Goal: Information Seeking & Learning: Learn about a topic

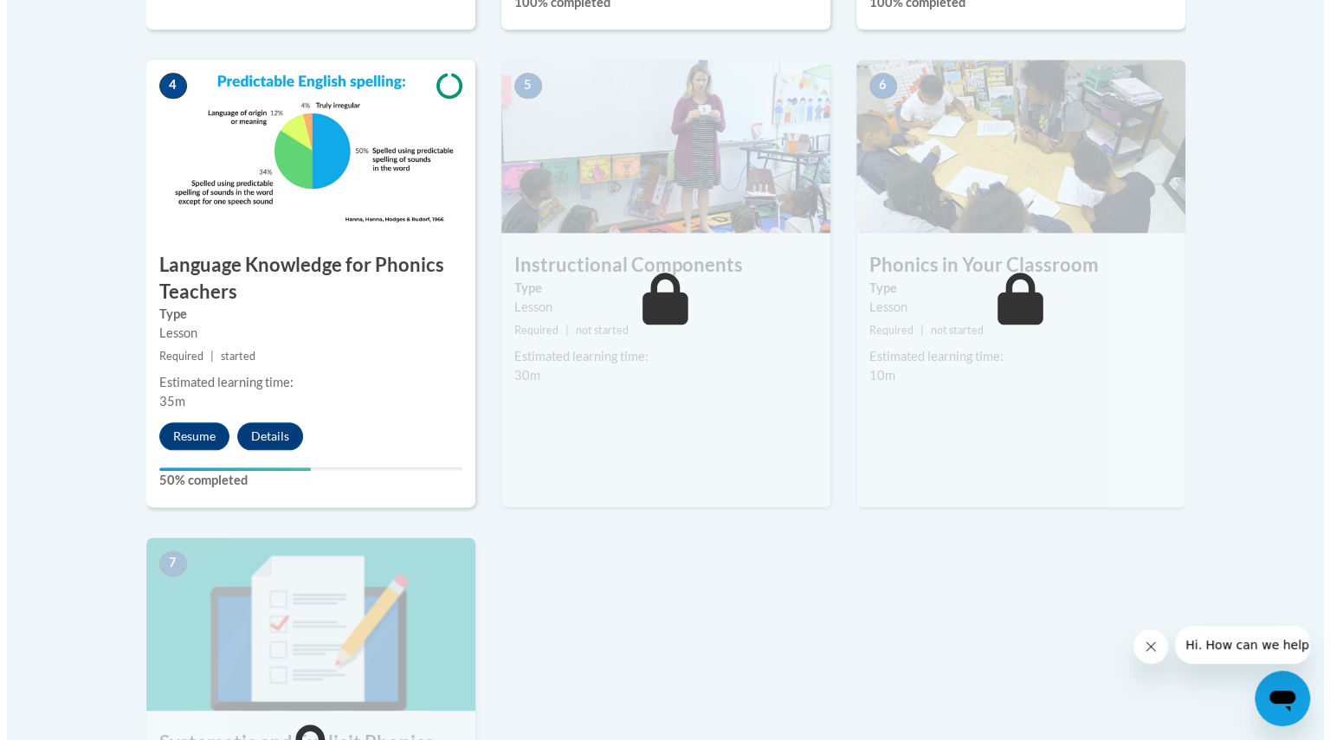
scroll to position [1033, 0]
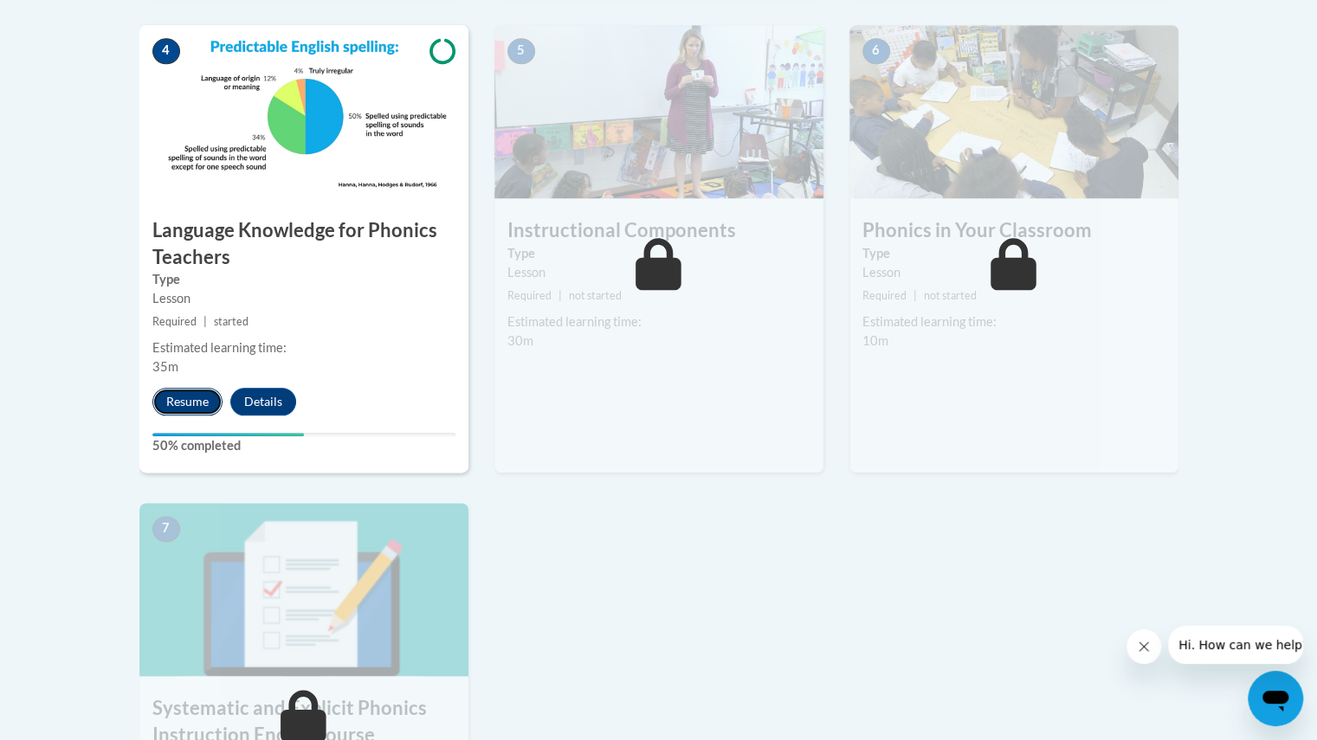
click at [181, 409] on button "Resume" at bounding box center [187, 402] width 70 height 28
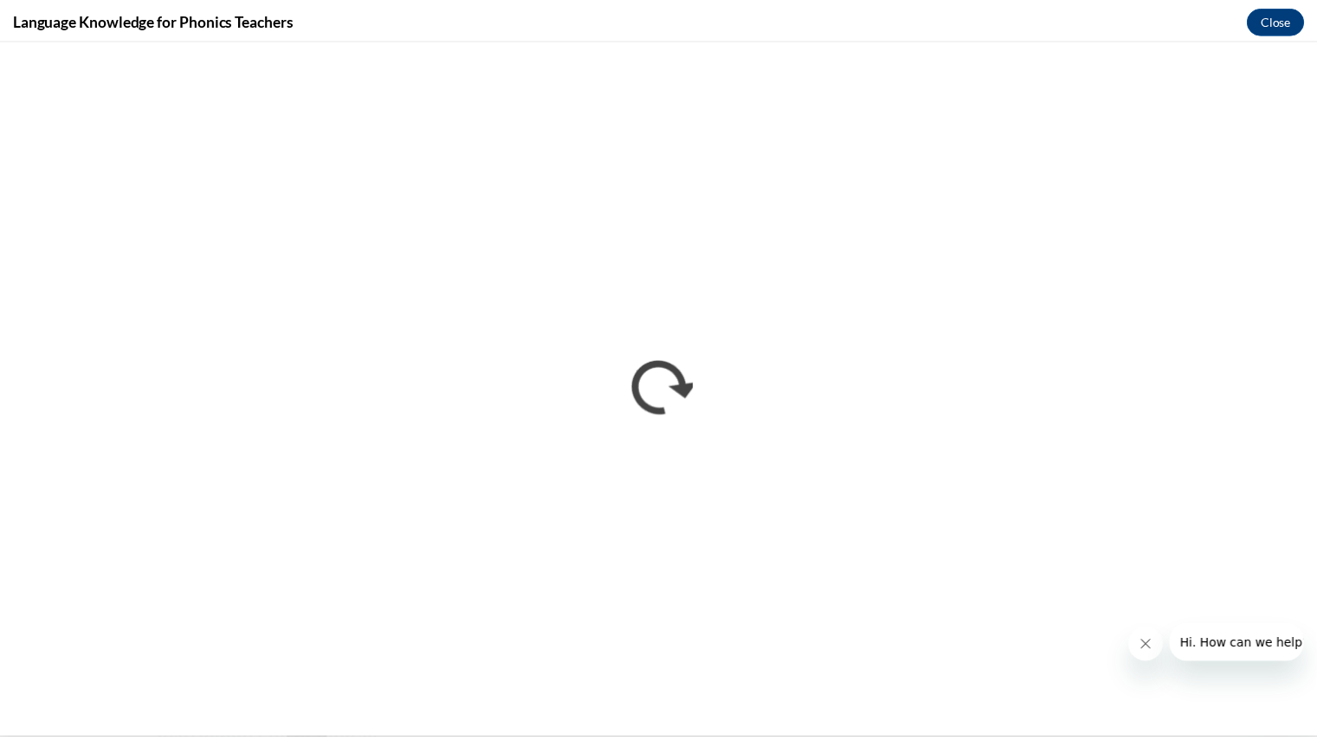
scroll to position [0, 0]
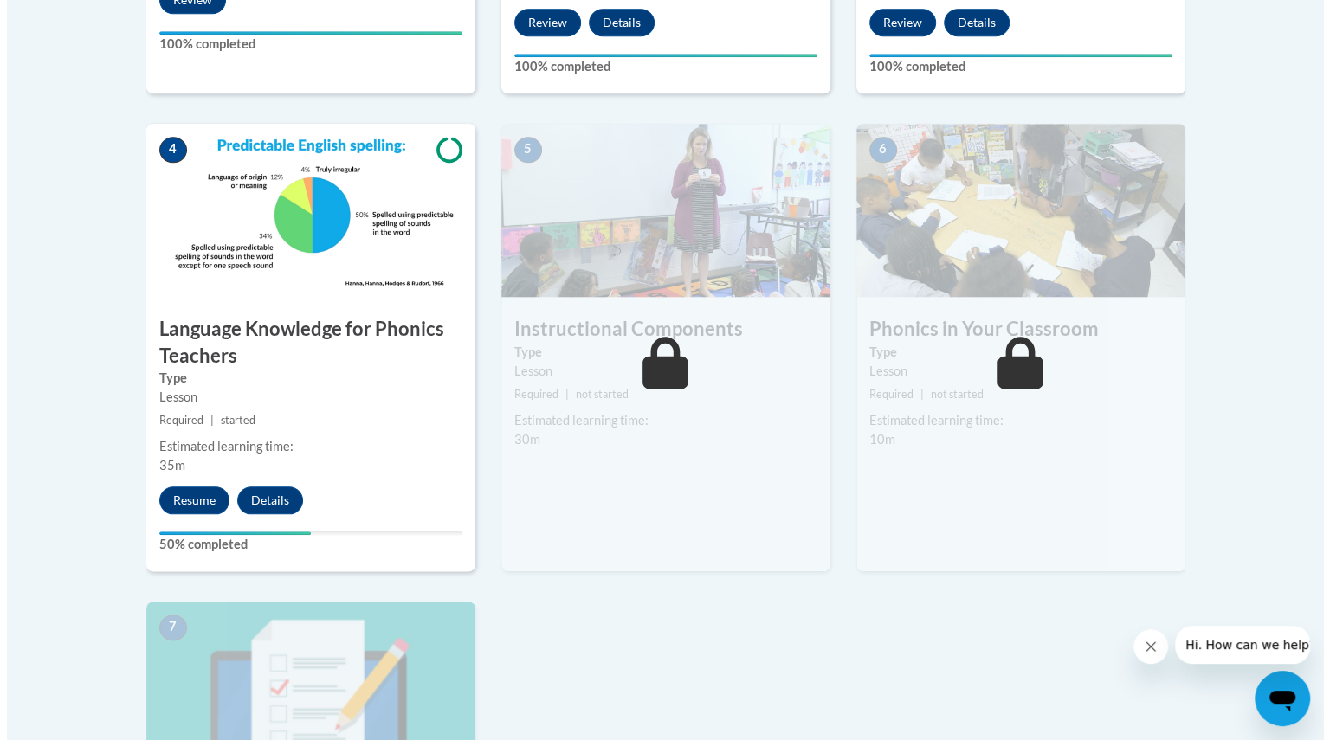
scroll to position [998, 0]
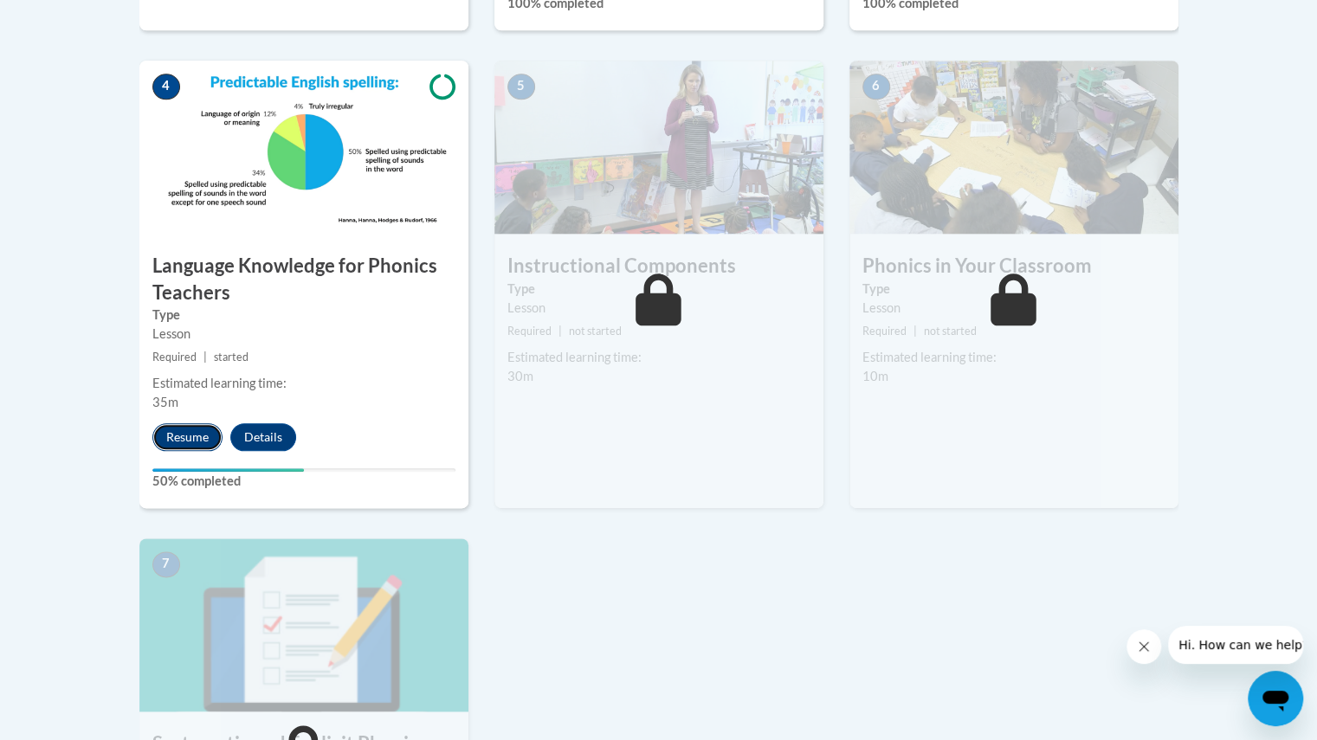
click at [195, 434] on button "Resume" at bounding box center [187, 437] width 70 height 28
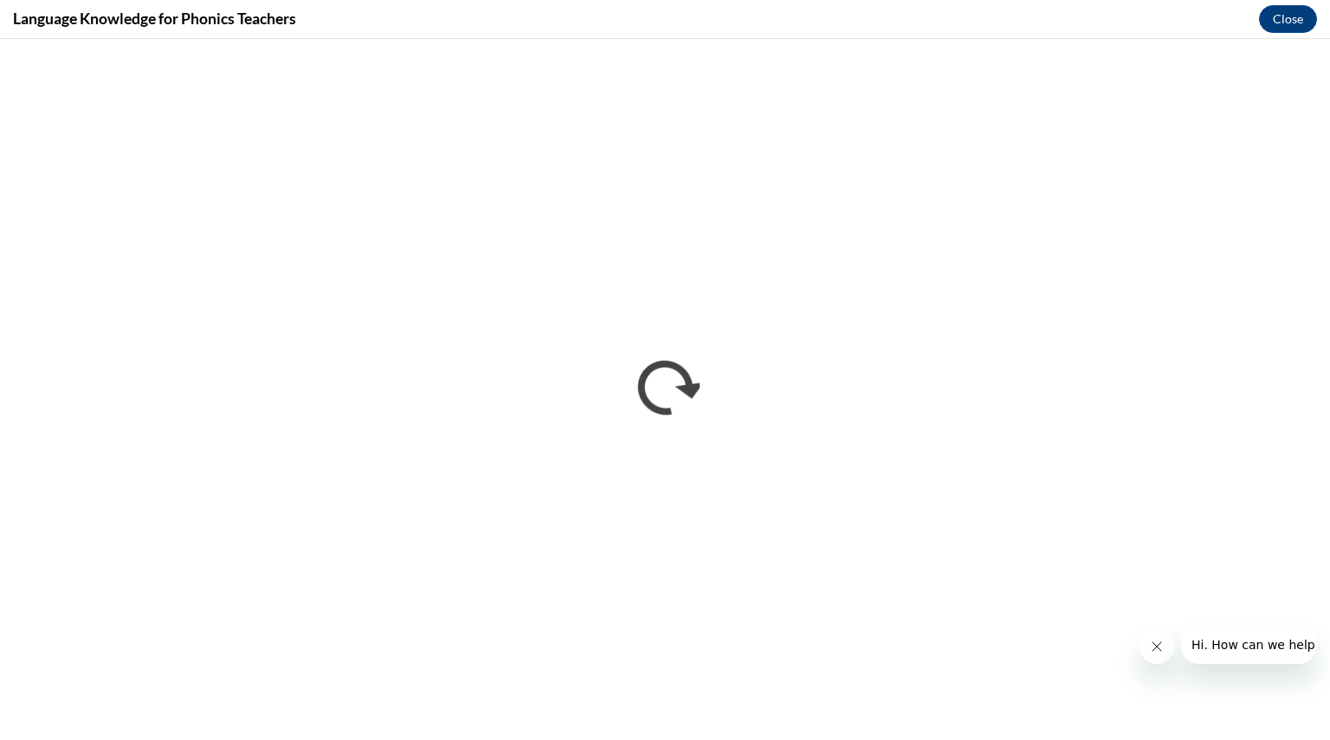
scroll to position [0, 0]
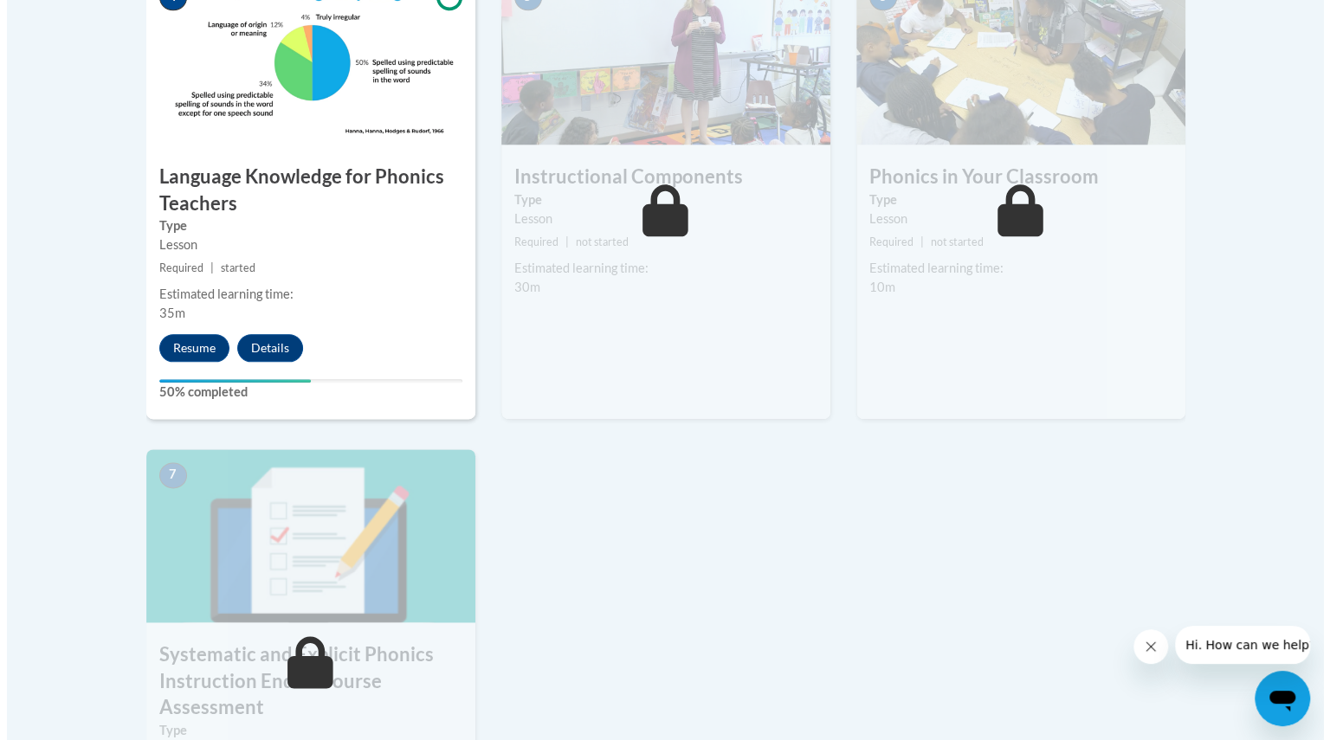
scroll to position [1085, 0]
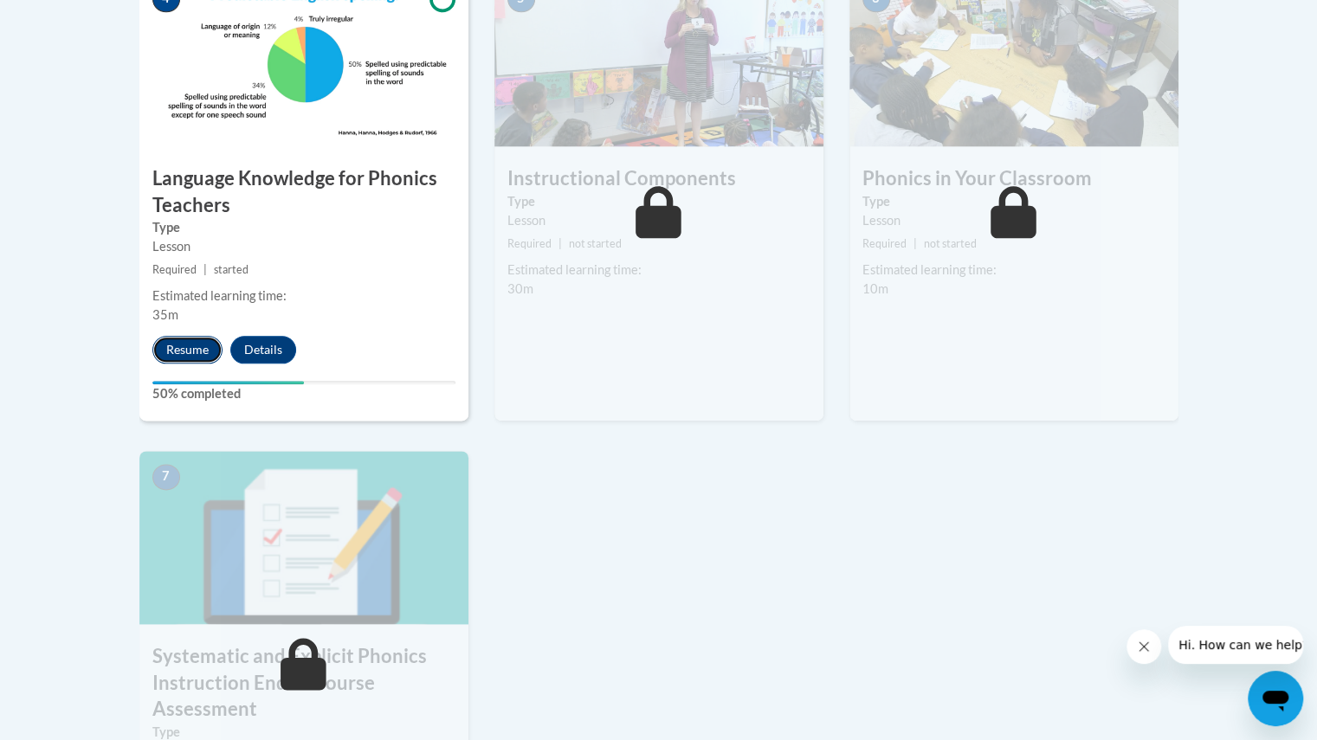
click at [204, 338] on button "Resume" at bounding box center [187, 350] width 70 height 28
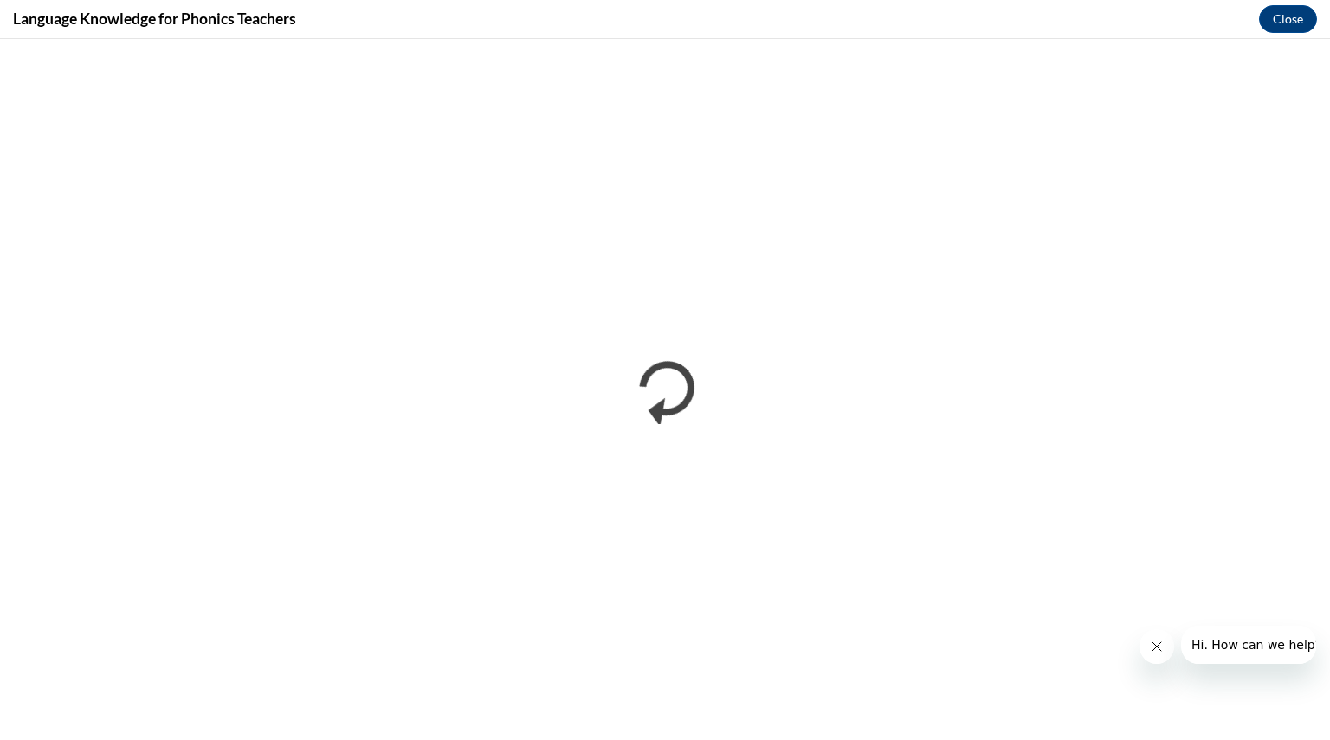
scroll to position [0, 0]
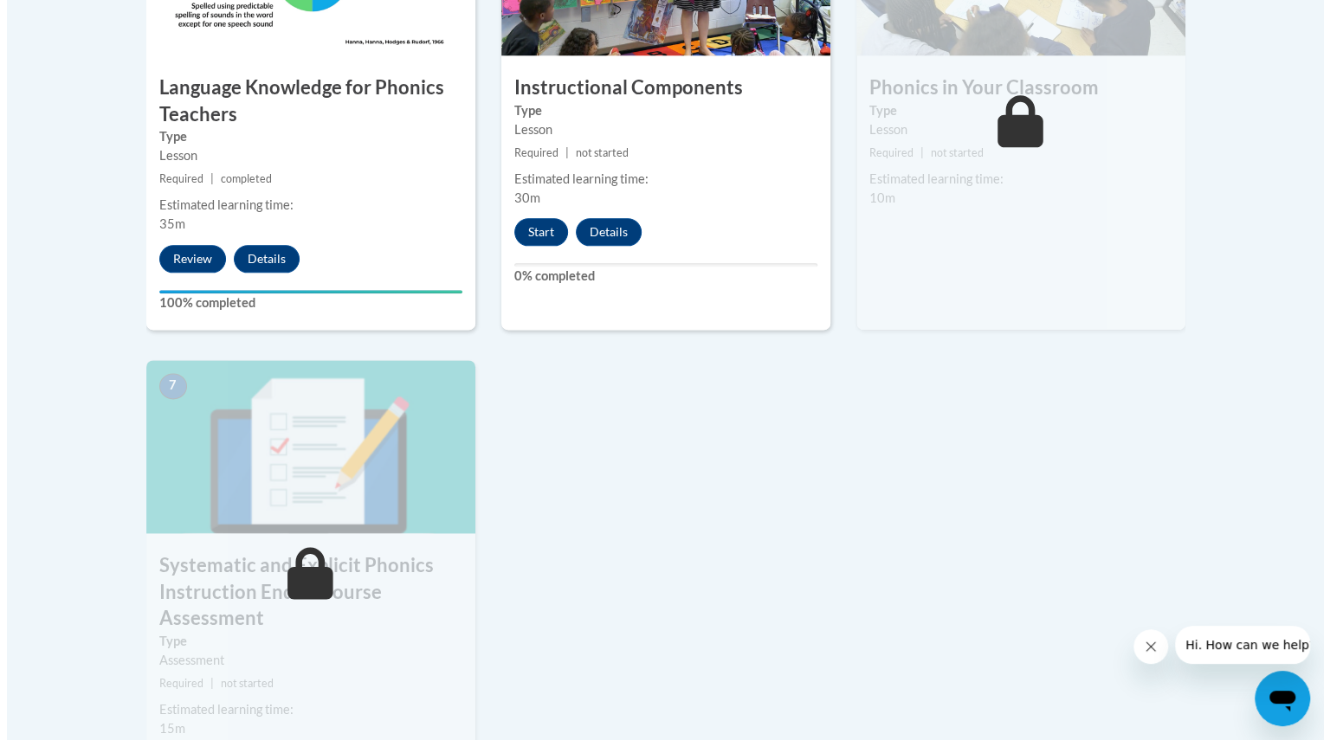
scroll to position [1175, 0]
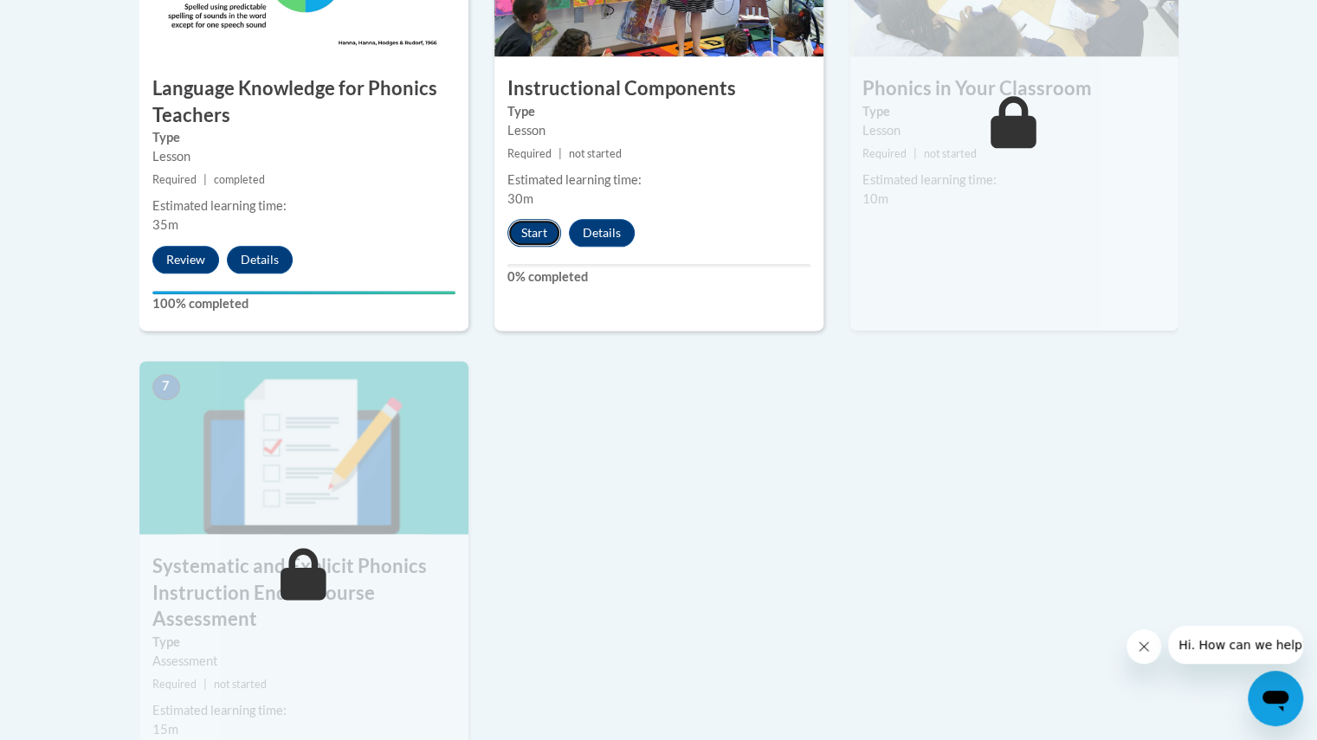
click at [532, 234] on button "Start" at bounding box center [534, 233] width 54 height 28
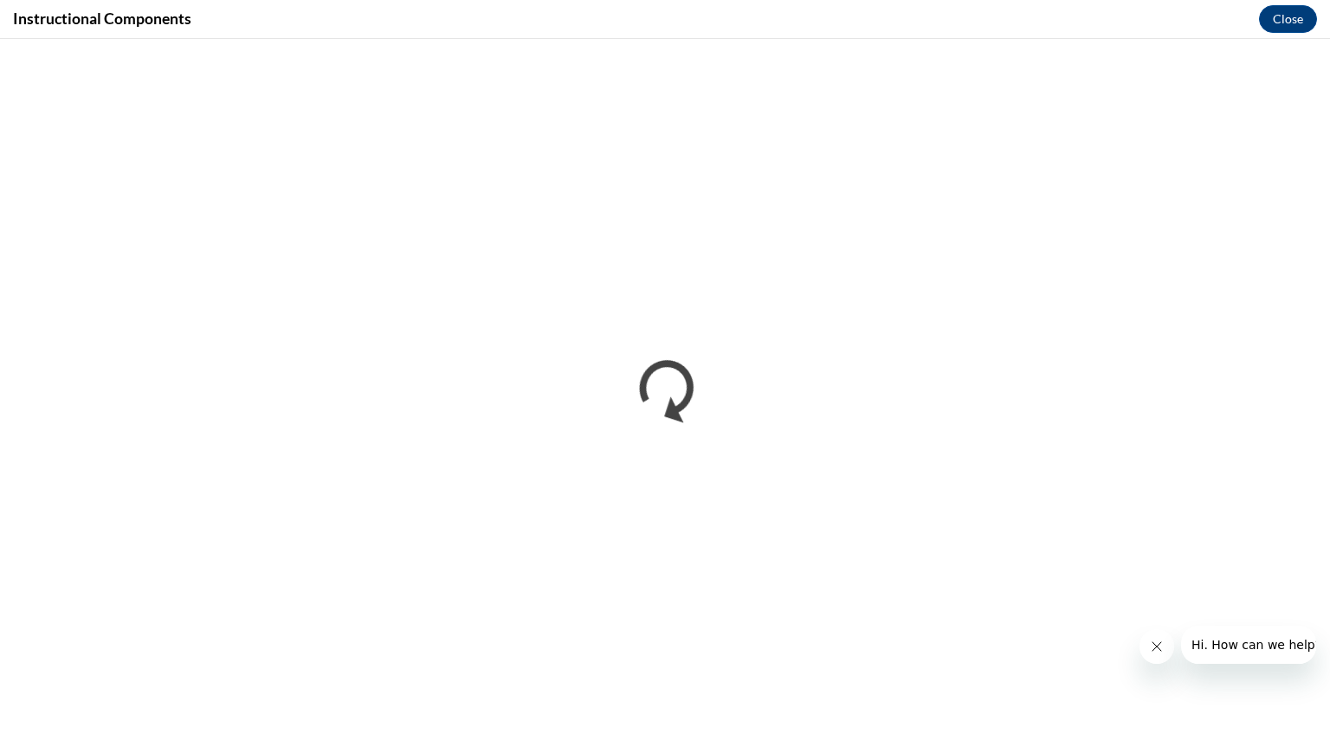
scroll to position [0, 0]
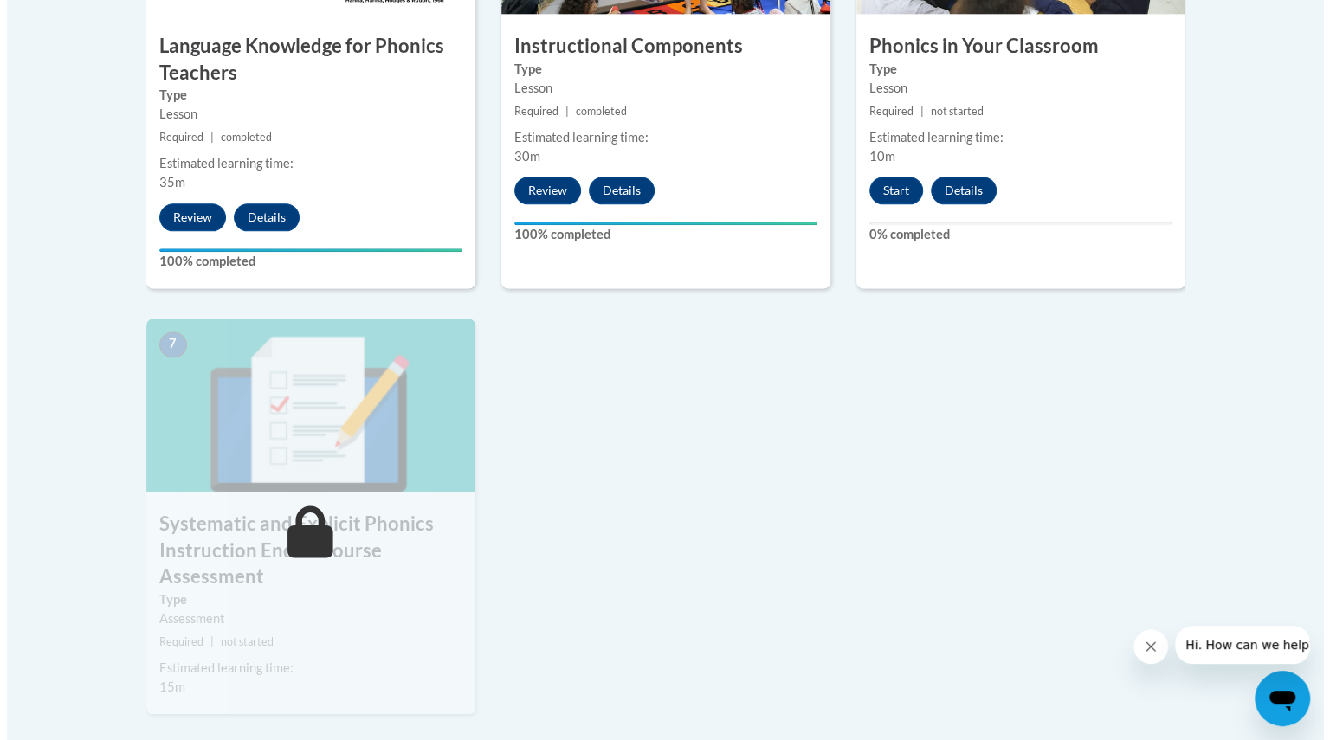
scroll to position [1202, 0]
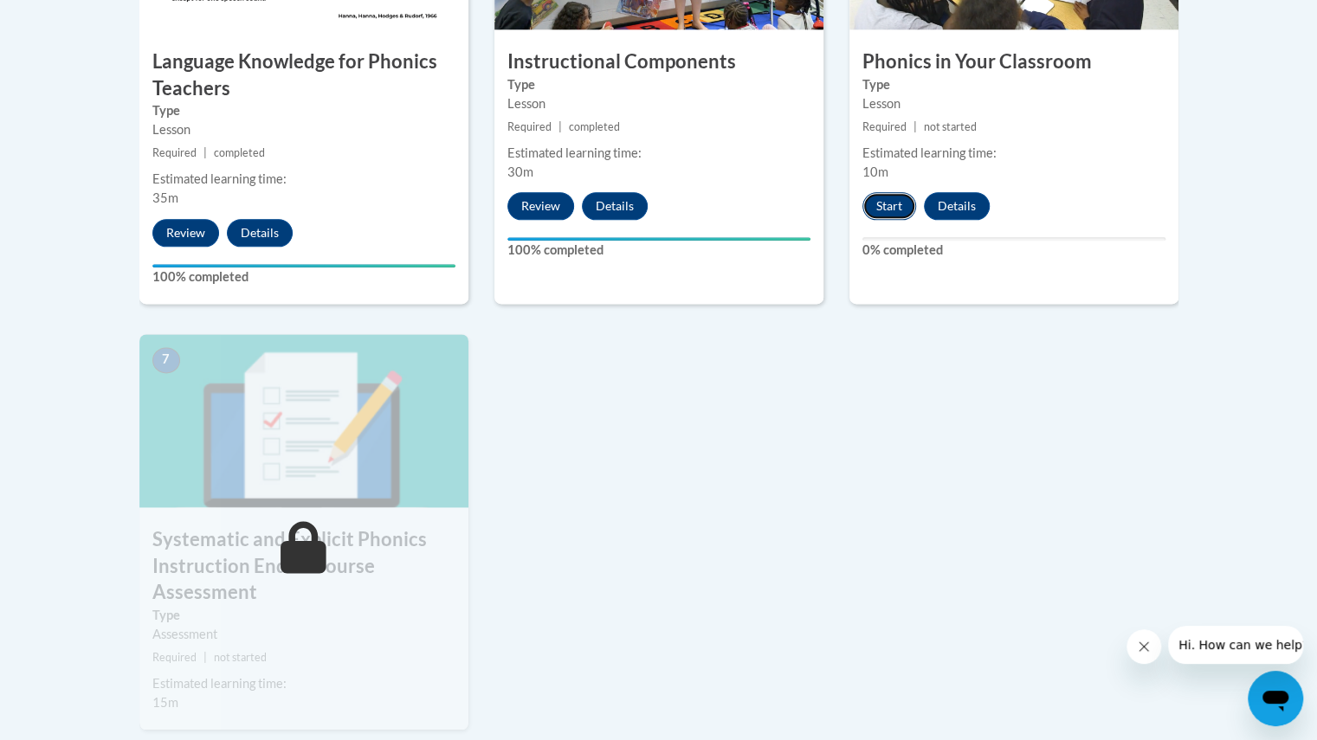
click at [893, 205] on button "Start" at bounding box center [889, 206] width 54 height 28
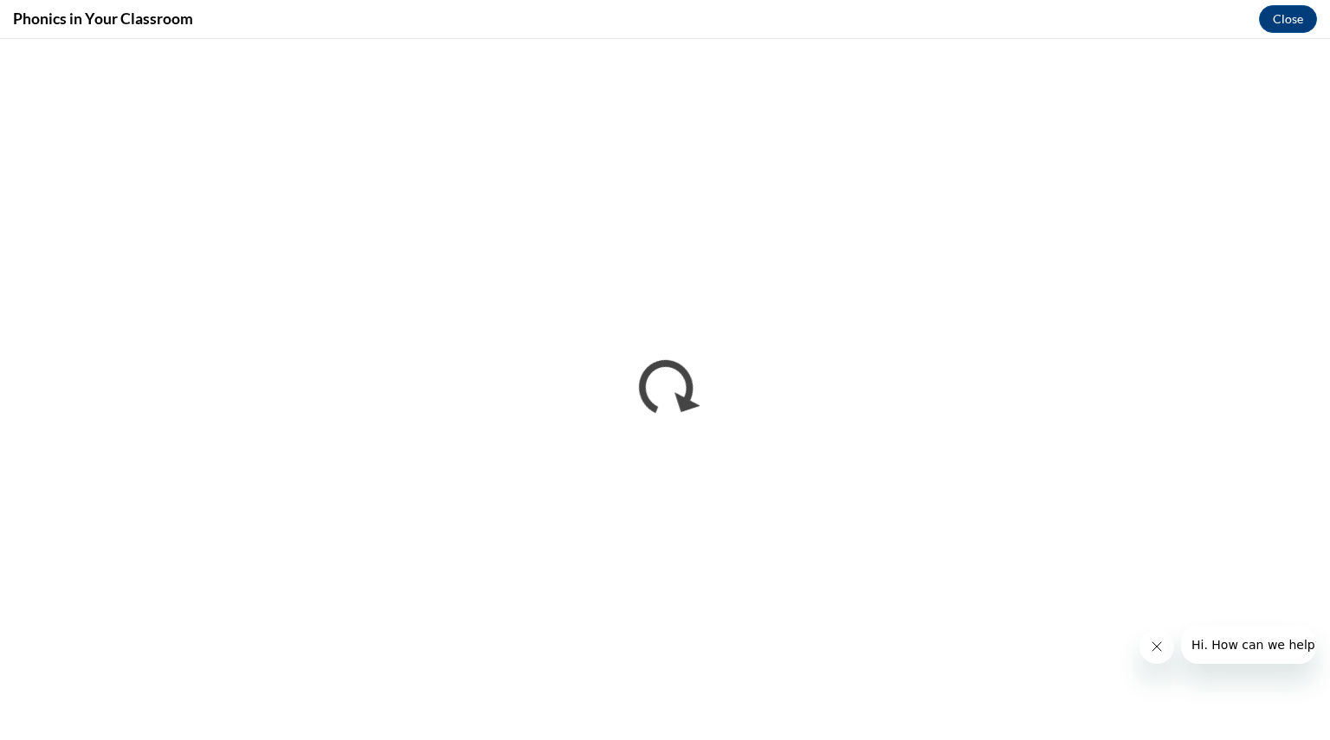
scroll to position [0, 0]
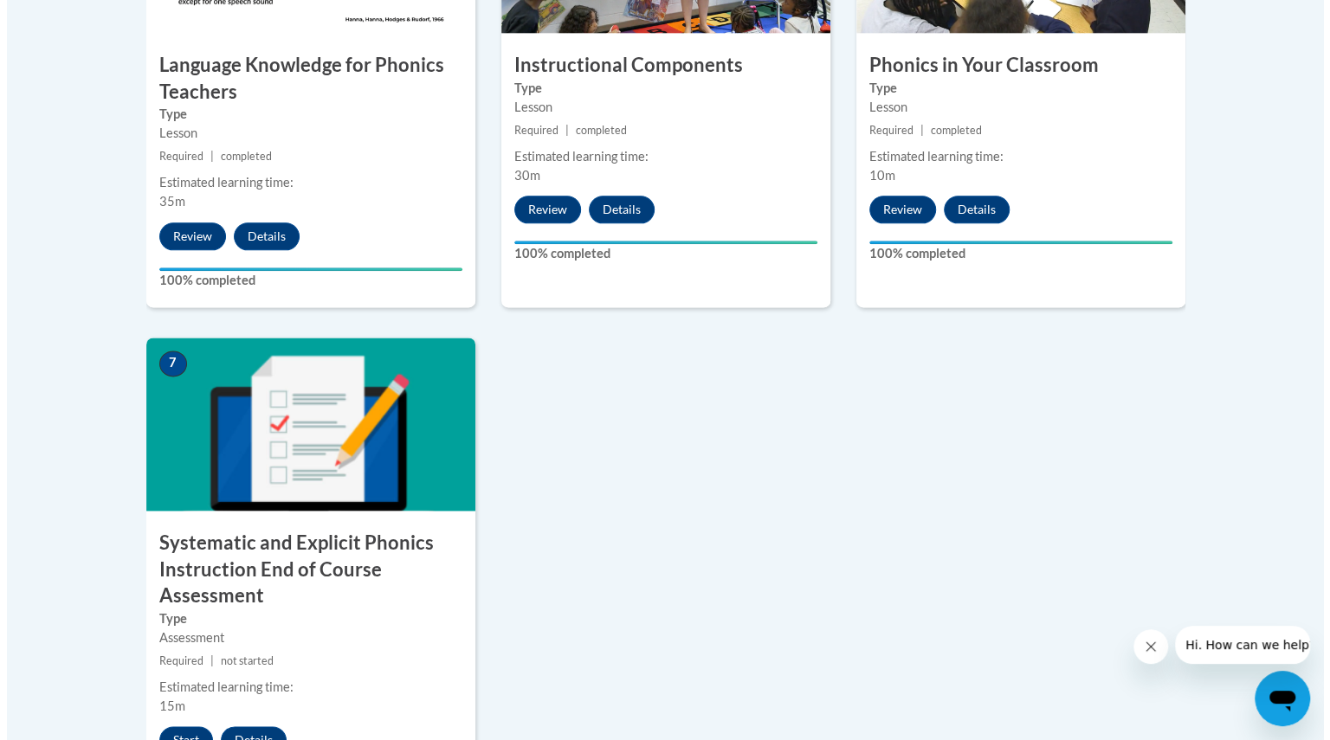
scroll to position [1372, 0]
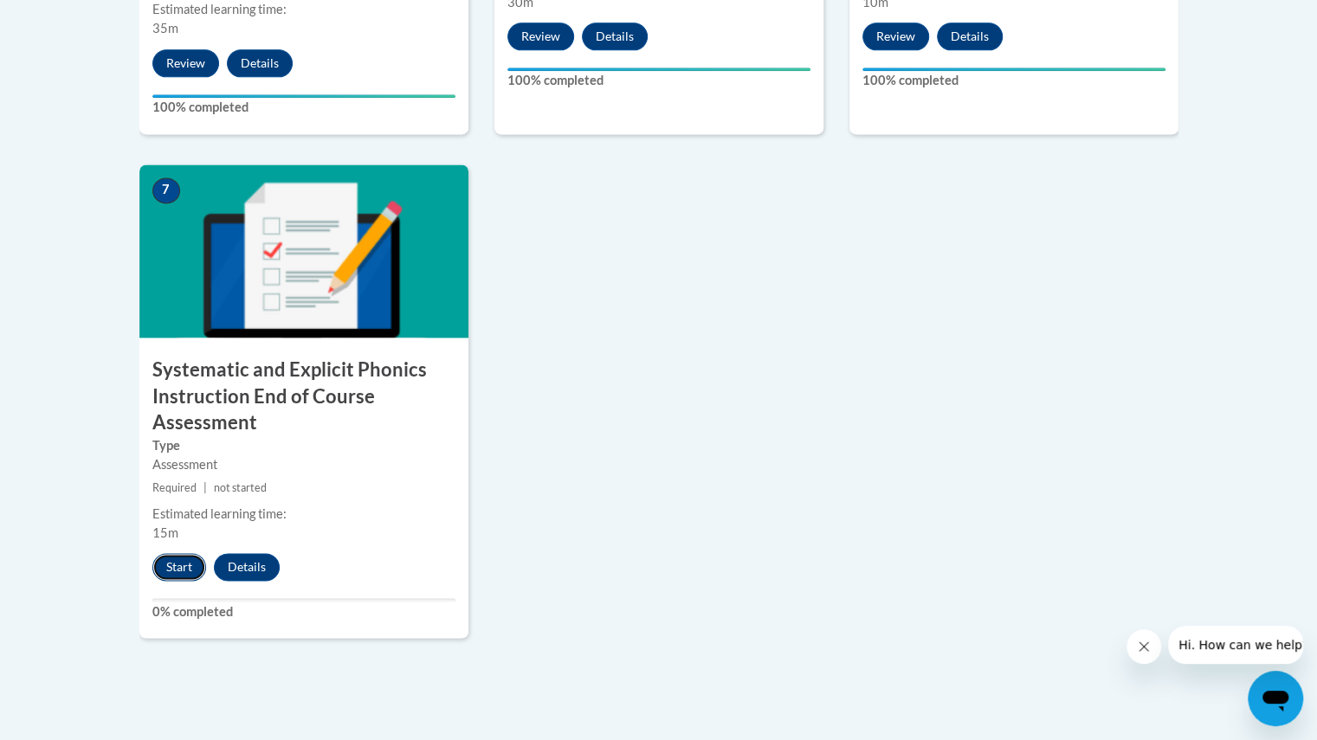
click at [184, 557] on button "Start" at bounding box center [179, 567] width 54 height 28
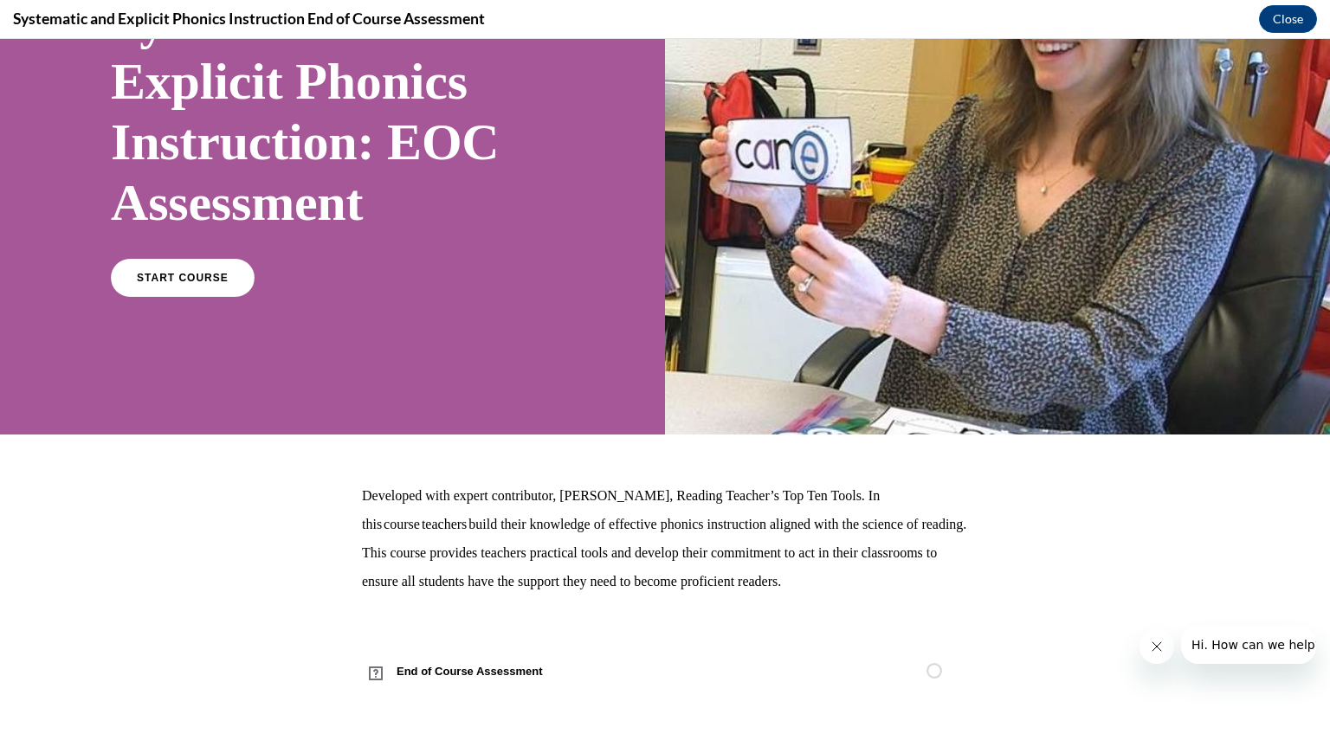
scroll to position [190, 0]
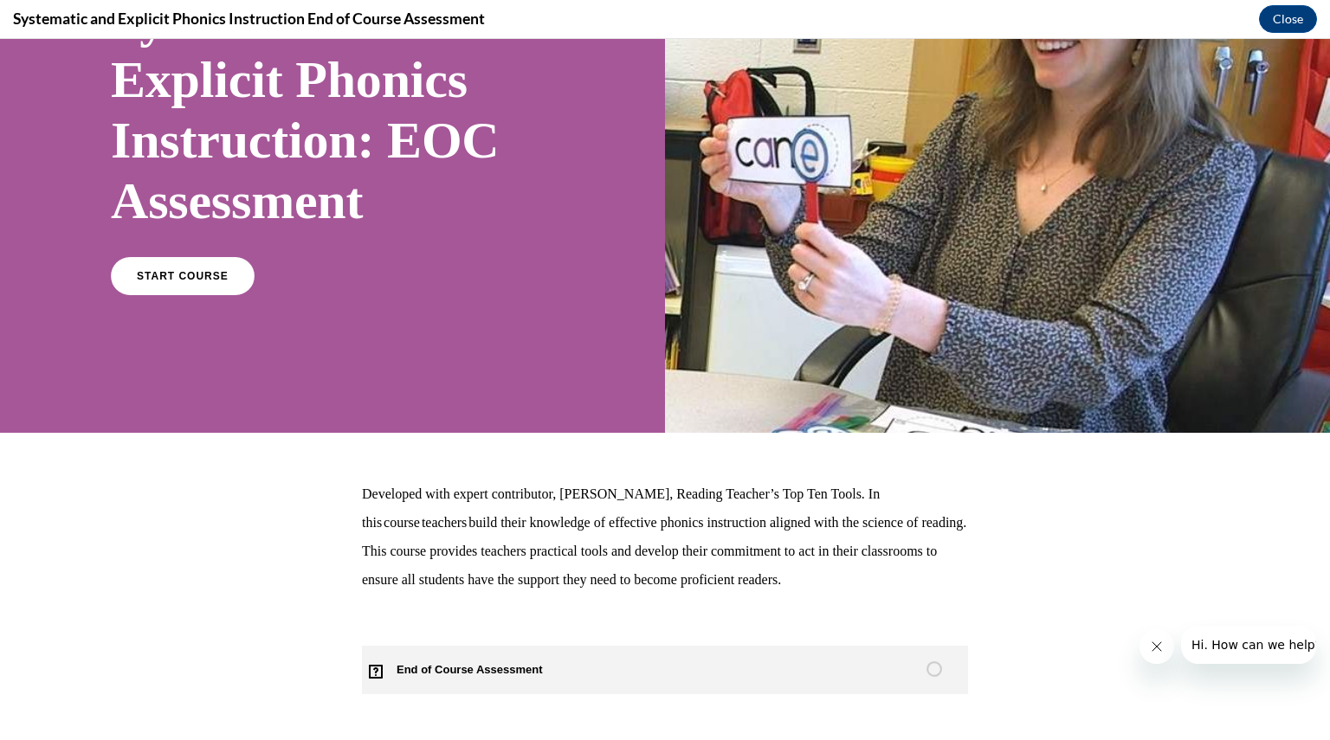
click at [406, 673] on span "End of Course Assessment" at bounding box center [479, 670] width 235 height 48
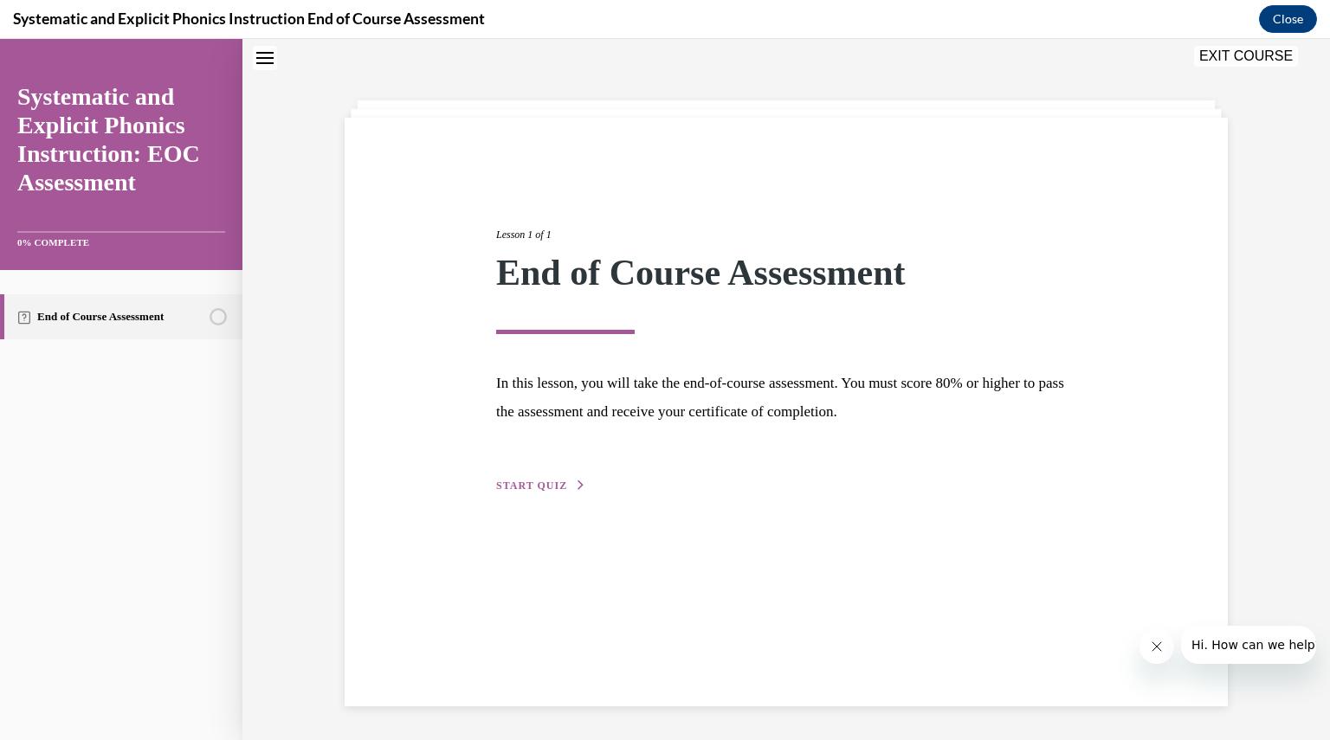
scroll to position [55, 0]
click at [531, 479] on span "START QUIZ" at bounding box center [531, 485] width 71 height 12
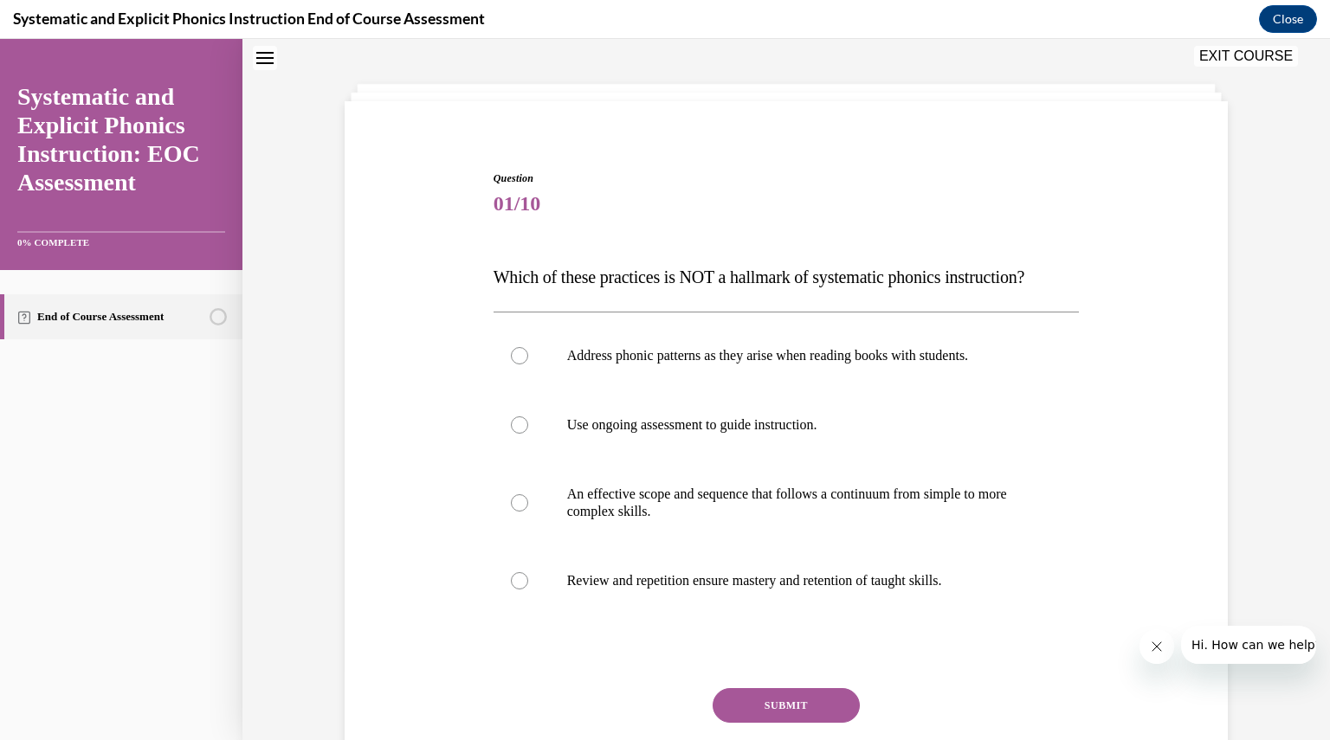
scroll to position [71, 0]
click at [763, 357] on p "Address phonic patterns as they arise when reading books with students." at bounding box center [801, 354] width 469 height 17
click at [815, 690] on button "SUBMIT" at bounding box center [785, 704] width 147 height 35
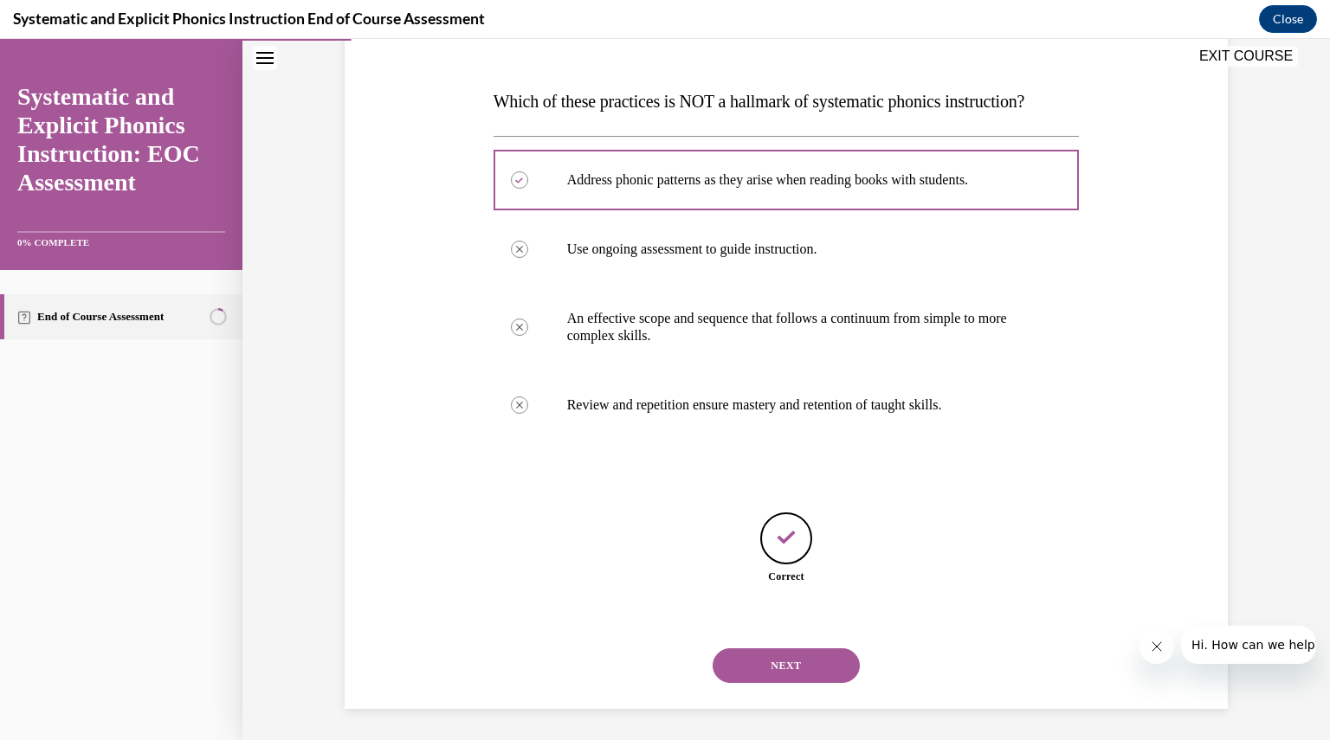
scroll to position [248, 0]
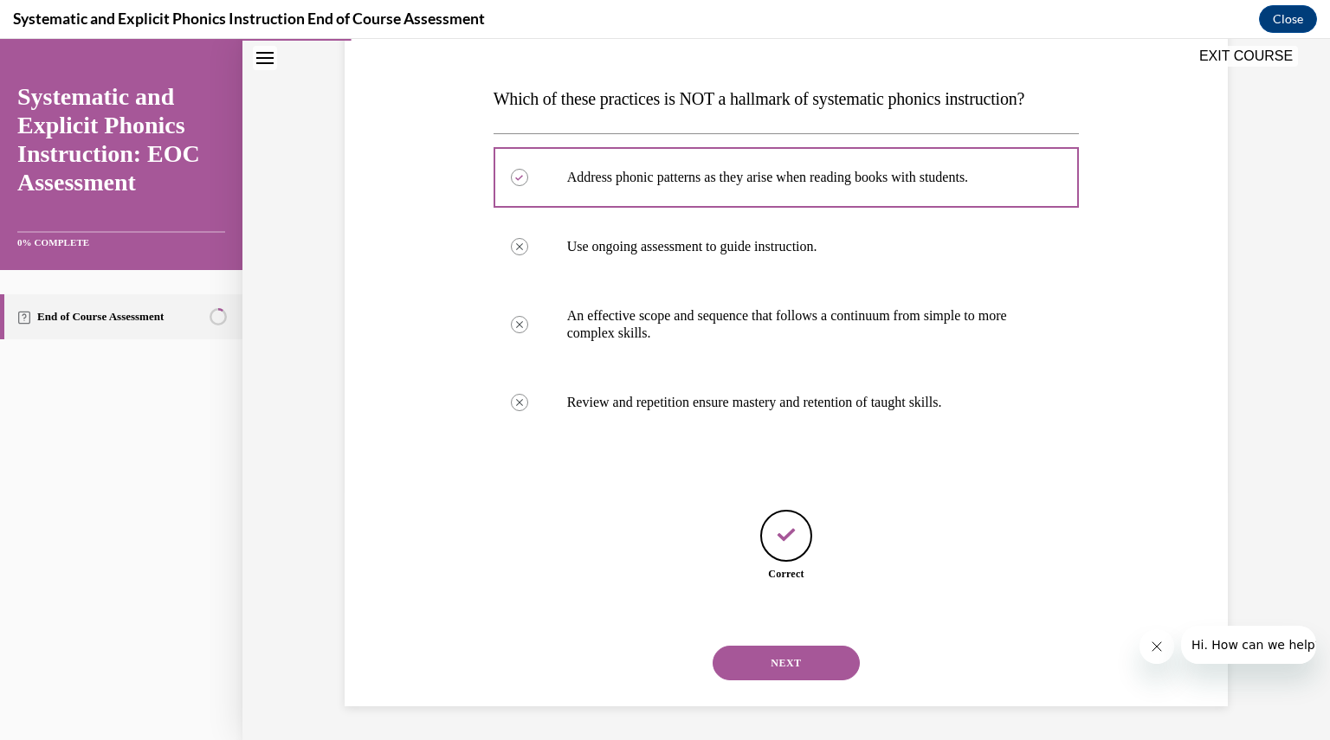
click at [795, 654] on button "NEXT" at bounding box center [785, 663] width 147 height 35
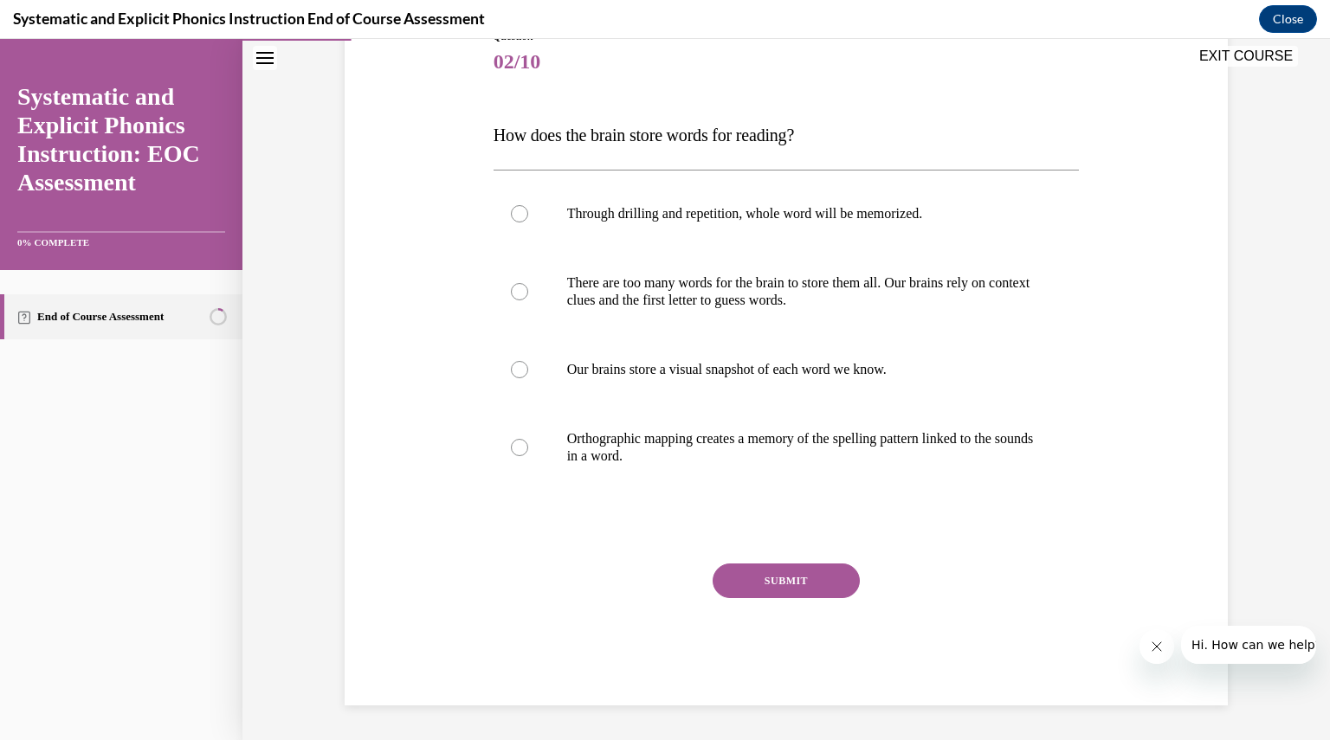
scroll to position [193, 0]
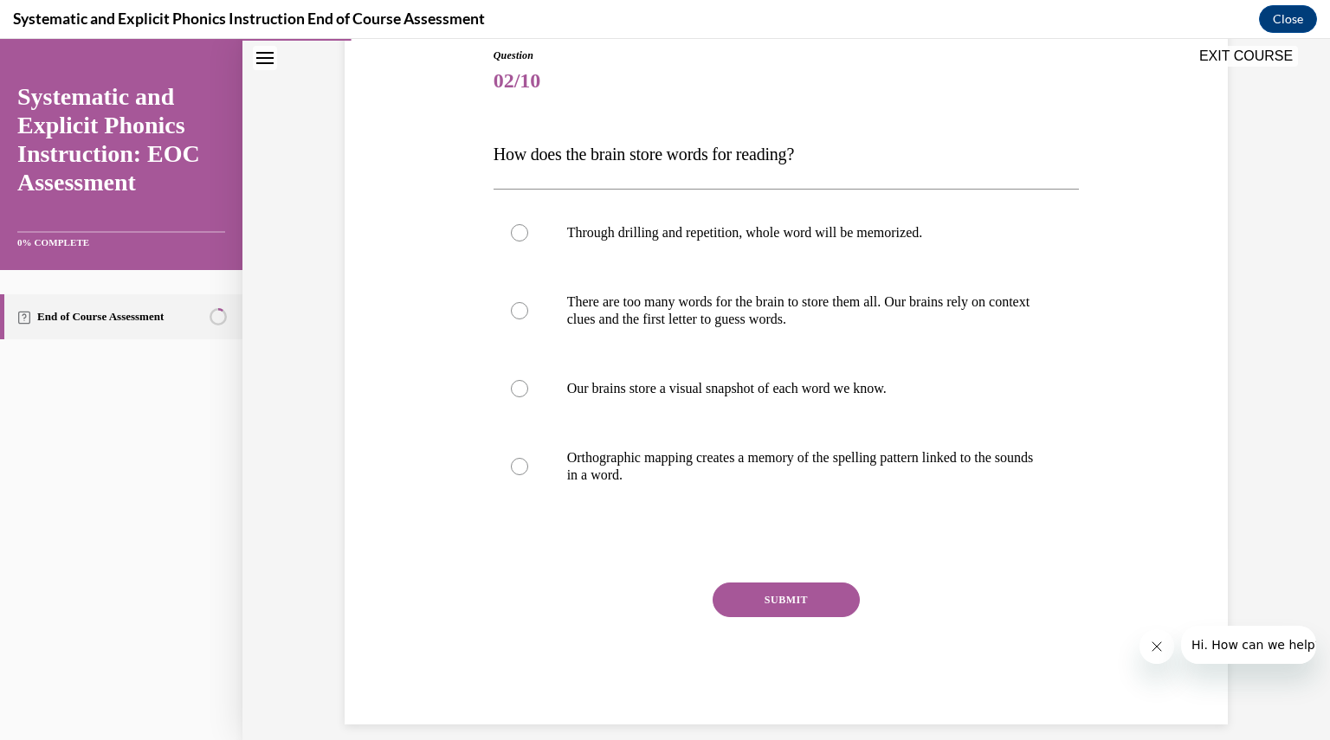
click at [795, 654] on div "SUBMIT" at bounding box center [786, 626] width 586 height 87
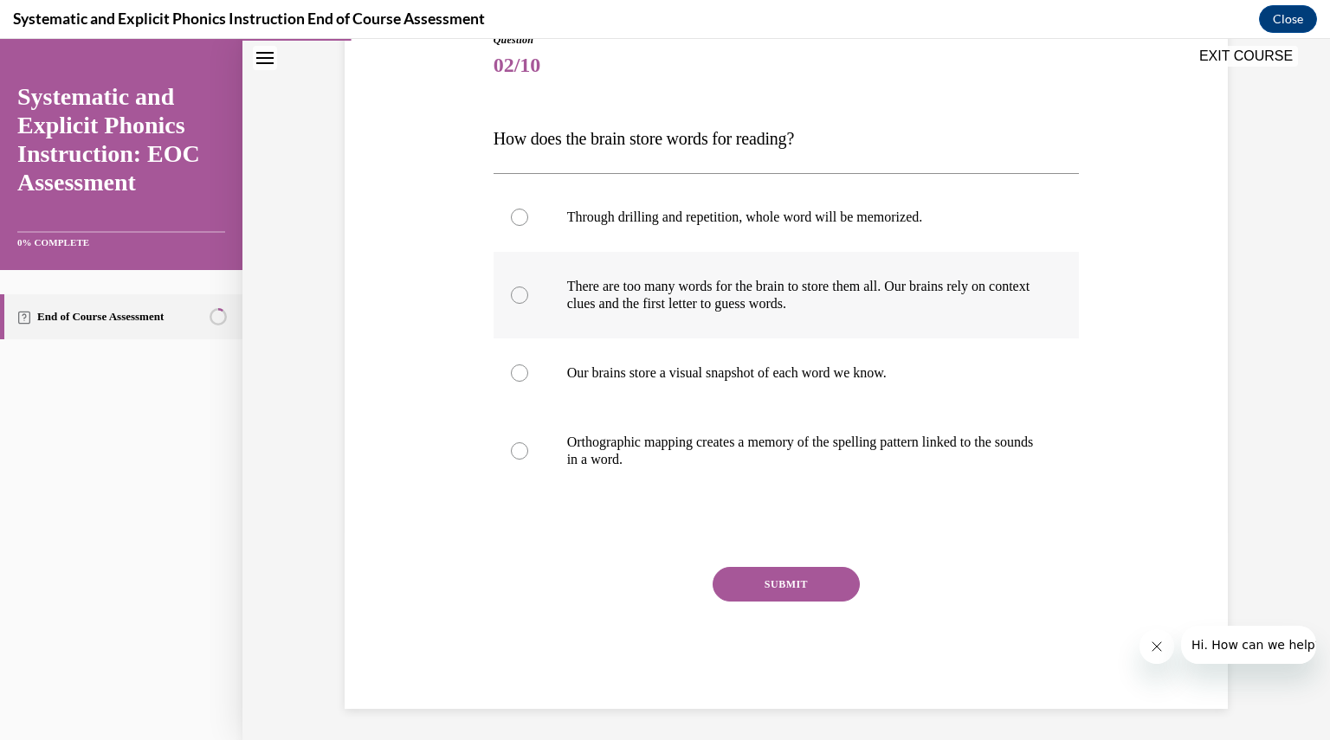
scroll to position [207, 0]
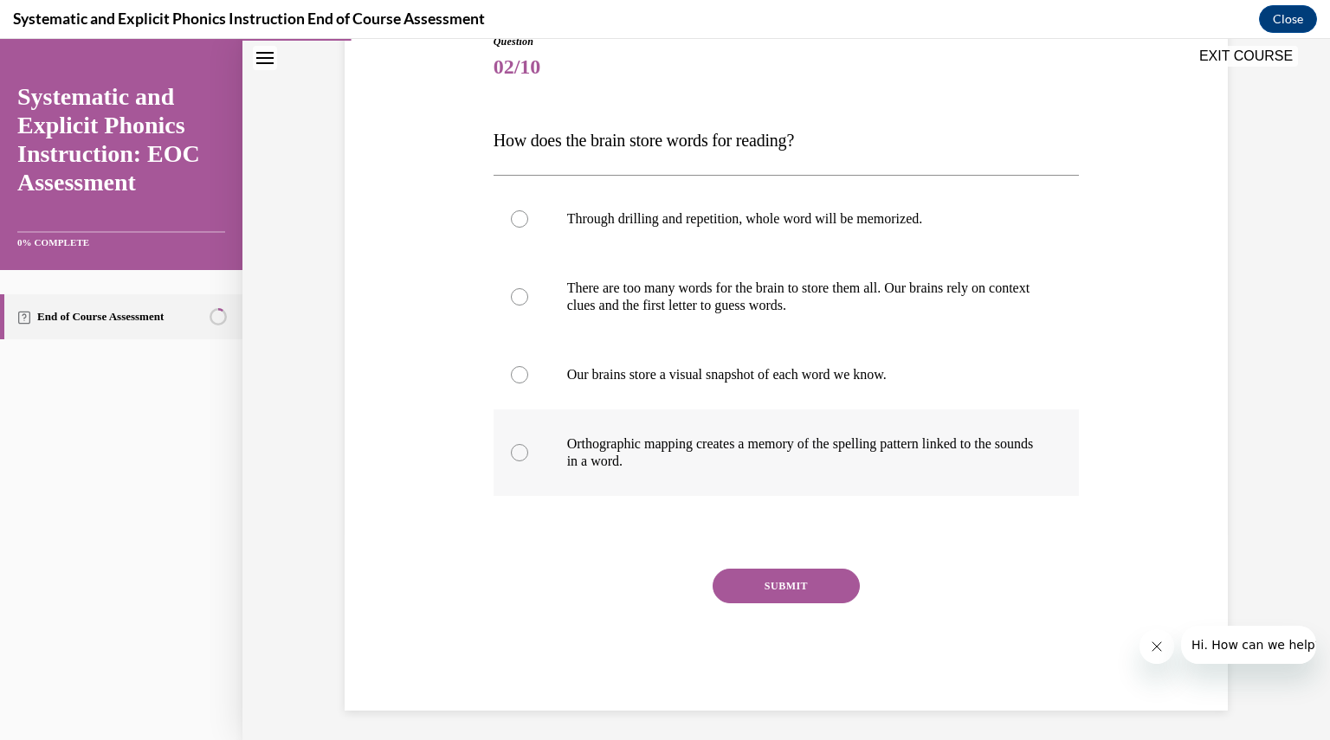
click at [931, 458] on p "Orthographic mapping creates a memory of the spelling pattern linked to the sou…" at bounding box center [801, 452] width 469 height 35
click at [833, 565] on div "Question 02/10 How does the brain store words for reading? Through drilling and…" at bounding box center [786, 372] width 586 height 677
click at [821, 586] on button "SUBMIT" at bounding box center [785, 586] width 147 height 35
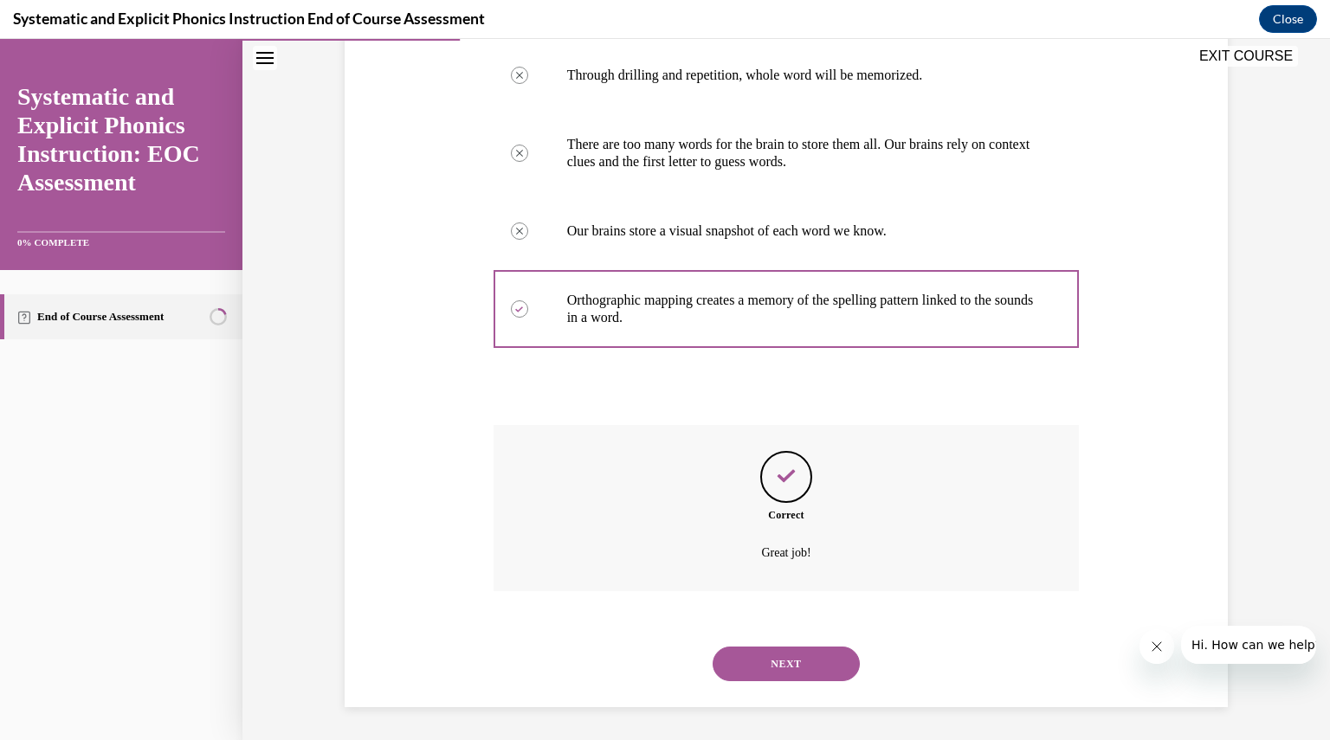
scroll to position [351, 0]
click at [787, 652] on button "NEXT" at bounding box center [785, 663] width 147 height 35
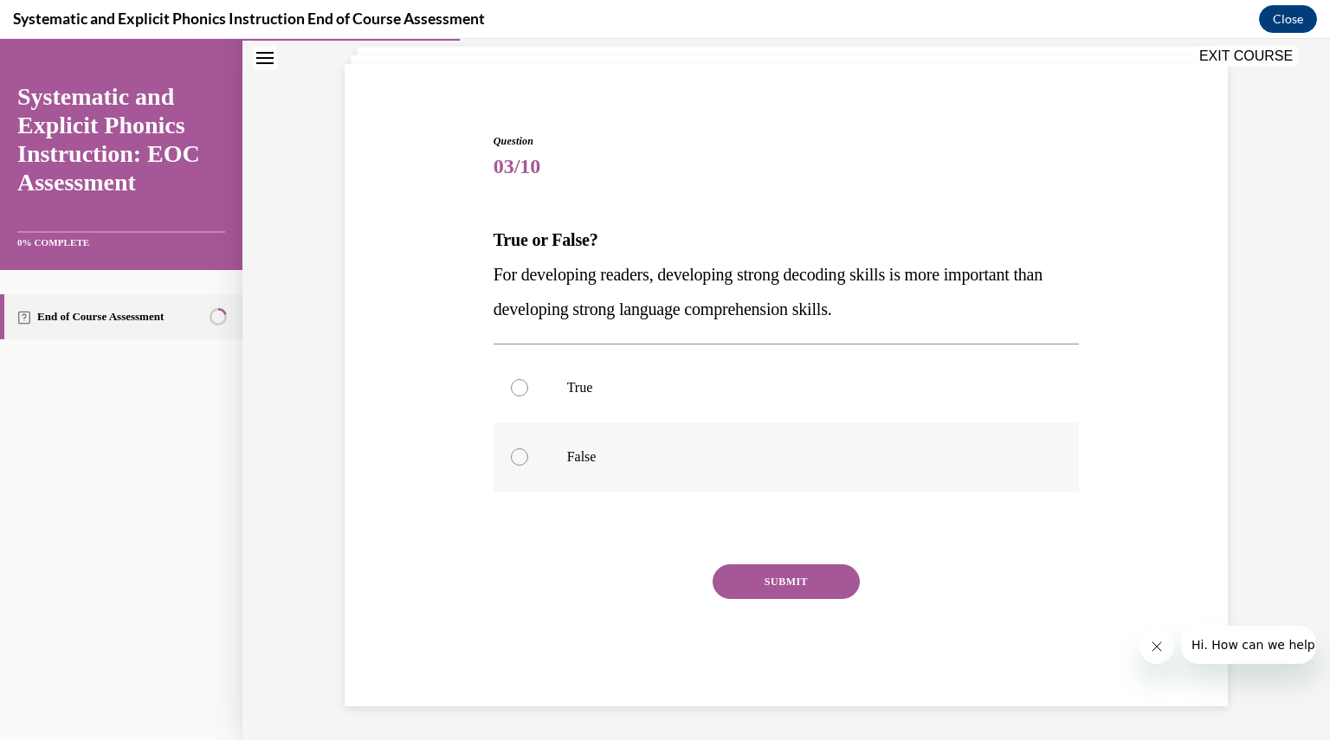
click at [573, 466] on div at bounding box center [786, 456] width 586 height 69
click at [755, 586] on button "SUBMIT" at bounding box center [785, 581] width 147 height 35
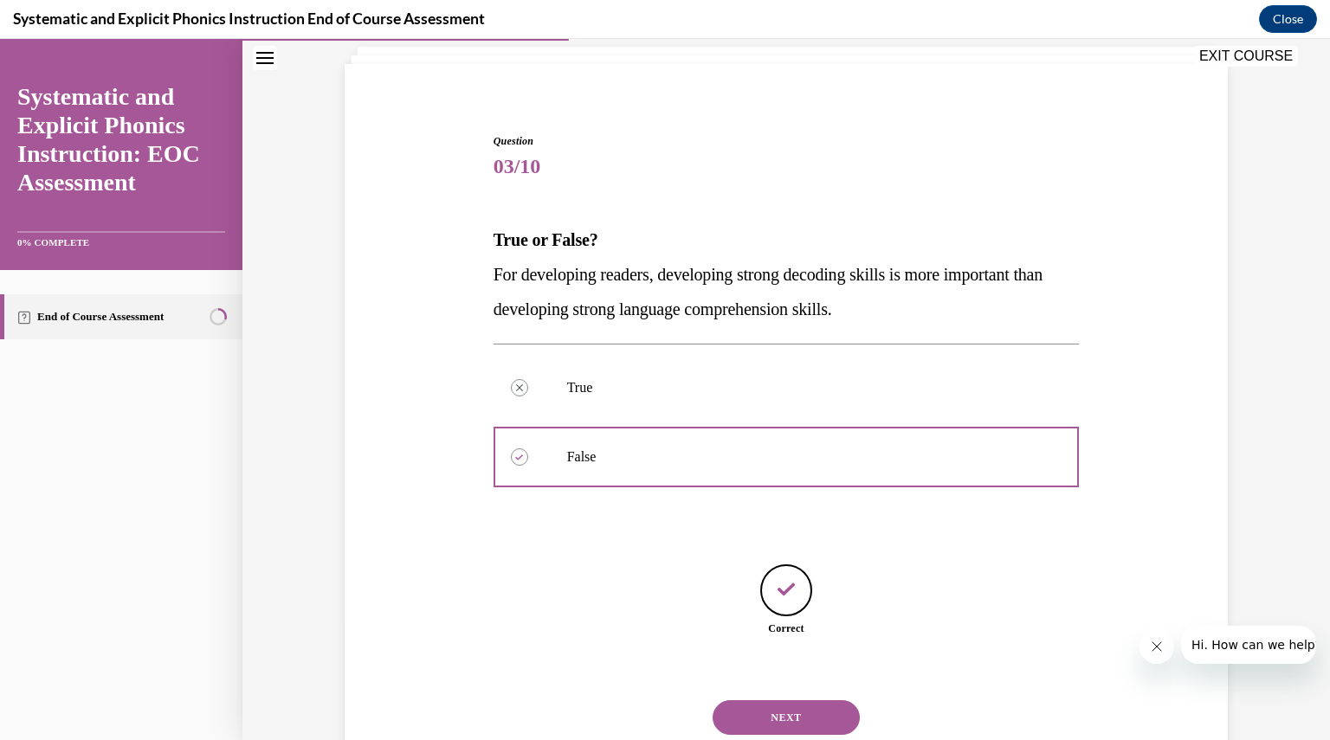
scroll to position [162, 0]
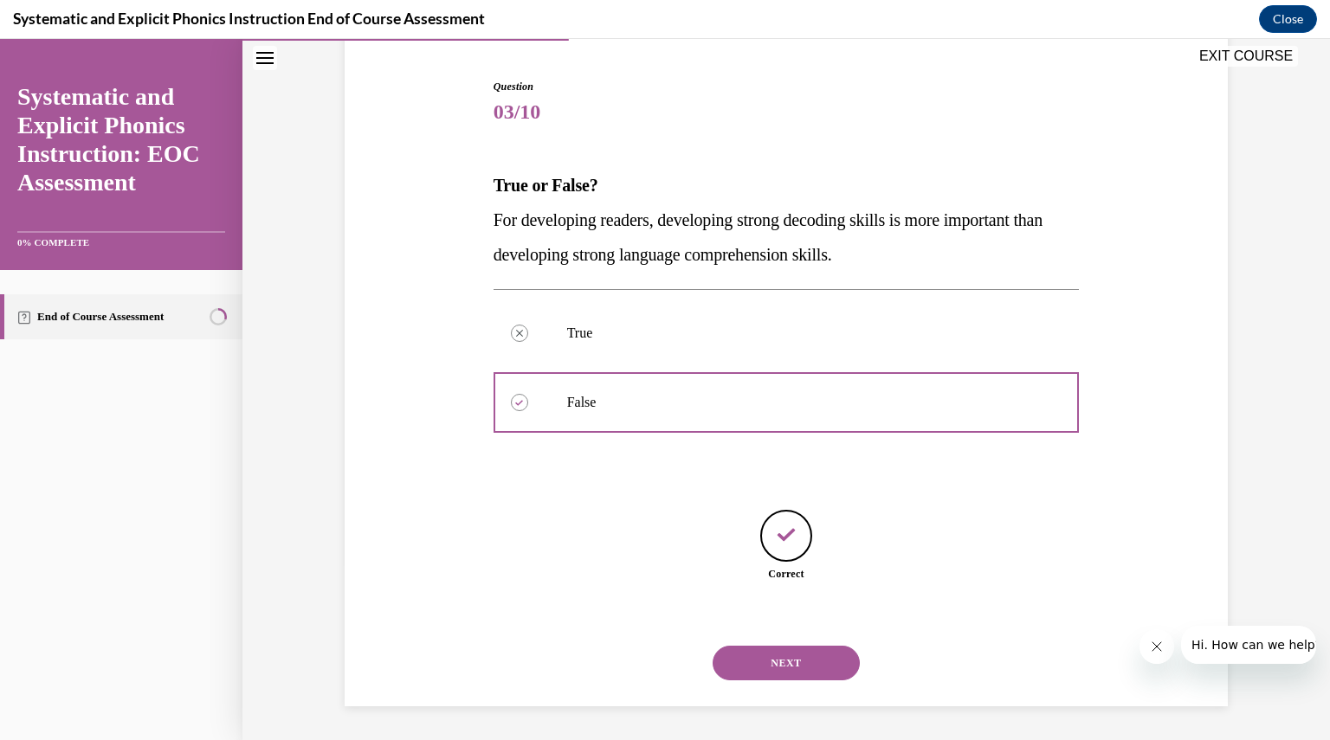
click at [763, 643] on div "NEXT" at bounding box center [786, 662] width 586 height 69
click at [764, 654] on button "NEXT" at bounding box center [785, 663] width 147 height 35
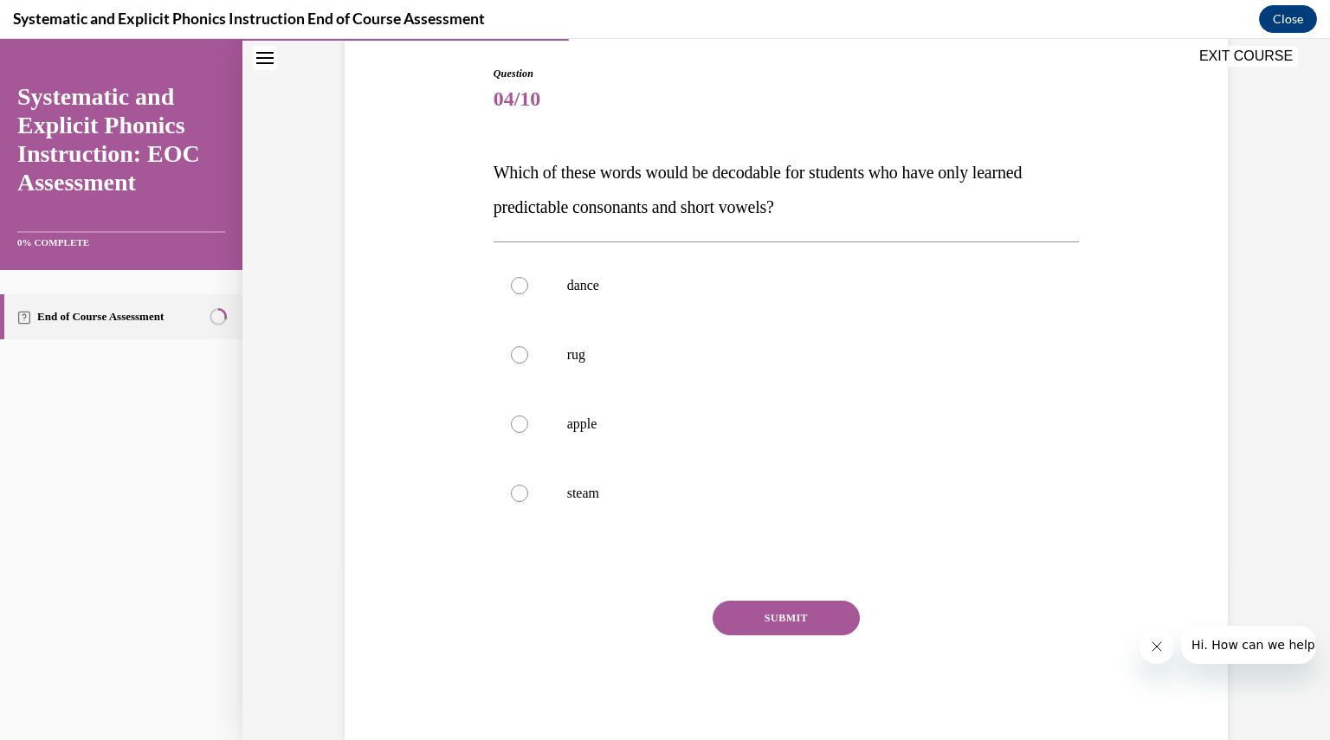
scroll to position [173, 0]
click at [567, 353] on p "rug" at bounding box center [801, 356] width 469 height 17
click at [773, 648] on div "SUBMIT" at bounding box center [786, 645] width 586 height 87
click at [760, 621] on button "SUBMIT" at bounding box center [785, 619] width 147 height 35
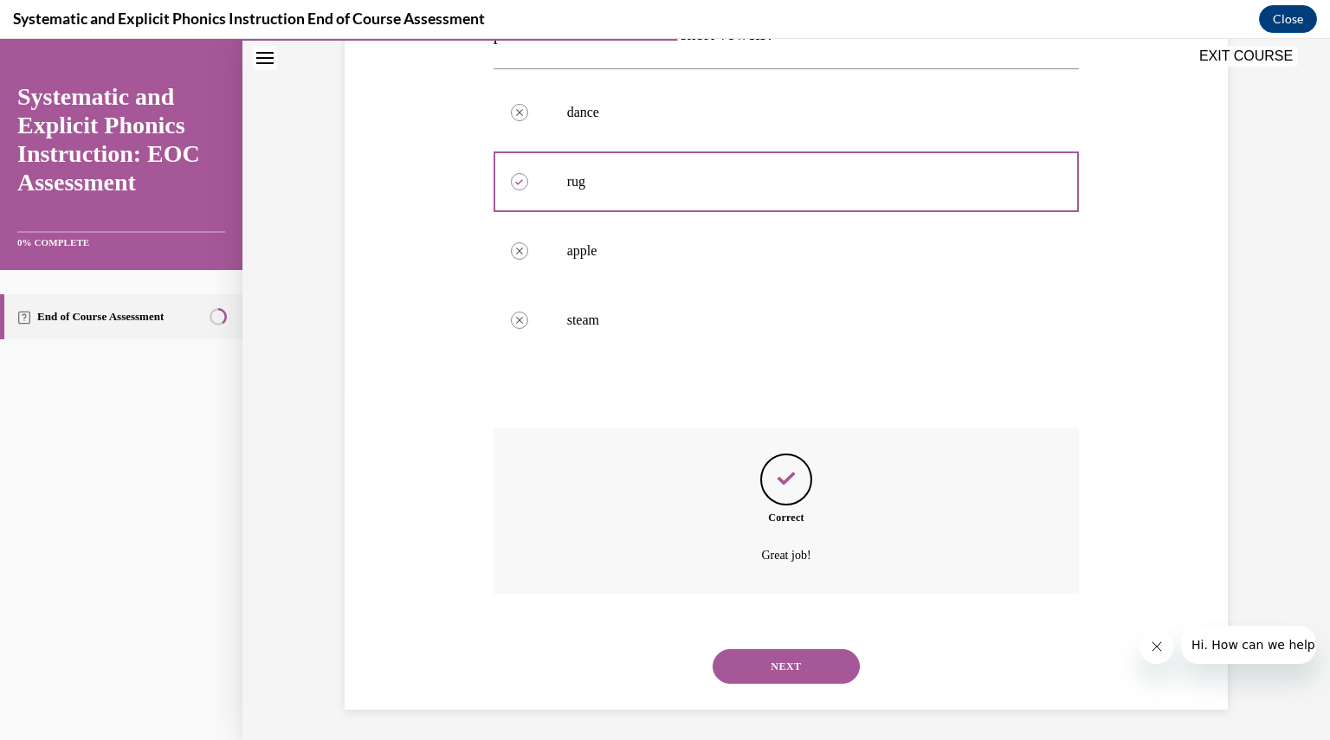
scroll to position [351, 0]
click at [776, 652] on button "NEXT" at bounding box center [785, 663] width 147 height 35
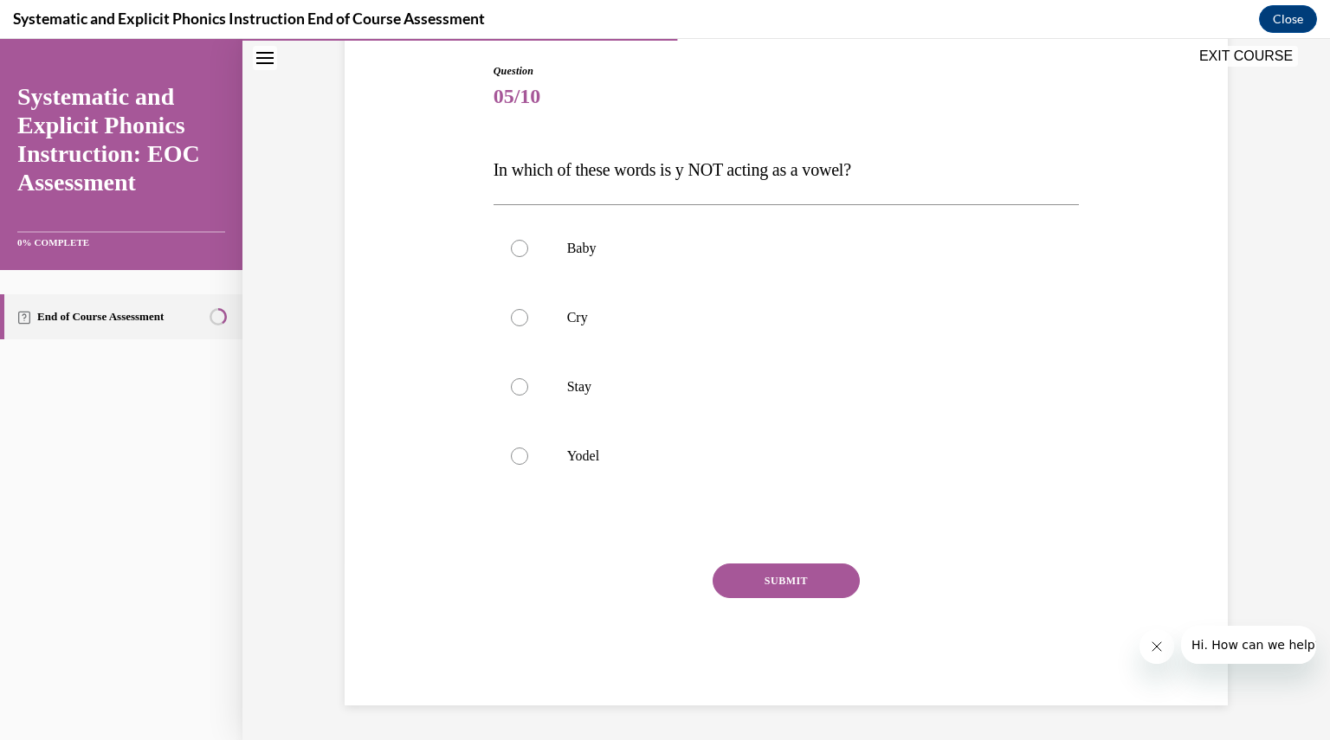
scroll to position [177, 0]
click at [848, 477] on div at bounding box center [786, 456] width 586 height 69
click at [820, 569] on button "SUBMIT" at bounding box center [785, 581] width 147 height 35
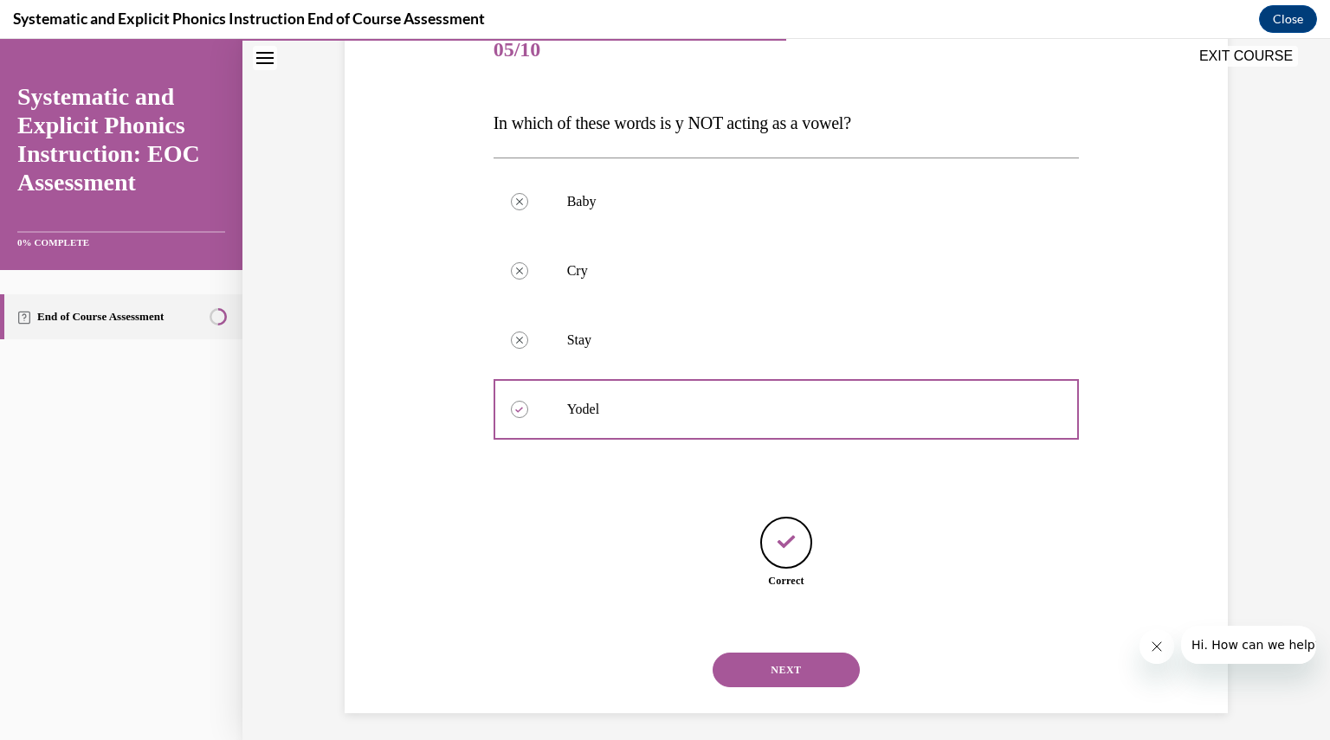
scroll to position [231, 0]
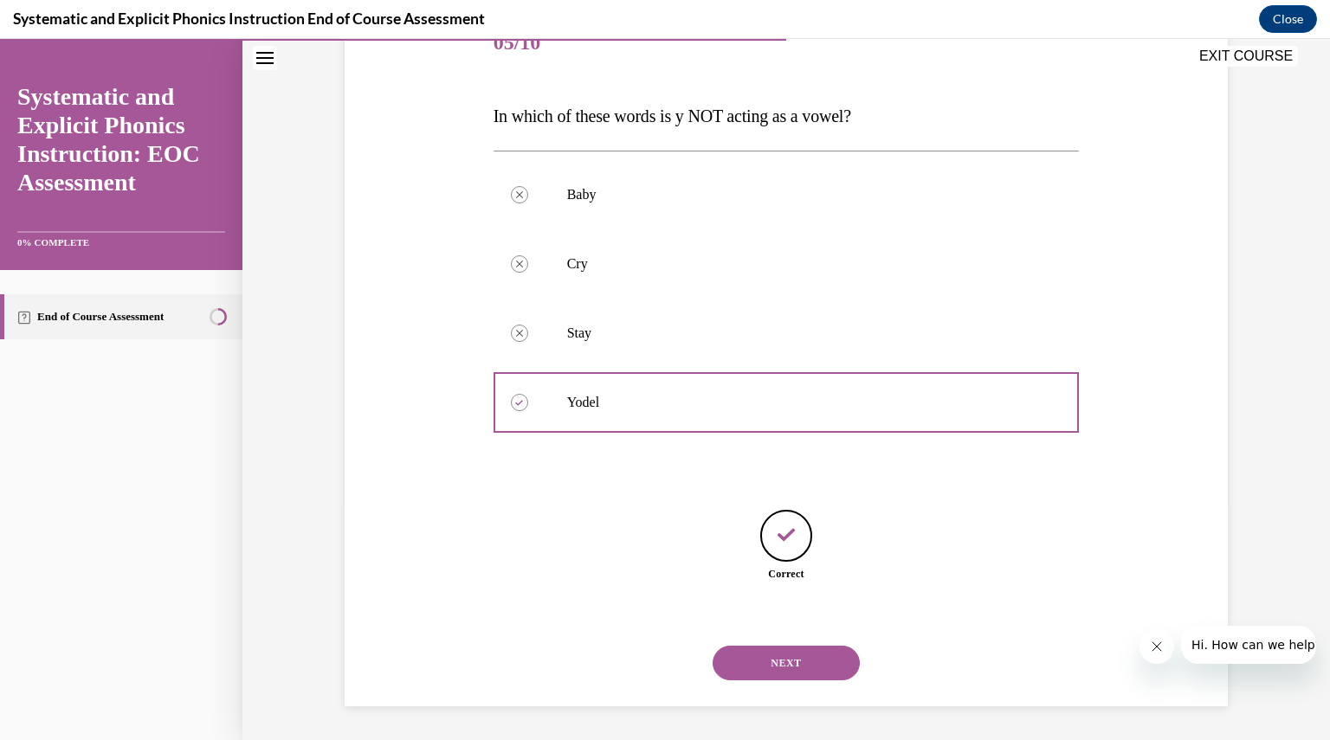
click at [802, 659] on button "NEXT" at bounding box center [785, 663] width 147 height 35
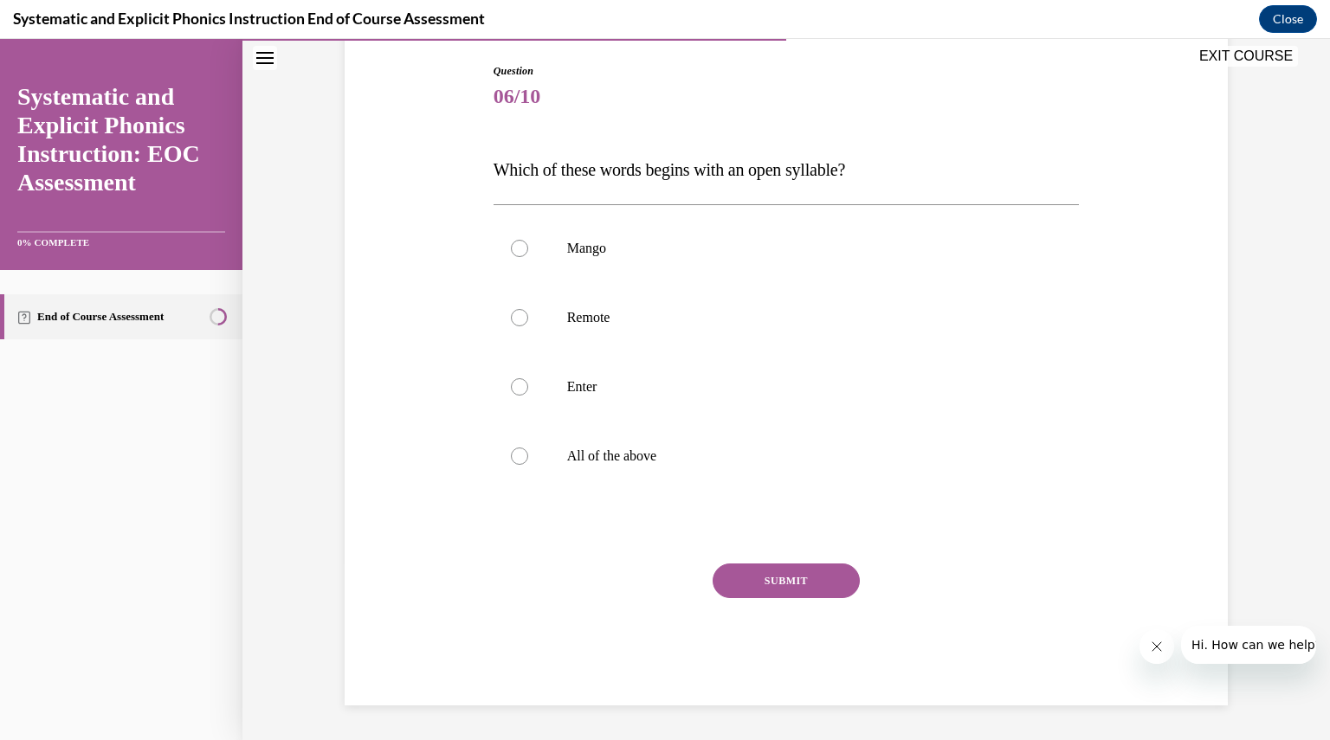
scroll to position [177, 0]
click at [591, 390] on p "Enter" at bounding box center [801, 387] width 469 height 17
click at [763, 583] on button "SUBMIT" at bounding box center [785, 581] width 147 height 35
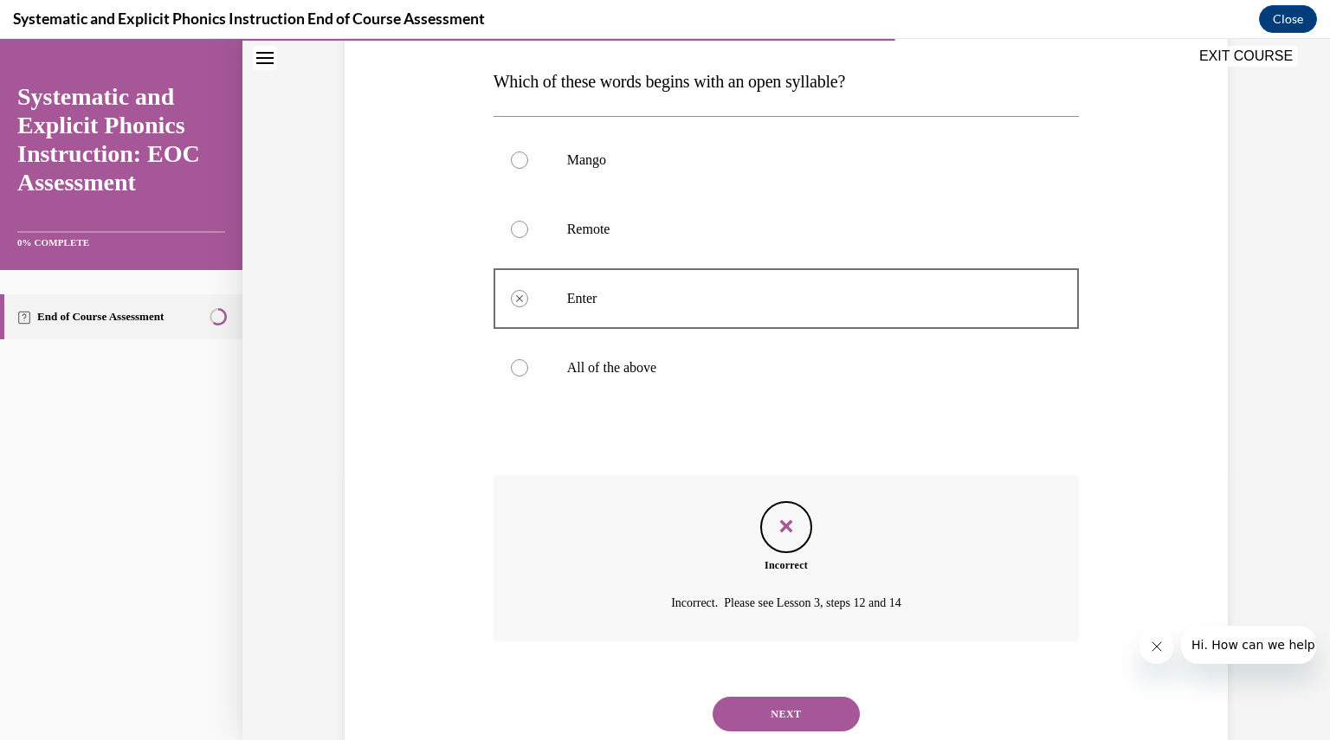
scroll to position [317, 0]
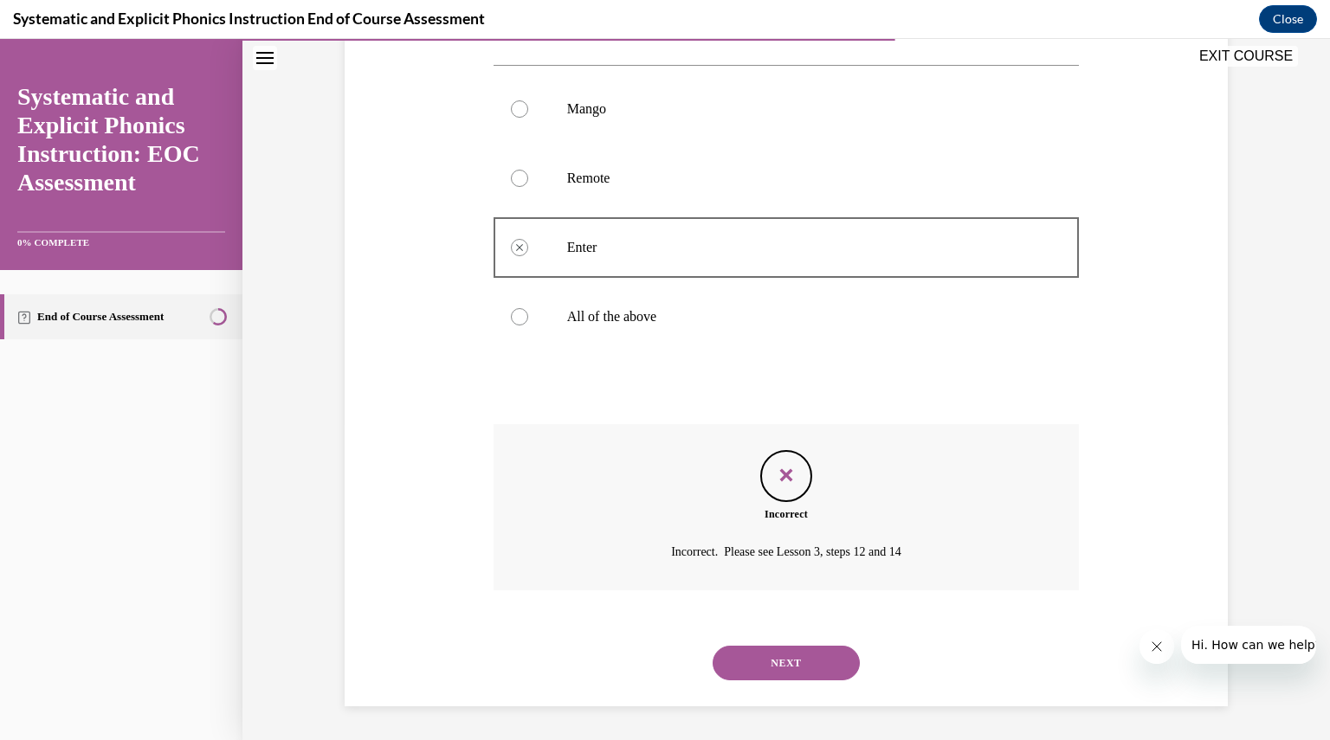
click at [791, 653] on button "NEXT" at bounding box center [785, 663] width 147 height 35
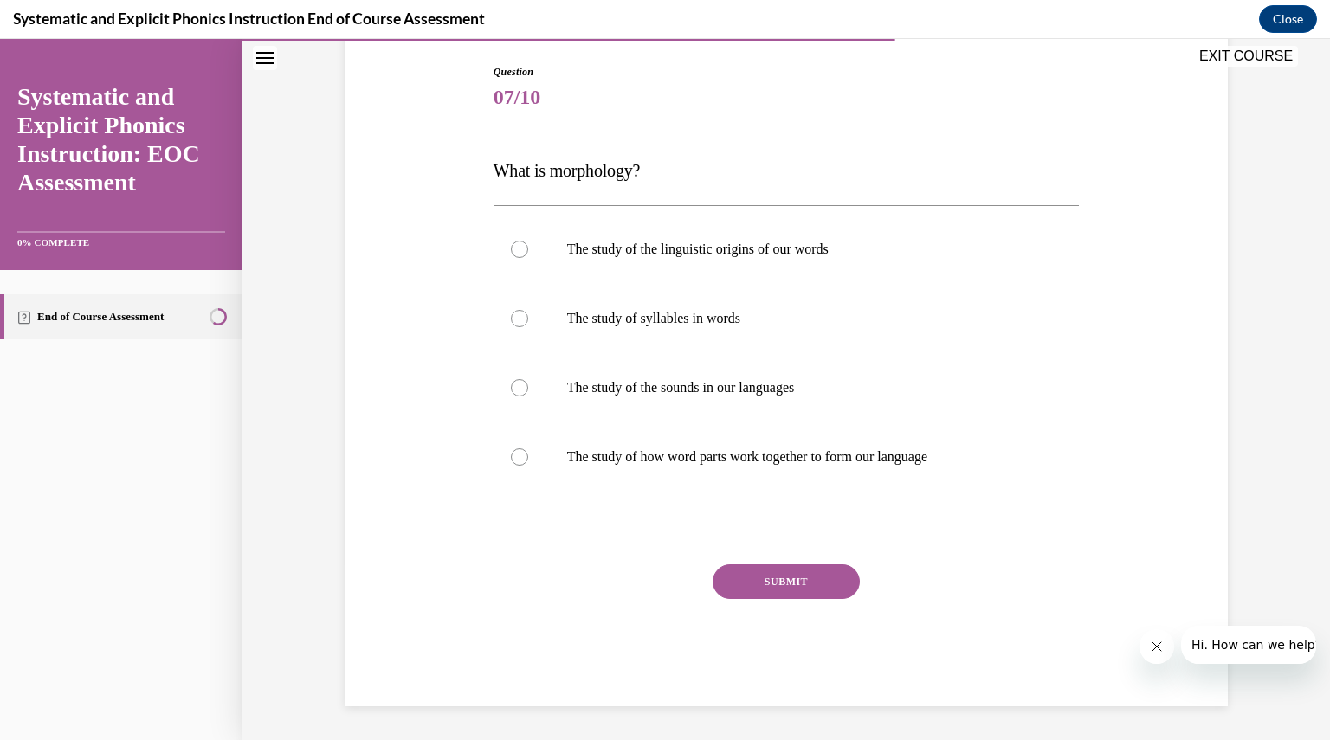
click at [791, 653] on div "SUBMIT NEXT" at bounding box center [786, 635] width 586 height 142
click at [592, 454] on p "The study of how word parts work together to form our language" at bounding box center [801, 456] width 469 height 17
click at [466, 505] on div "Question 07/10 What is morphology? The study of the linguistic origins of our w…" at bounding box center [786, 359] width 892 height 694
click at [757, 576] on button "SUBMIT" at bounding box center [785, 581] width 147 height 35
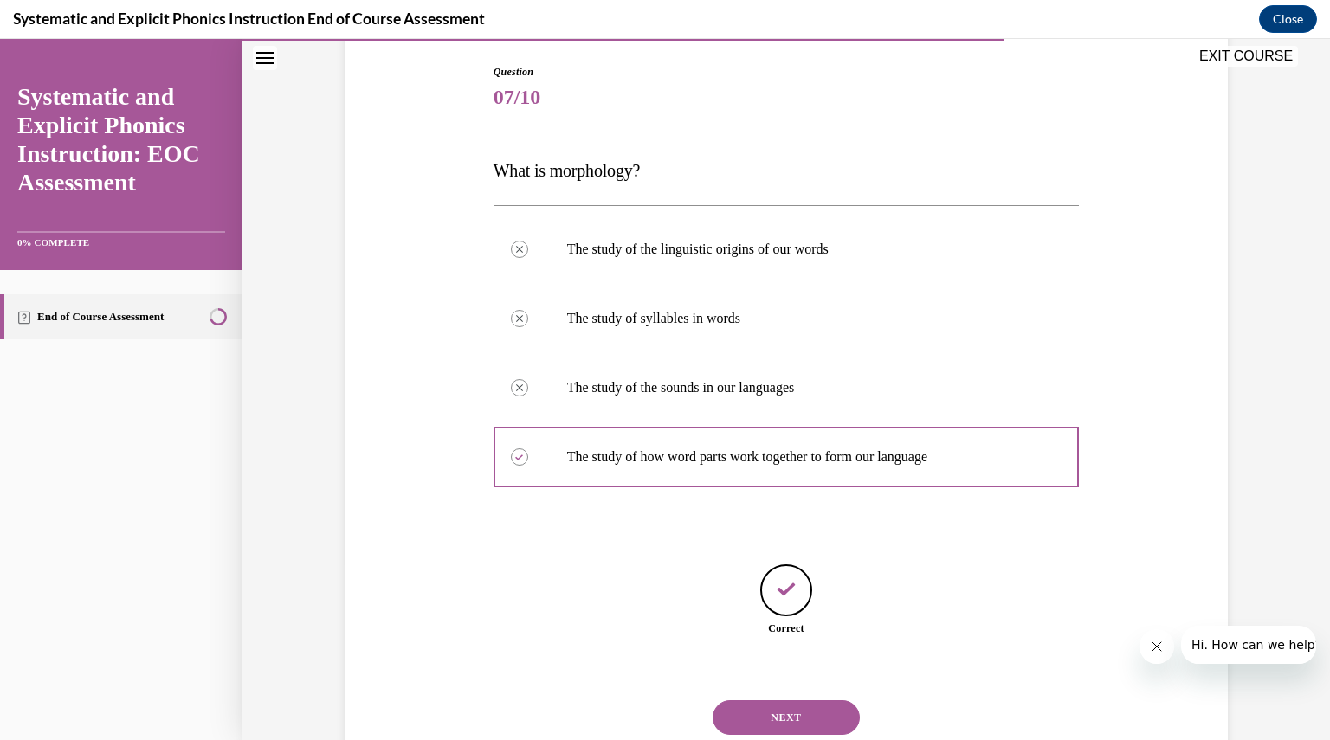
scroll to position [231, 0]
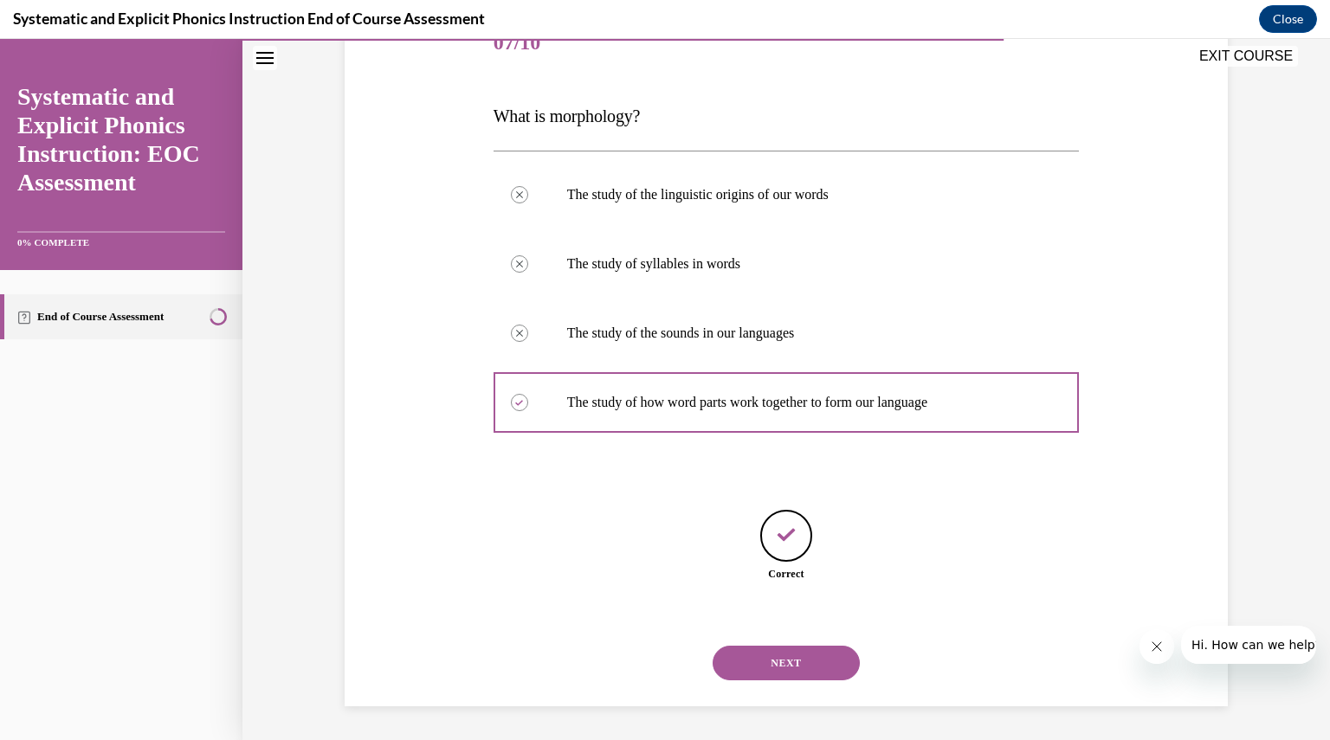
click at [769, 652] on button "NEXT" at bounding box center [785, 663] width 147 height 35
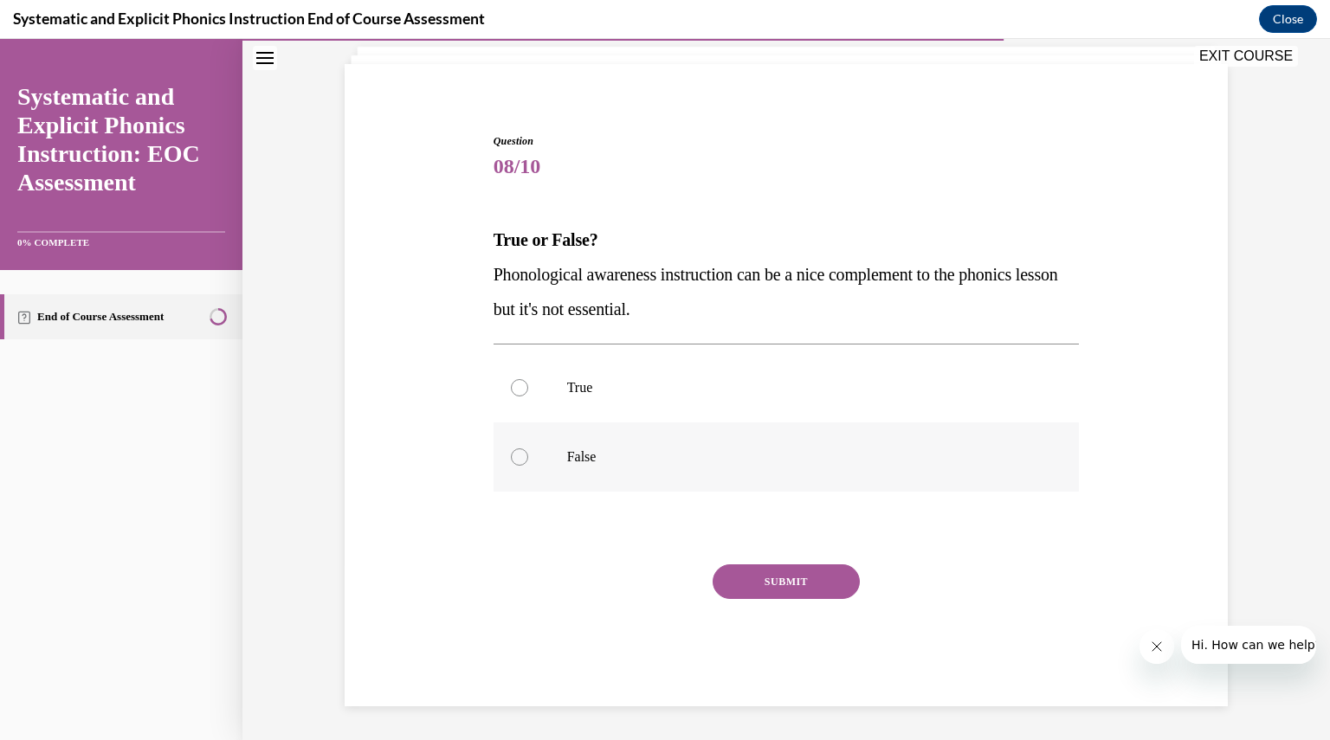
click at [703, 452] on p "False" at bounding box center [801, 456] width 469 height 17
click at [763, 578] on button "SUBMIT" at bounding box center [785, 581] width 147 height 35
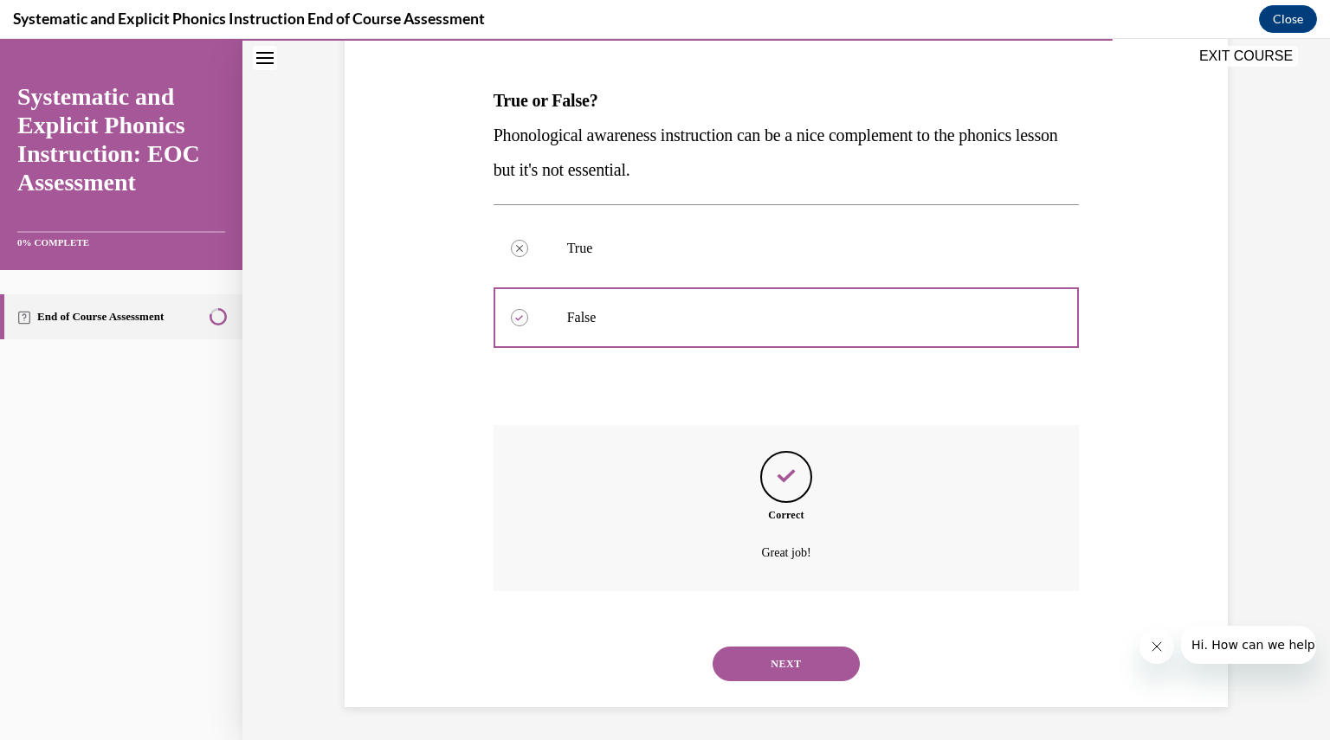
scroll to position [248, 0]
click at [782, 633] on div "NEXT" at bounding box center [786, 662] width 586 height 69
click at [780, 660] on button "NEXT" at bounding box center [785, 663] width 147 height 35
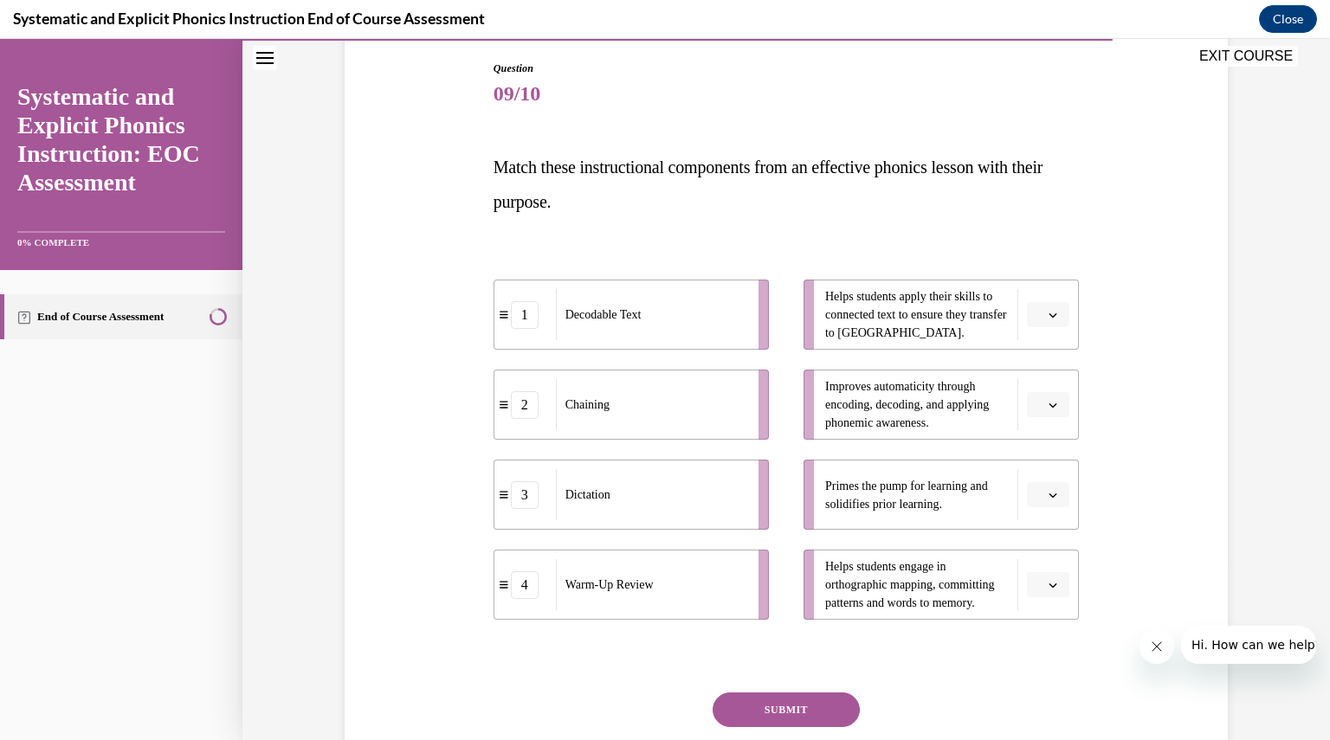
scroll to position [184, 0]
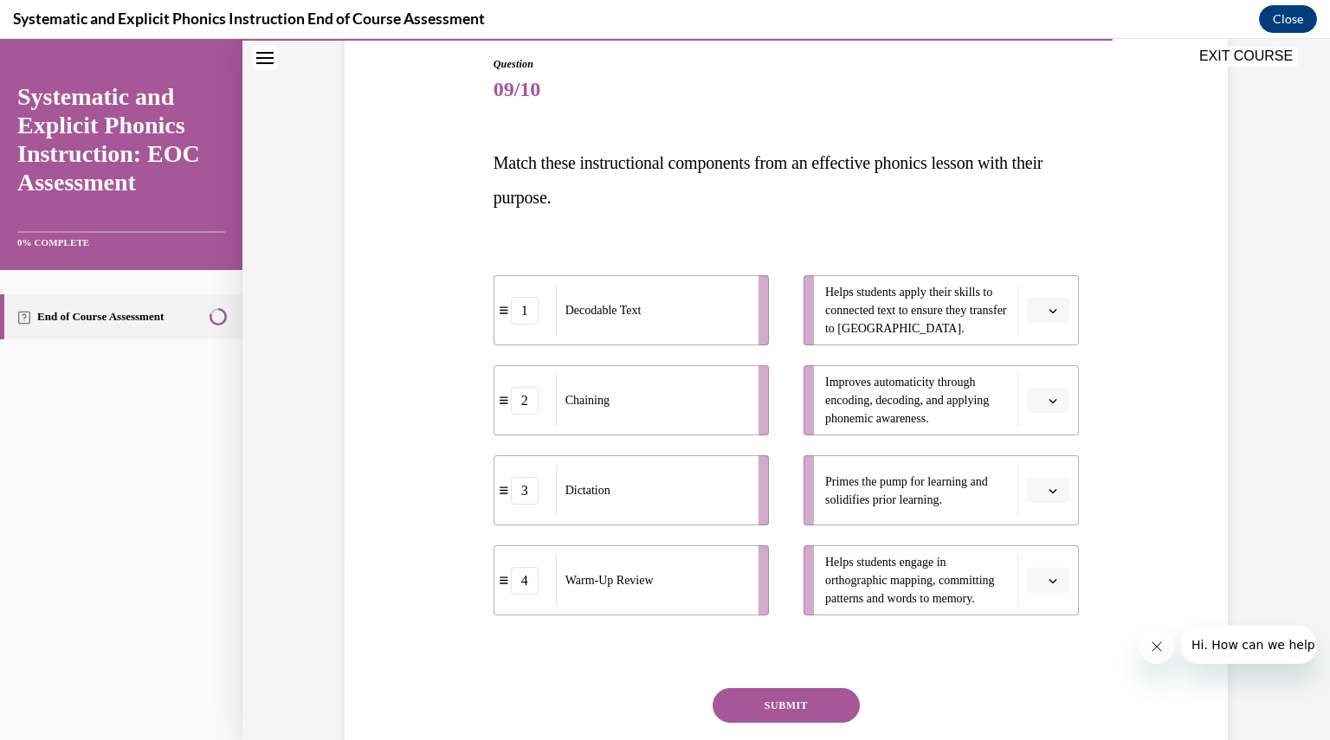
click at [1046, 316] on button "button" at bounding box center [1048, 311] width 42 height 26
click at [1046, 370] on div "1" at bounding box center [1039, 383] width 42 height 35
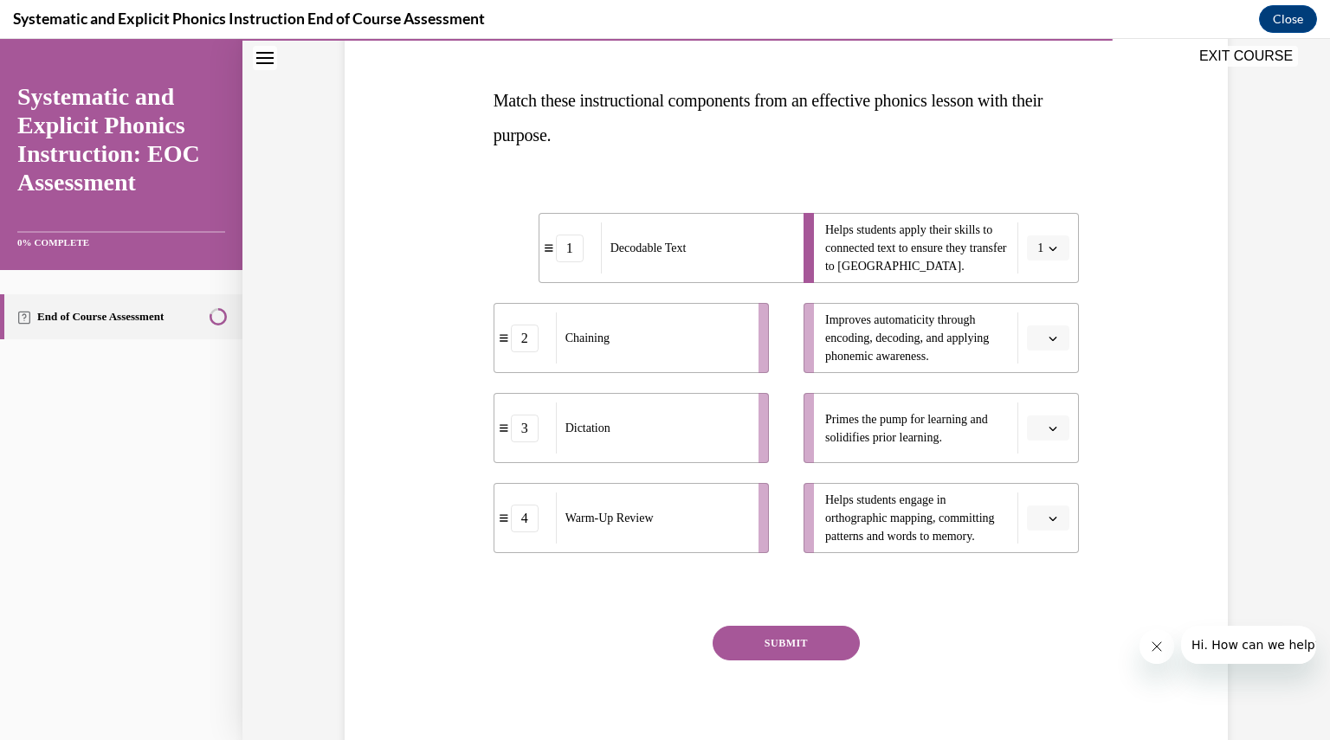
scroll to position [266, 0]
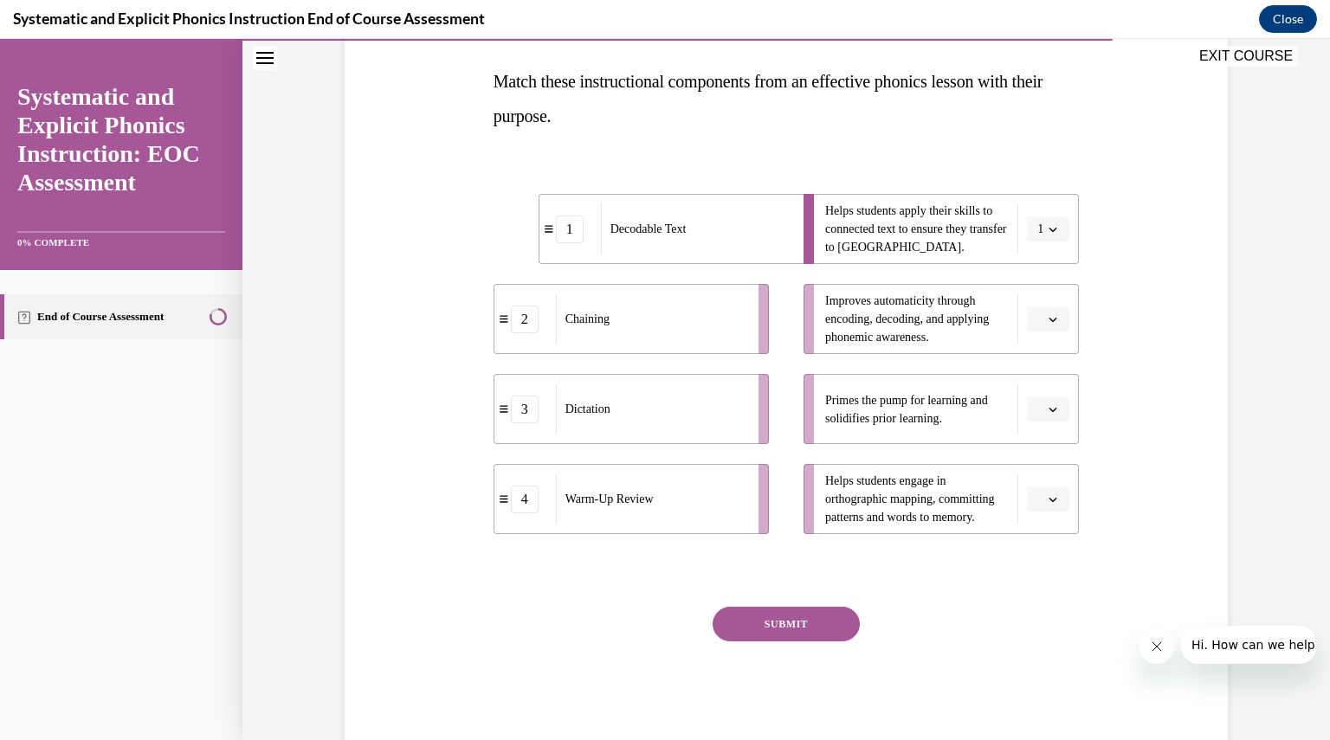
click at [1048, 495] on icon "button" at bounding box center [1052, 499] width 9 height 9
click at [1049, 600] on div "2" at bounding box center [1039, 606] width 42 height 35
click at [1048, 406] on icon "button" at bounding box center [1052, 409] width 9 height 9
click at [1056, 590] on div "4" at bounding box center [1039, 586] width 42 height 35
click at [1046, 313] on span "button" at bounding box center [1052, 319] width 12 height 12
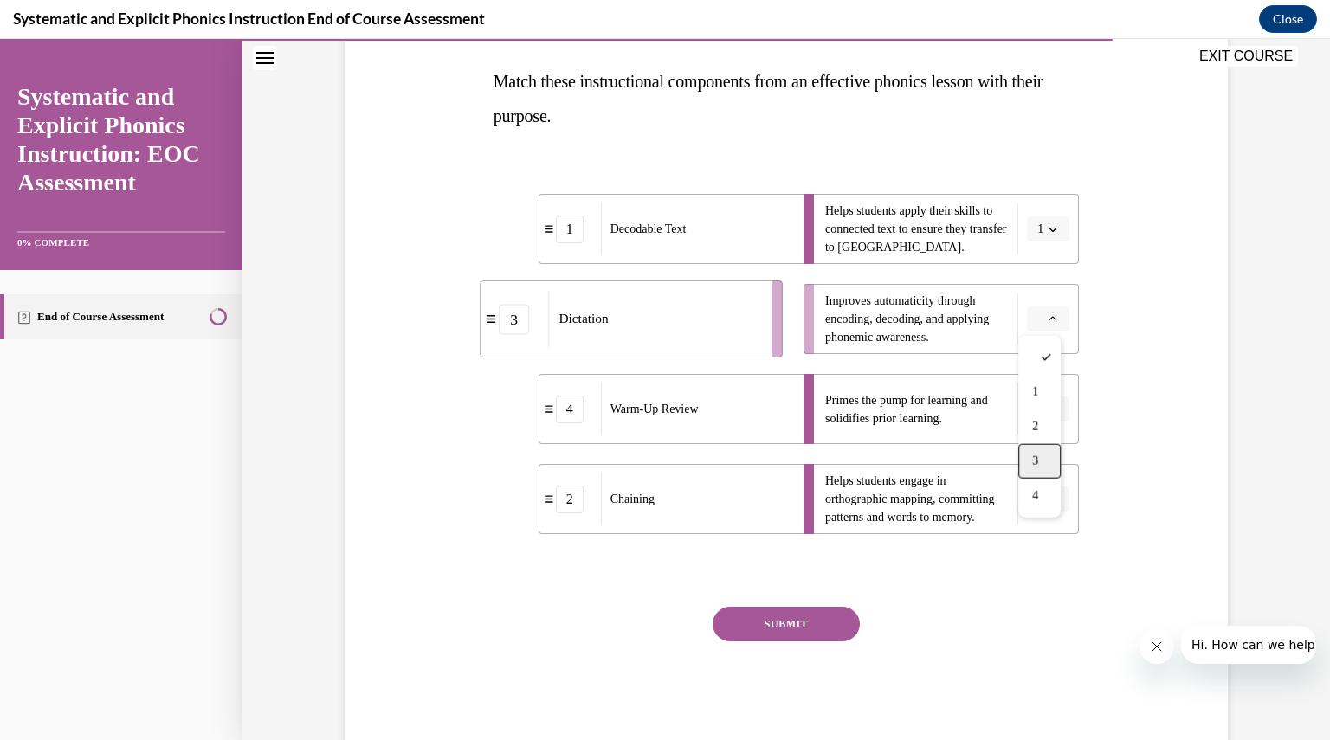
click at [1049, 451] on div "3" at bounding box center [1039, 461] width 42 height 35
click at [767, 621] on button "SUBMIT" at bounding box center [785, 624] width 147 height 35
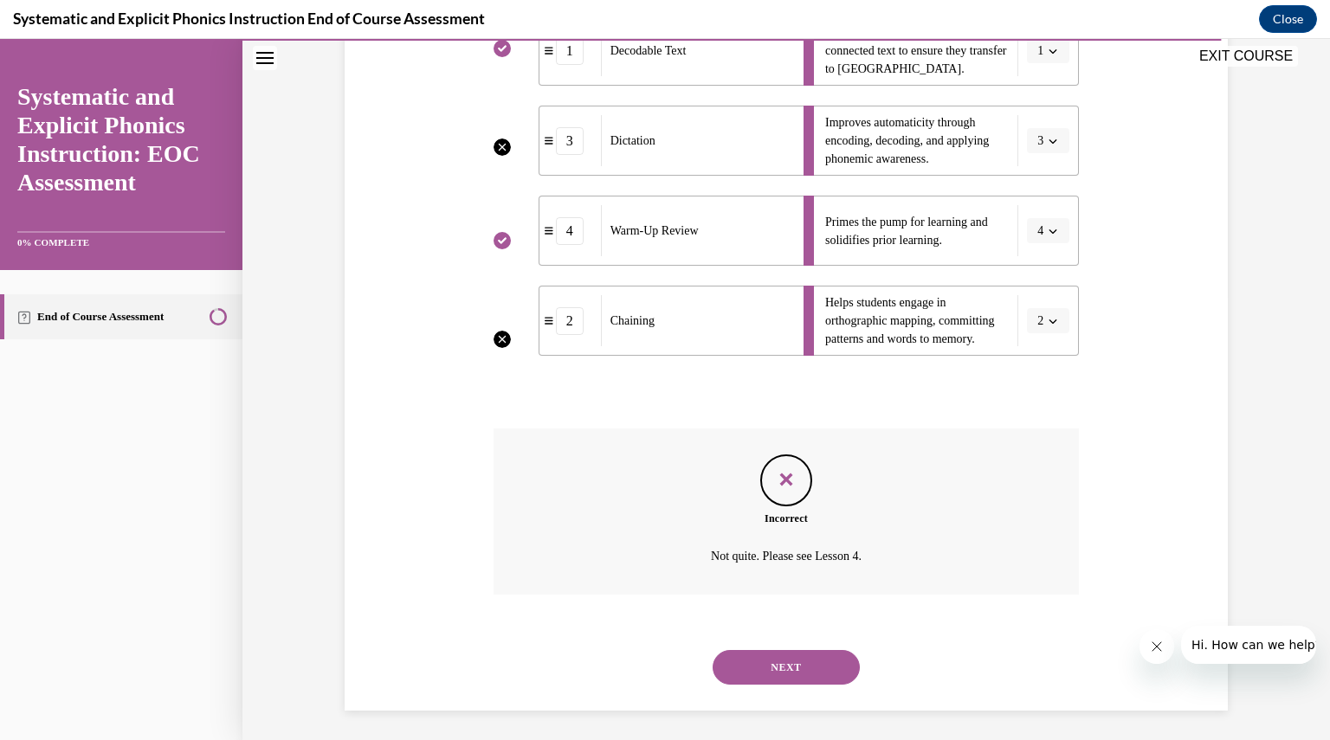
scroll to position [448, 0]
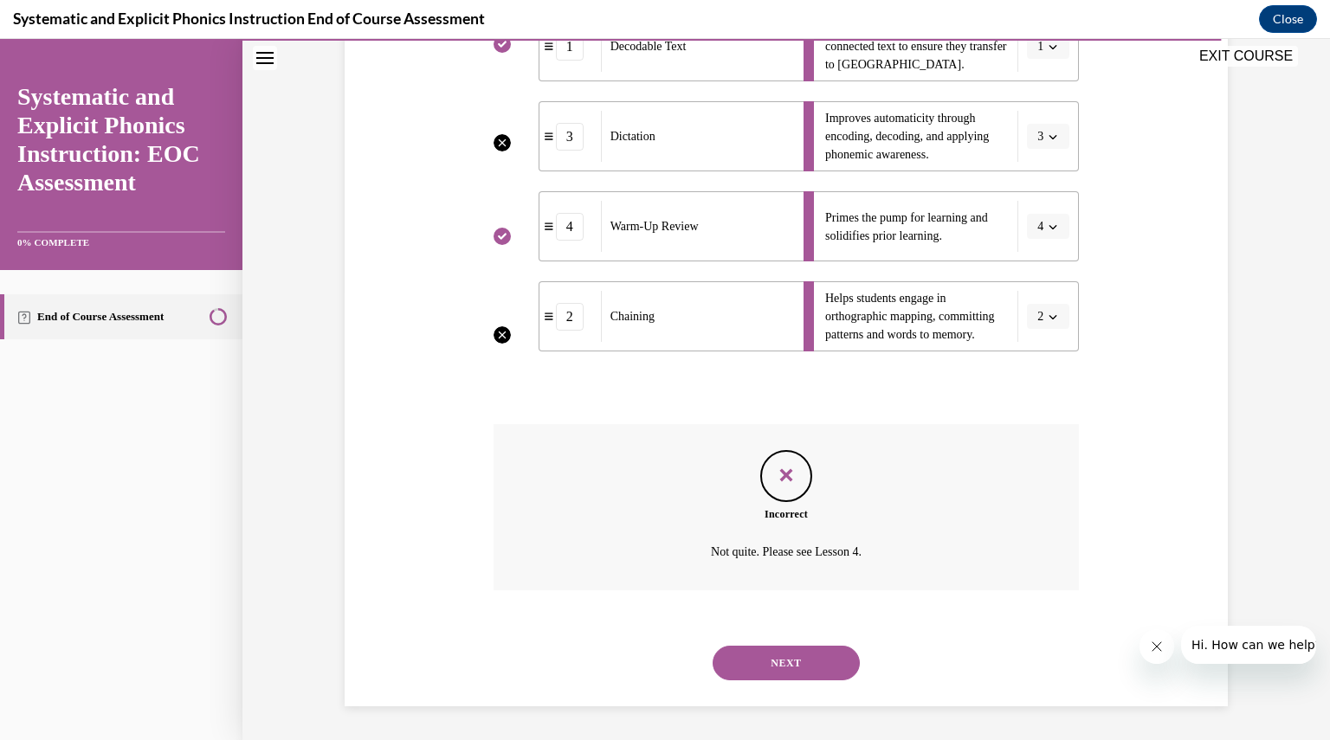
click at [811, 660] on button "NEXT" at bounding box center [785, 663] width 147 height 35
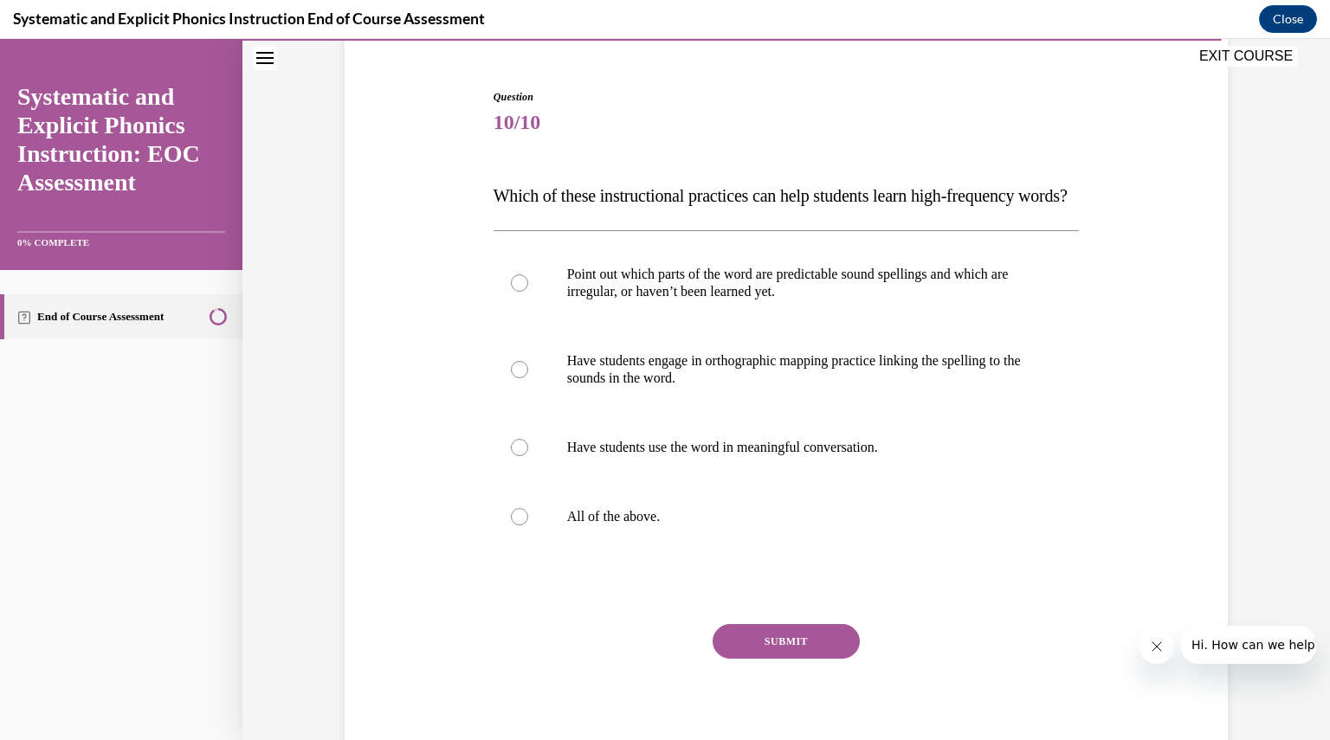
scroll to position [152, 0]
click at [888, 299] on p "Point out which parts of the word are predictable sound spellings and which are…" at bounding box center [801, 282] width 469 height 35
click at [795, 658] on button "SUBMIT" at bounding box center [785, 640] width 147 height 35
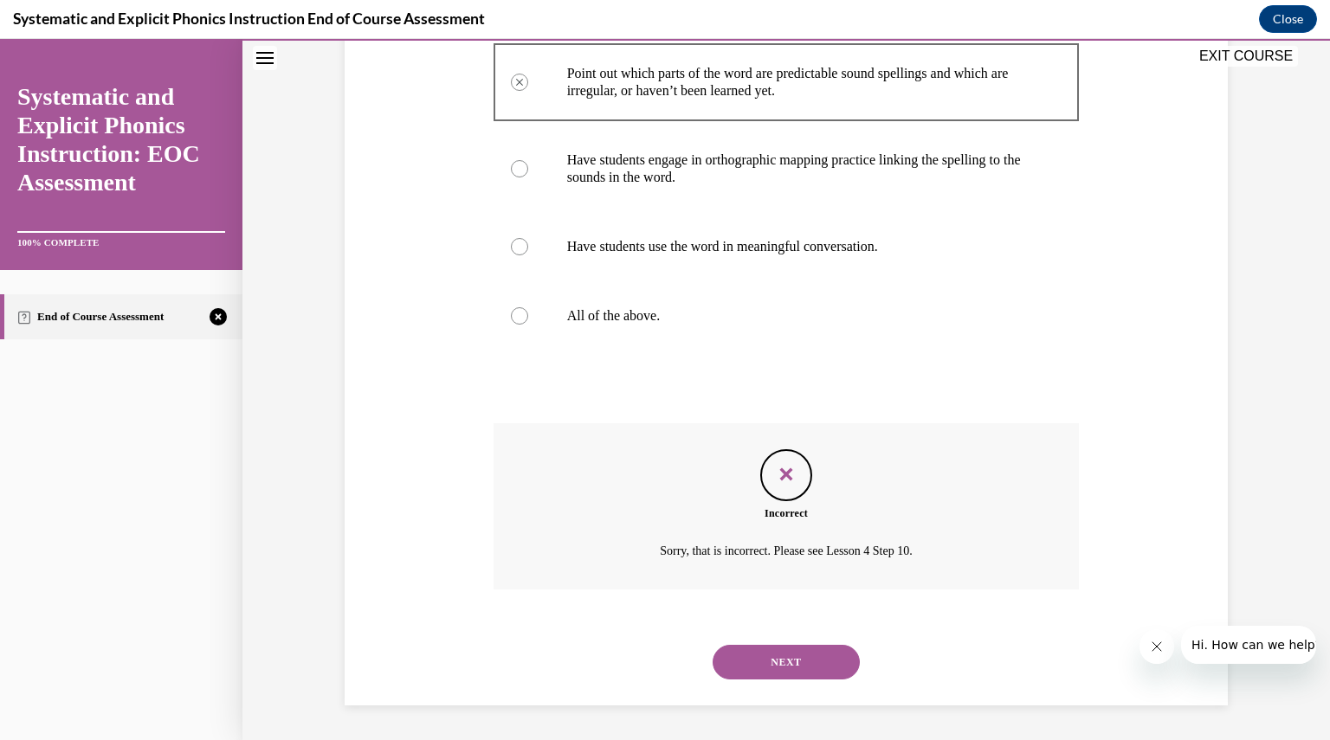
scroll to position [386, 0]
click at [783, 660] on button "NEXT" at bounding box center [785, 662] width 147 height 35
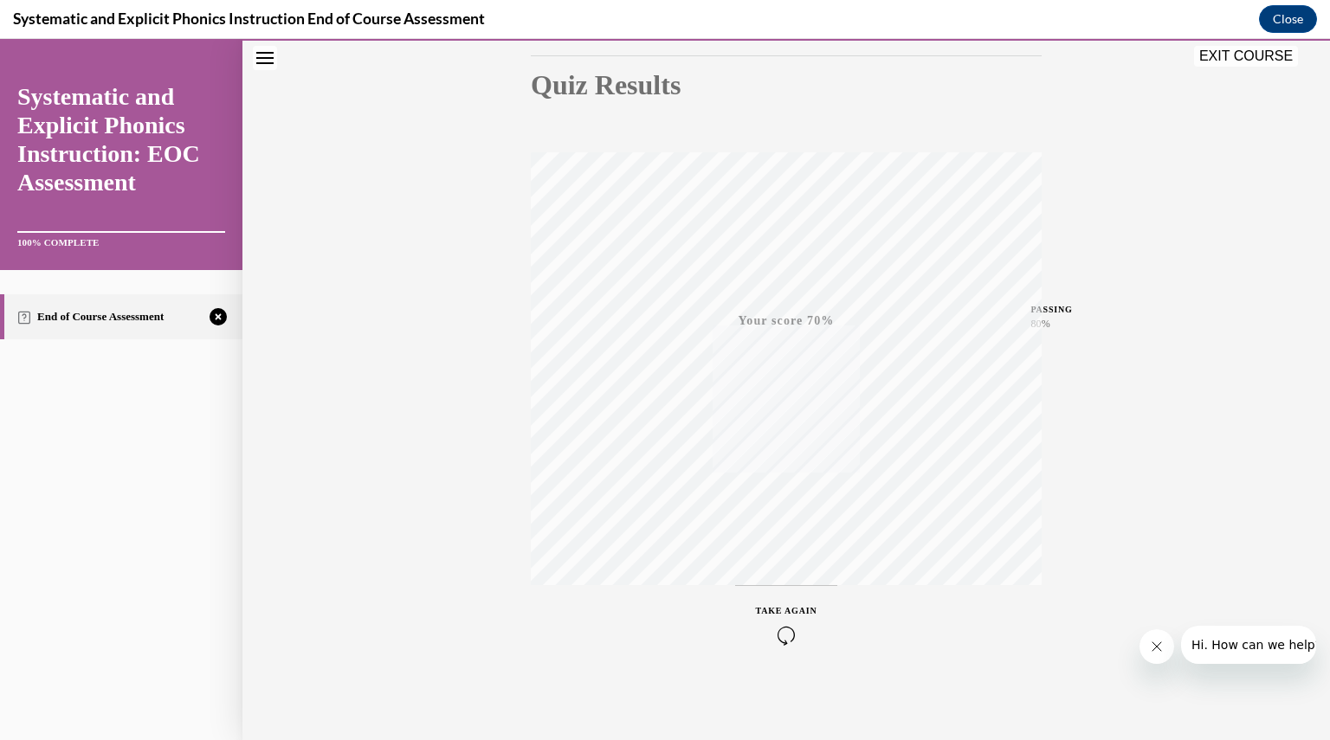
click at [791, 640] on icon "button" at bounding box center [786, 635] width 61 height 19
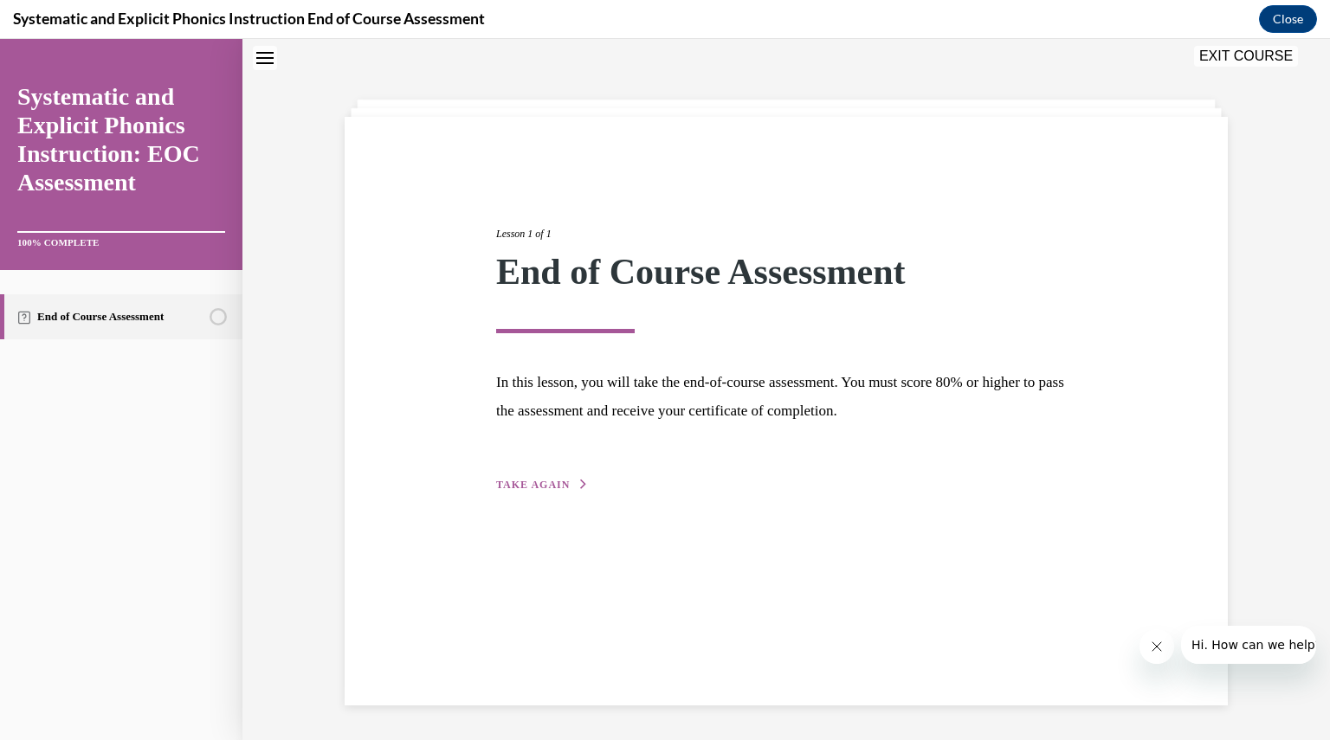
click at [550, 481] on span "TAKE AGAIN" at bounding box center [533, 485] width 74 height 12
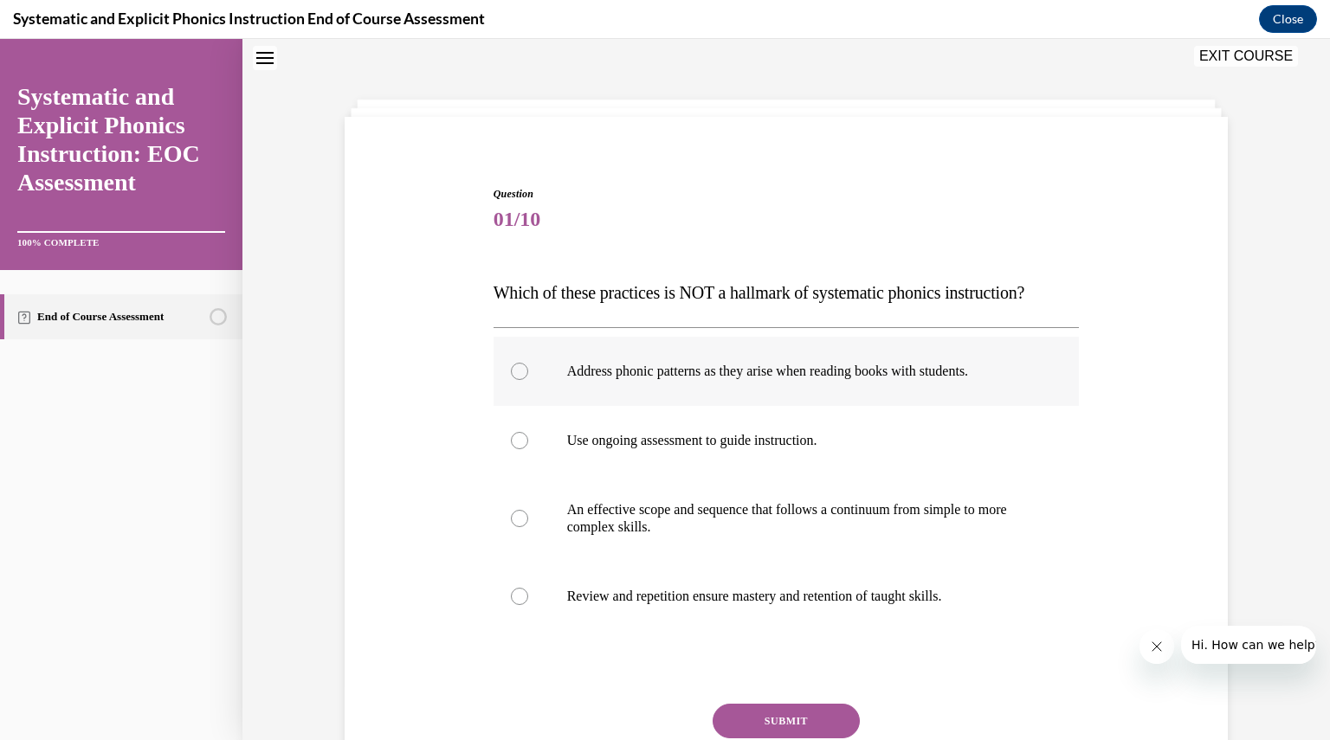
click at [718, 377] on p "Address phonic patterns as they arise when reading books with students." at bounding box center [801, 371] width 469 height 17
click at [795, 718] on button "SUBMIT" at bounding box center [785, 721] width 147 height 35
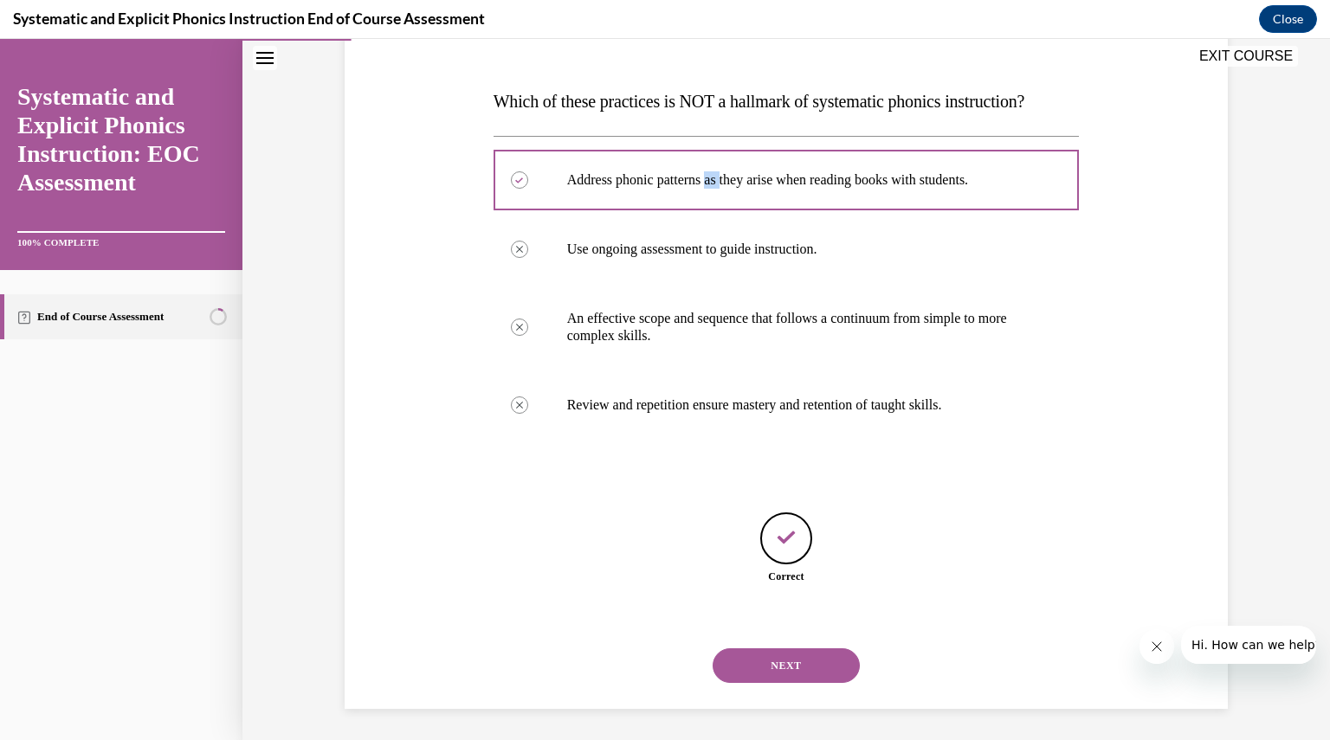
scroll to position [248, 0]
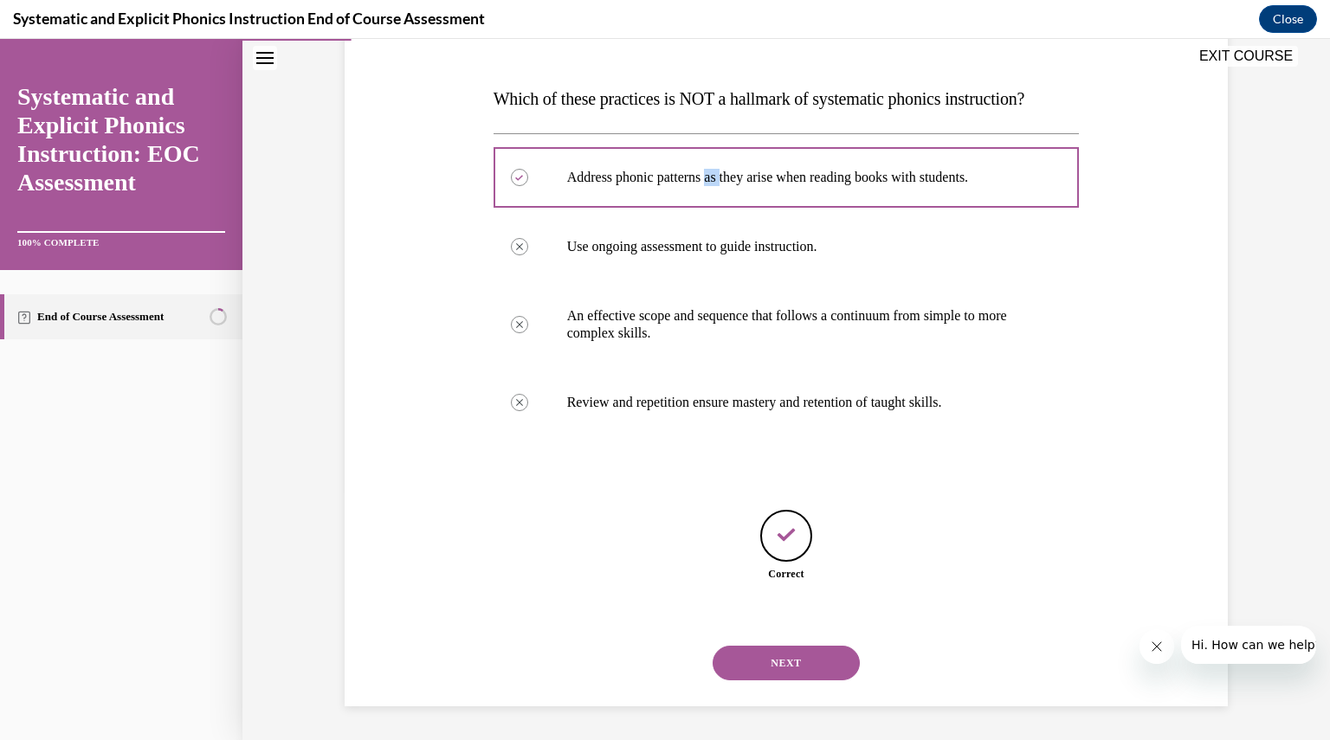
click at [777, 671] on button "NEXT" at bounding box center [785, 663] width 147 height 35
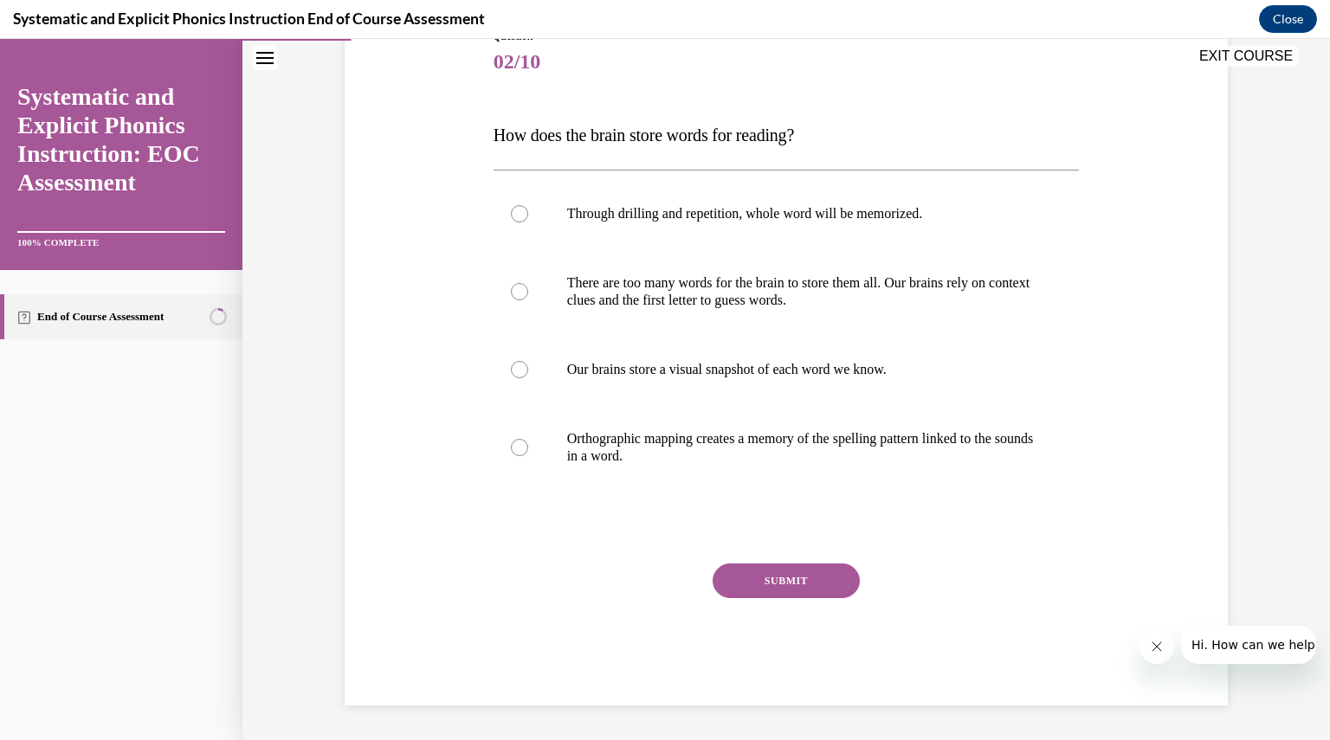
scroll to position [193, 0]
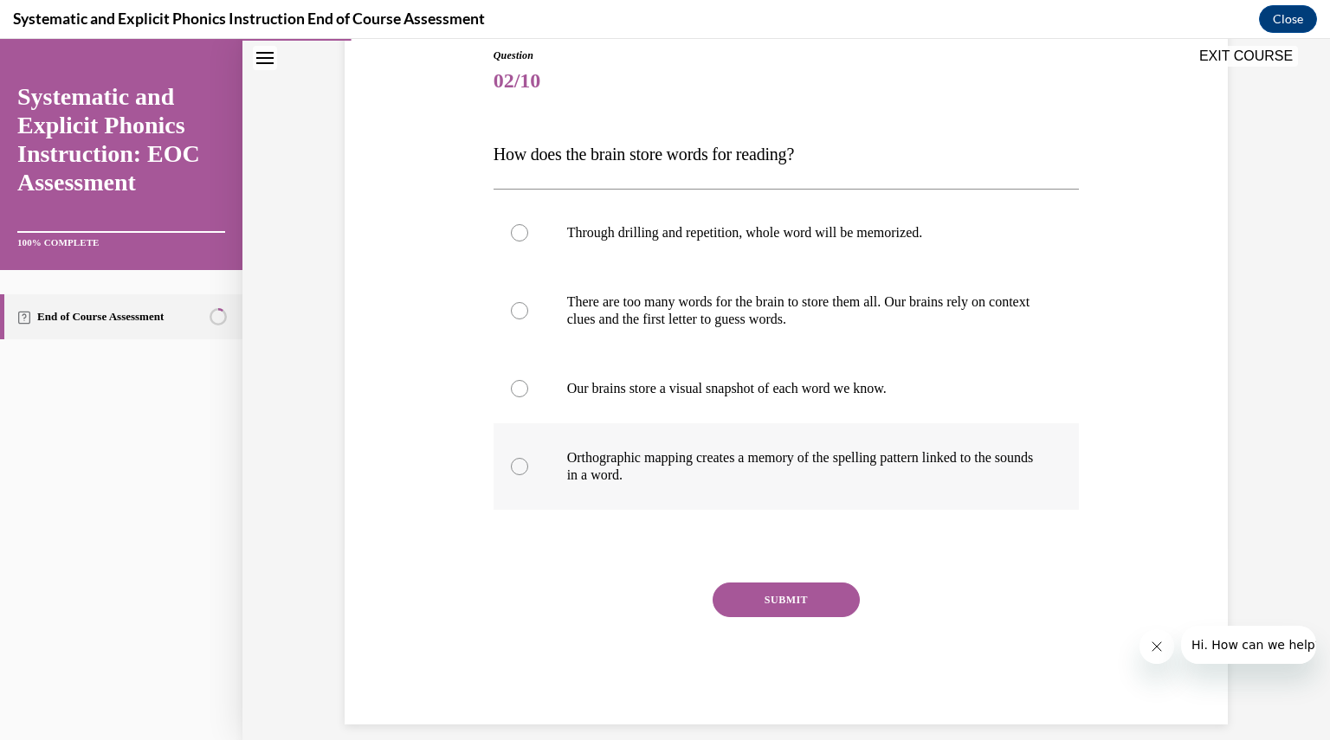
click at [819, 482] on p "Orthographic mapping creates a memory of the spelling pattern linked to the sou…" at bounding box center [801, 466] width 469 height 35
click at [789, 608] on button "SUBMIT" at bounding box center [785, 600] width 147 height 35
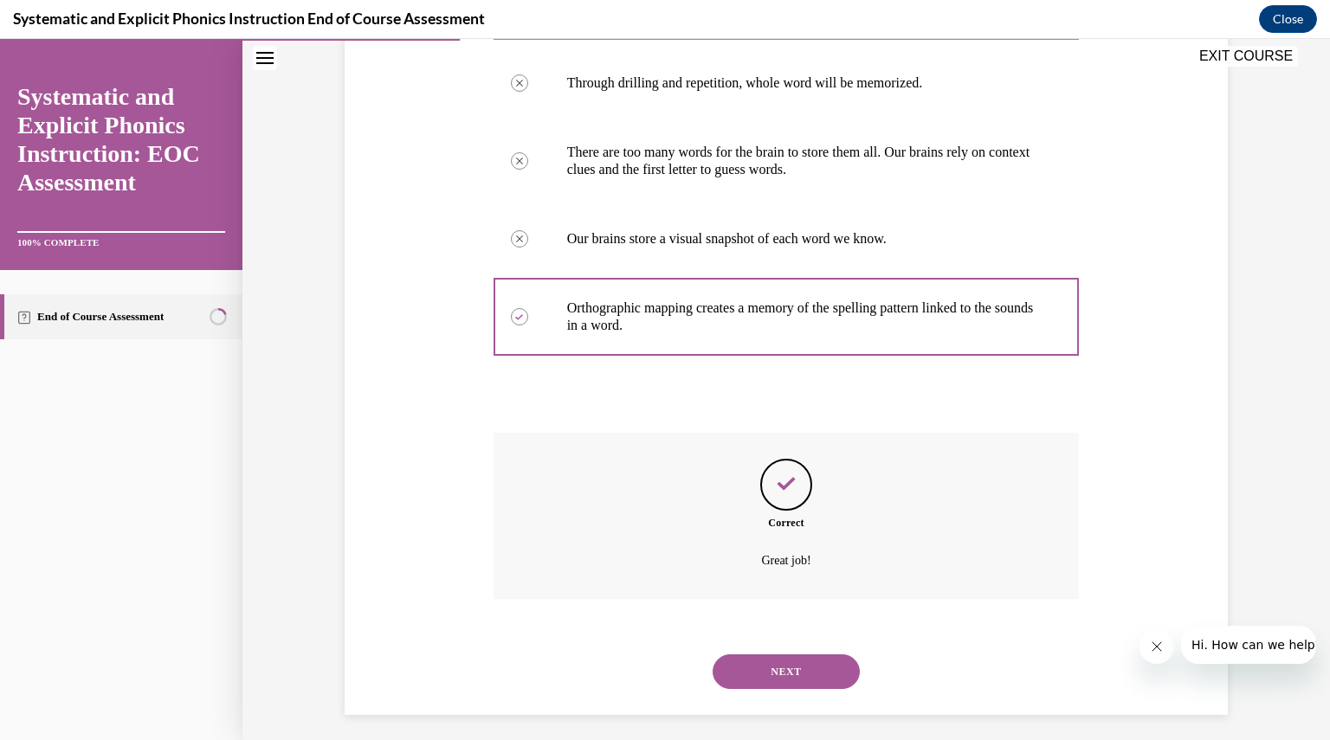
scroll to position [351, 0]
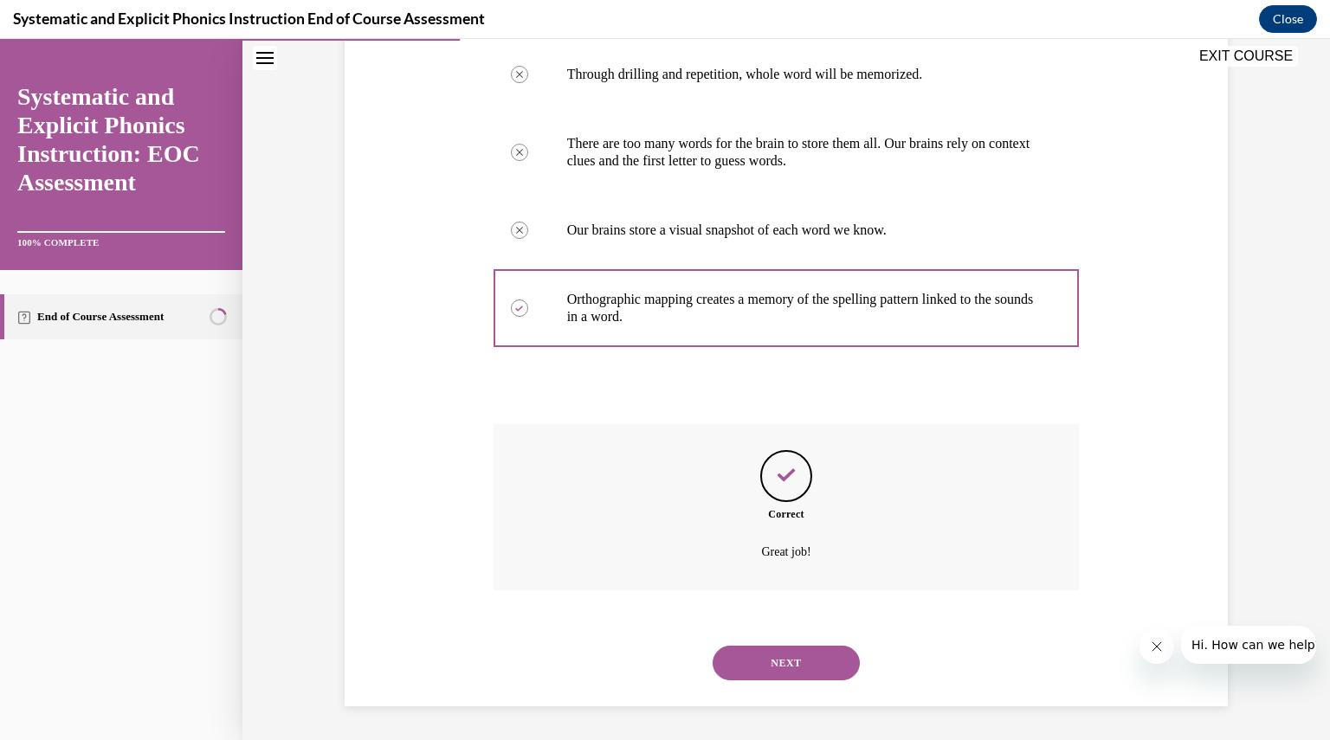
click at [778, 660] on button "NEXT" at bounding box center [785, 663] width 147 height 35
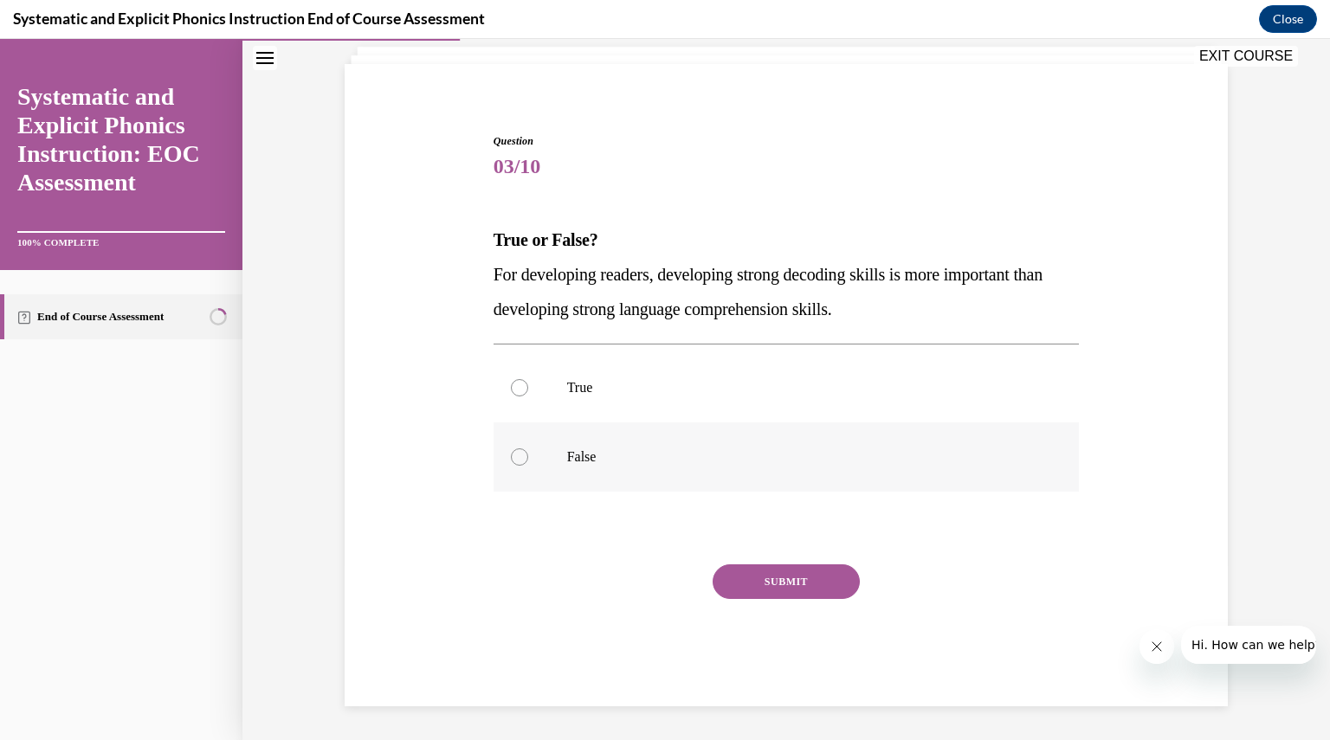
click at [707, 479] on div at bounding box center [786, 456] width 586 height 69
click at [788, 577] on button "SUBMIT" at bounding box center [785, 581] width 147 height 35
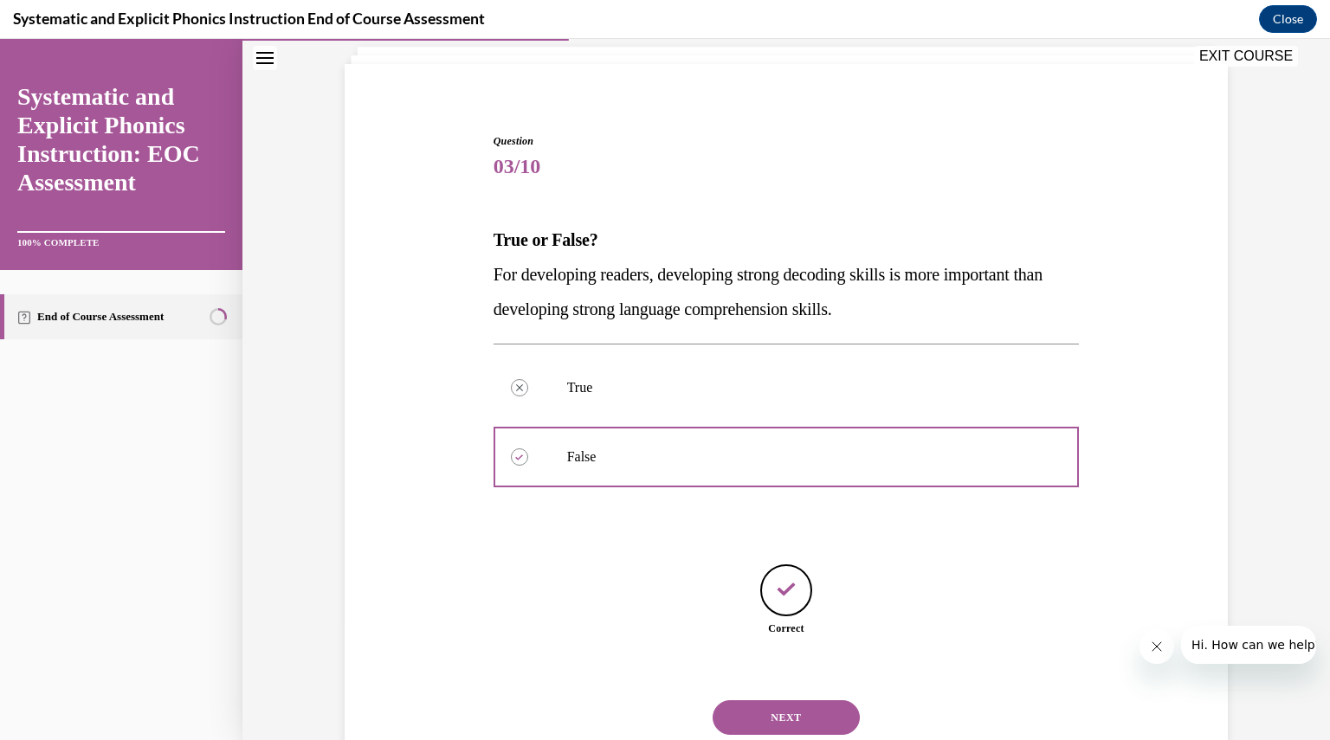
scroll to position [162, 0]
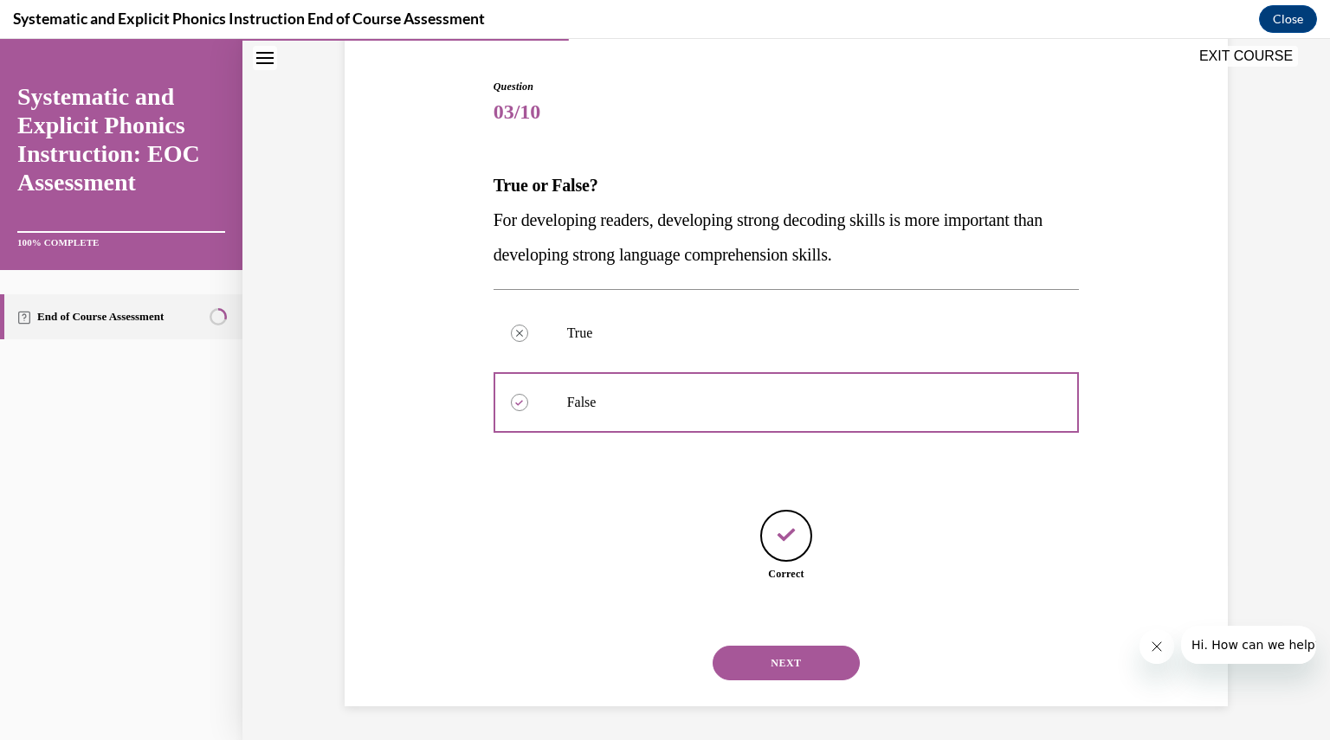
click at [790, 634] on div "NEXT" at bounding box center [786, 662] width 586 height 69
click at [783, 661] on button "NEXT" at bounding box center [785, 663] width 147 height 35
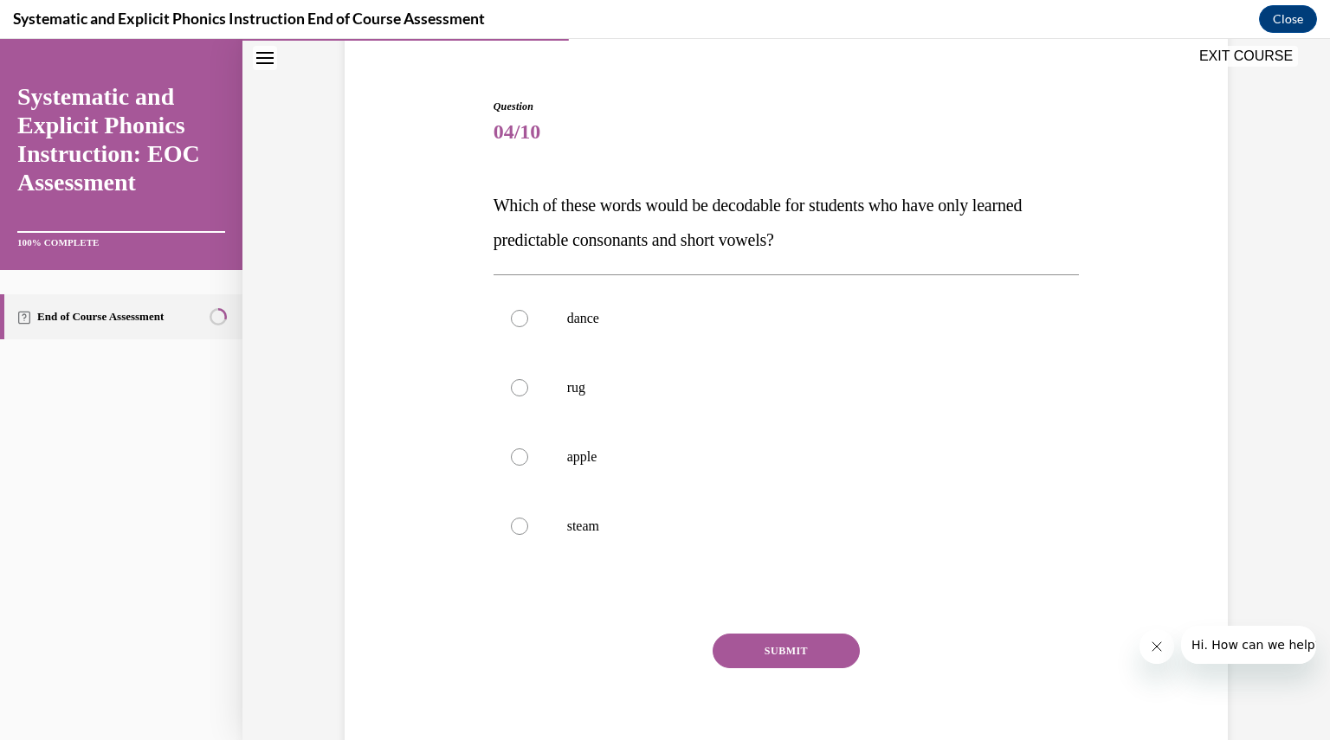
scroll to position [144, 0]
click at [876, 374] on div at bounding box center [786, 385] width 586 height 69
click at [826, 644] on button "SUBMIT" at bounding box center [785, 649] width 147 height 35
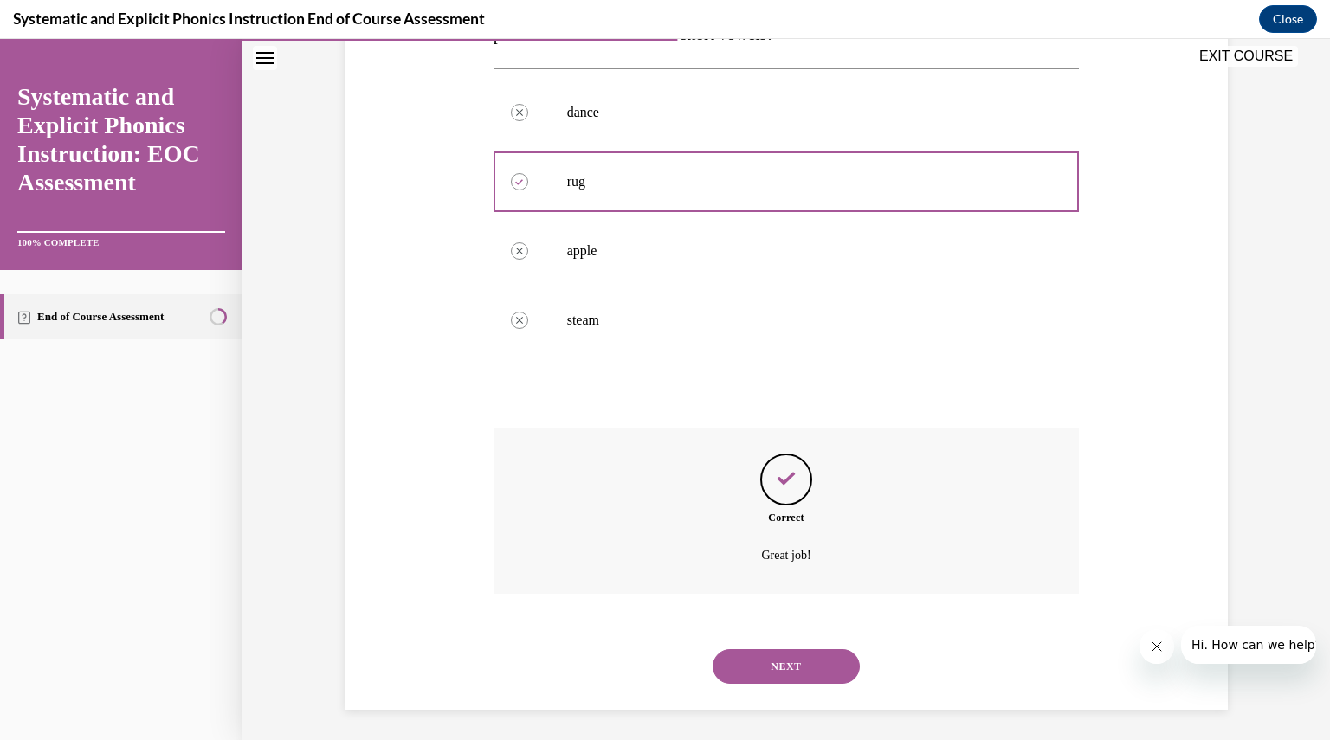
scroll to position [351, 0]
click at [801, 663] on button "NEXT" at bounding box center [785, 663] width 147 height 35
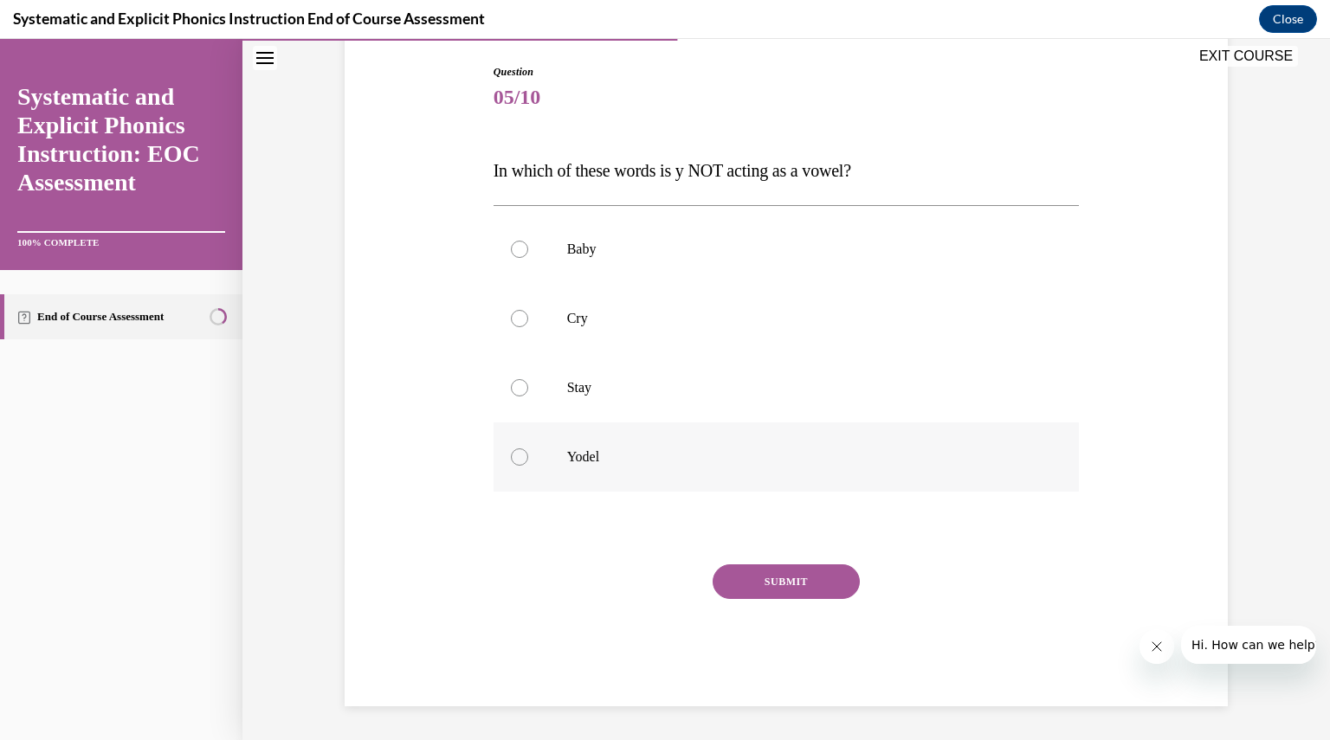
click at [830, 479] on div at bounding box center [786, 456] width 586 height 69
click at [814, 576] on button "SUBMIT" at bounding box center [785, 581] width 147 height 35
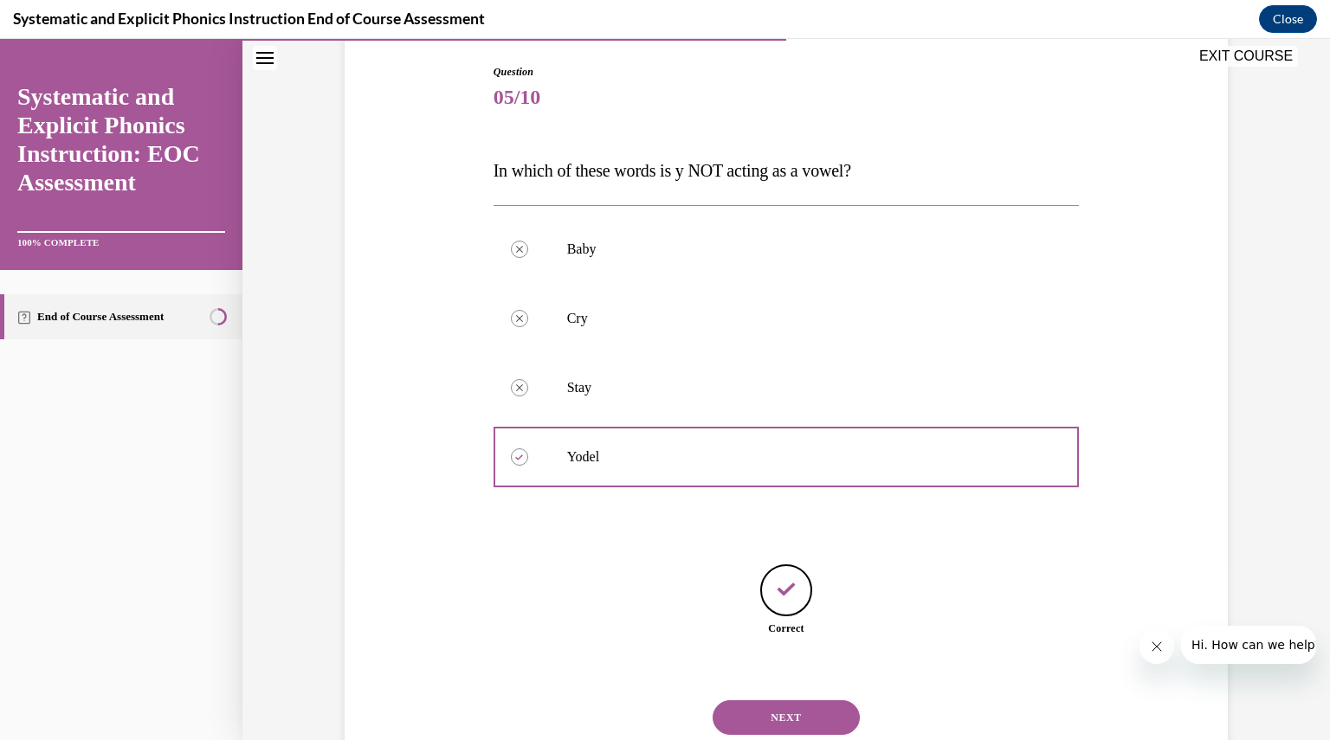
scroll to position [231, 0]
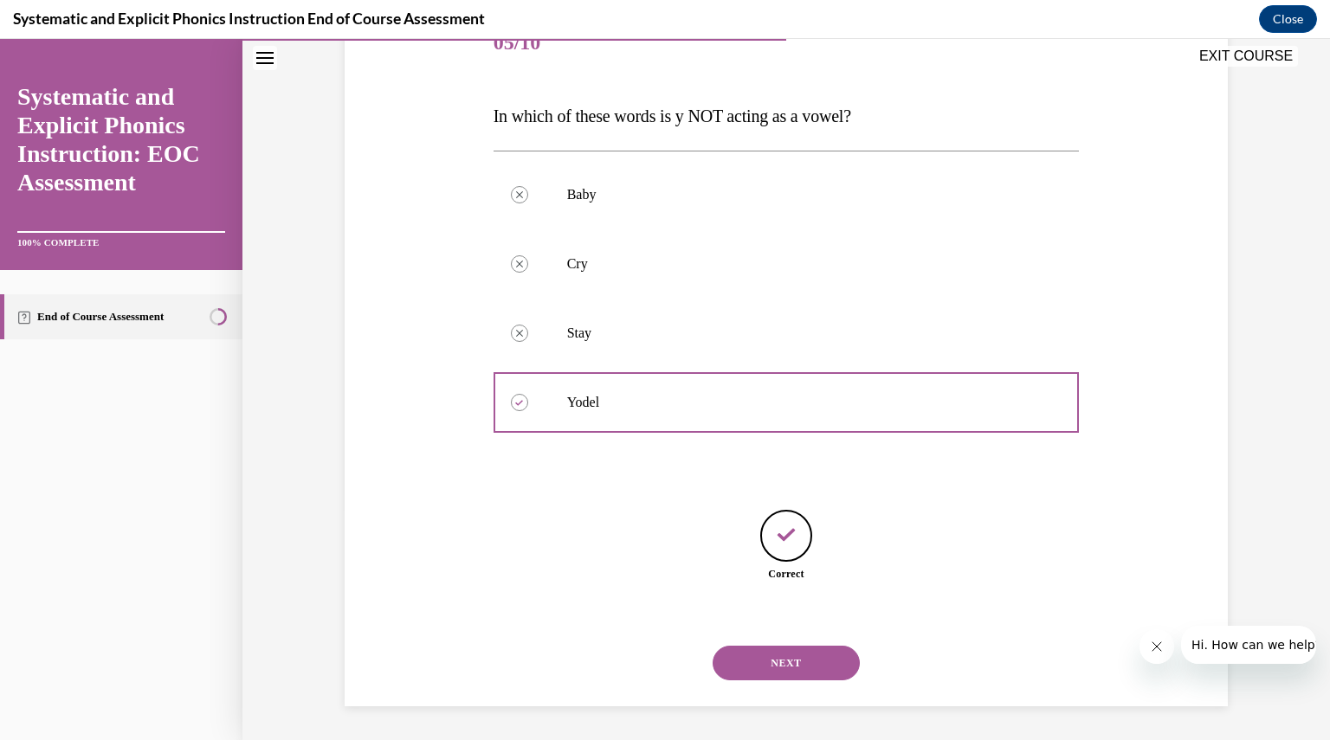
click at [803, 662] on button "NEXT" at bounding box center [785, 663] width 147 height 35
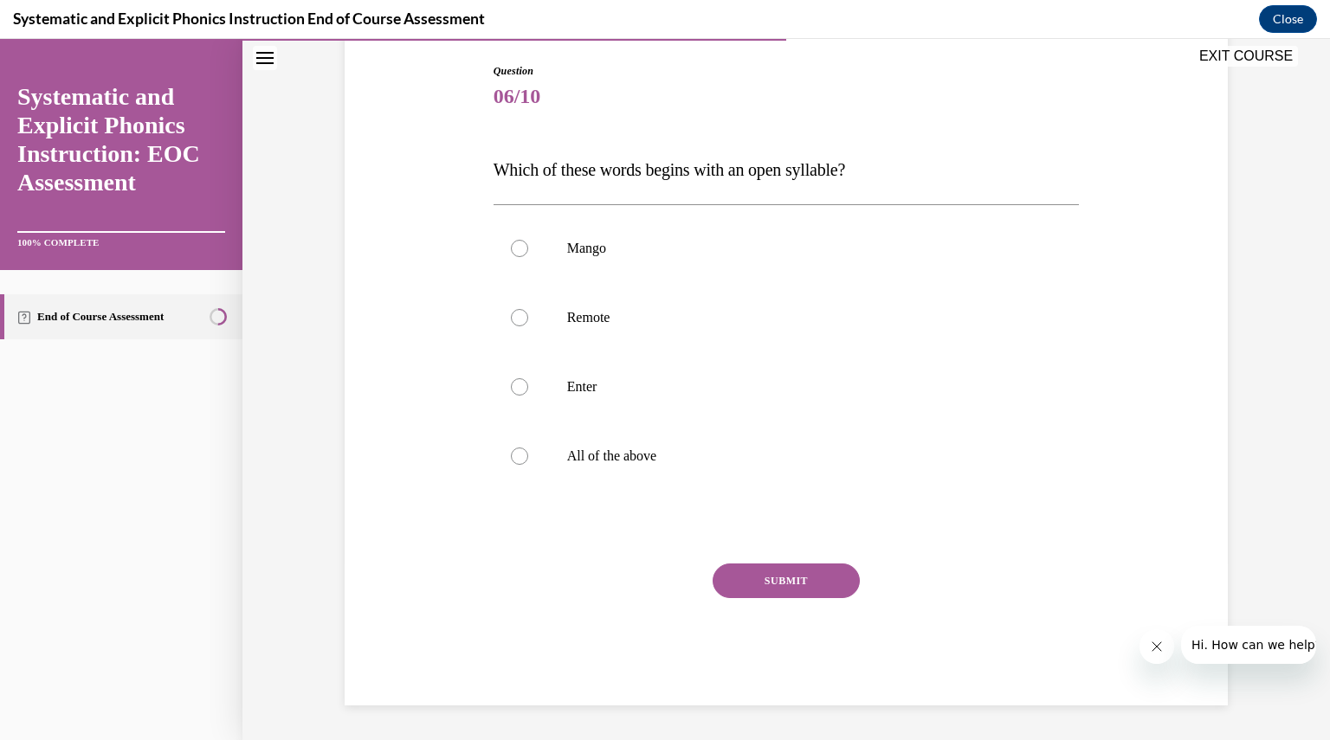
scroll to position [177, 0]
click at [536, 460] on div at bounding box center [786, 456] width 586 height 69
click at [831, 611] on div "SUBMIT" at bounding box center [786, 607] width 586 height 87
click at [587, 325] on p "Remote" at bounding box center [801, 318] width 469 height 17
click at [793, 589] on button "SUBMIT" at bounding box center [785, 581] width 147 height 35
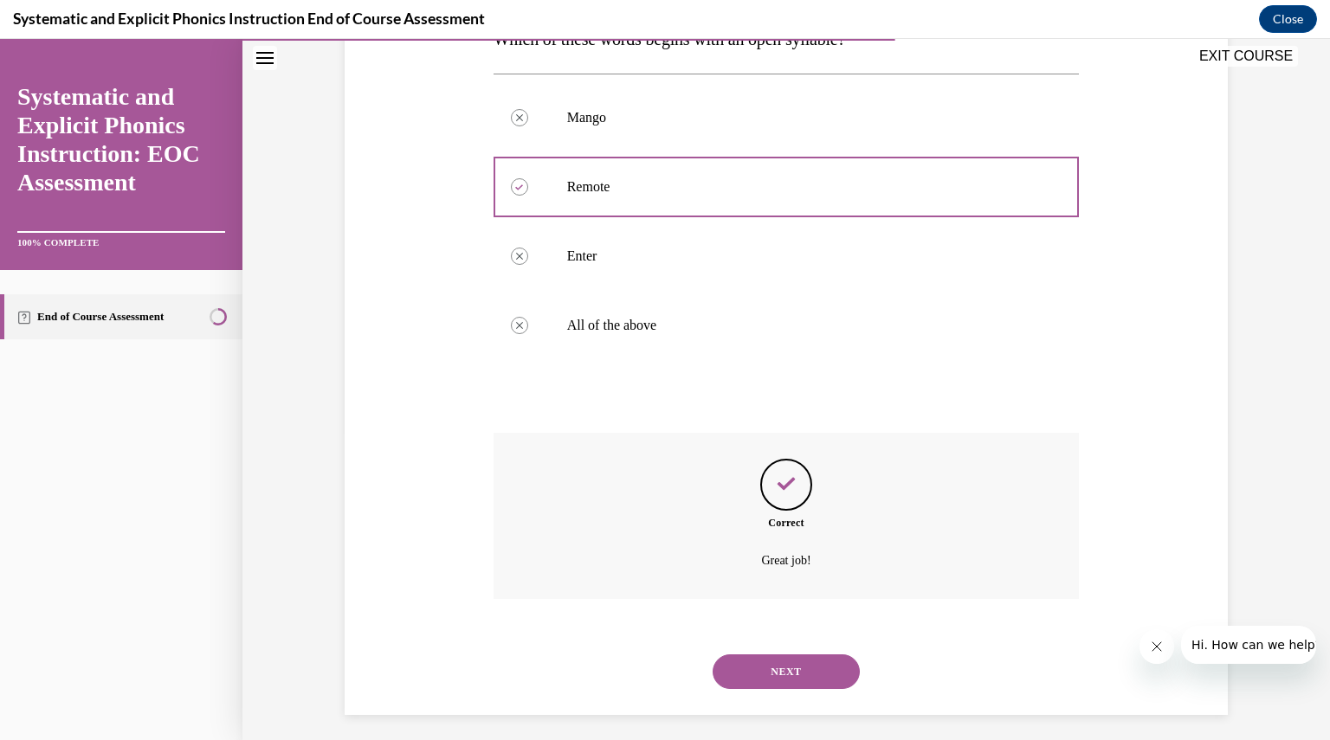
scroll to position [317, 0]
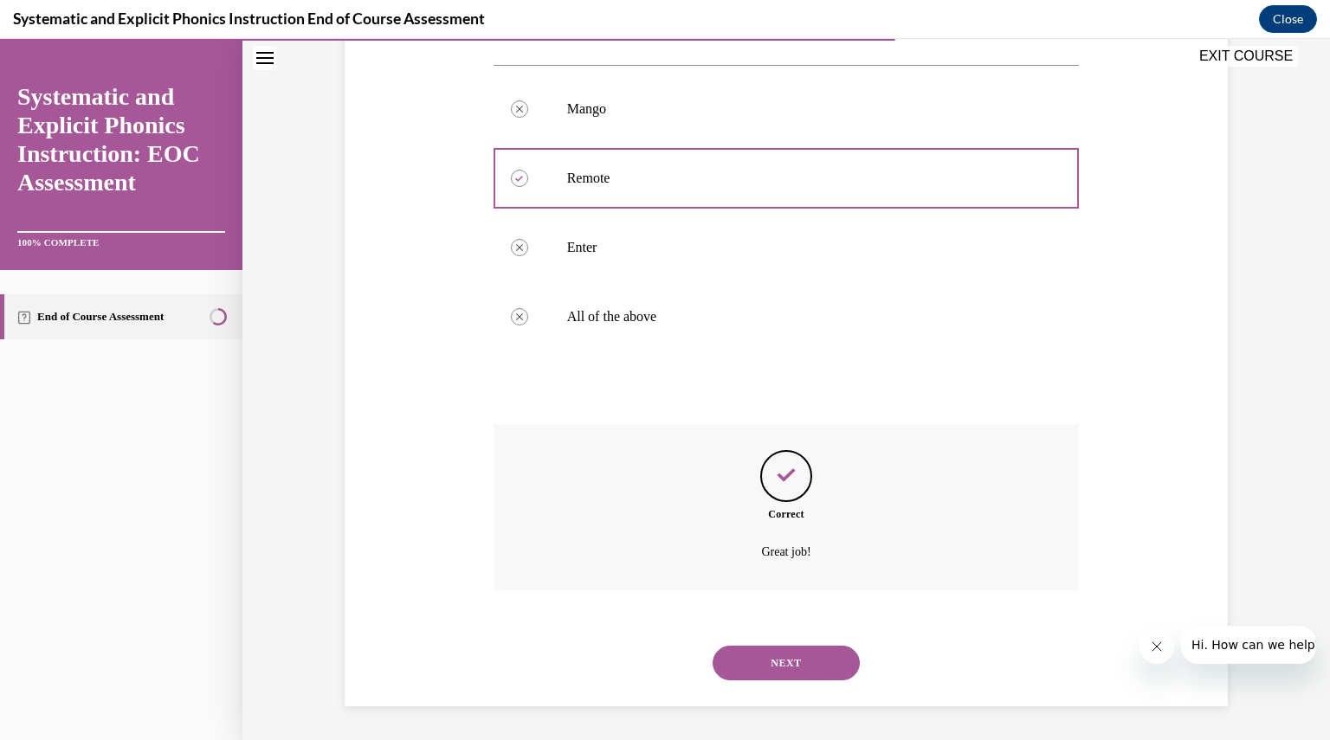
click at [794, 650] on button "NEXT" at bounding box center [785, 663] width 147 height 35
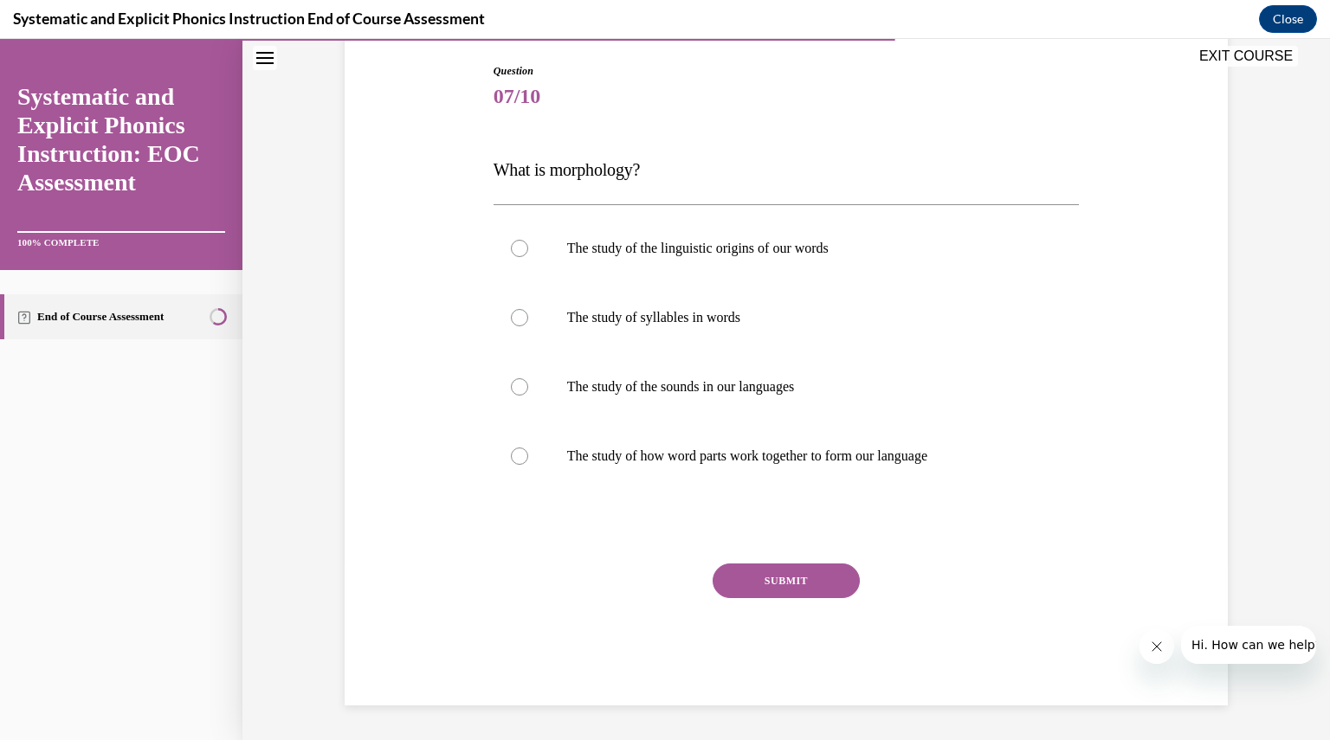
scroll to position [177, 0]
click at [724, 460] on p "The study of how word parts work together to form our language" at bounding box center [801, 456] width 469 height 17
click at [751, 256] on p "The study of the linguistic origins of our words" at bounding box center [801, 249] width 469 height 17
click at [750, 454] on p "The study of how word parts work together to form our language" at bounding box center [801, 456] width 469 height 17
click at [784, 570] on button "SUBMIT" at bounding box center [785, 581] width 147 height 35
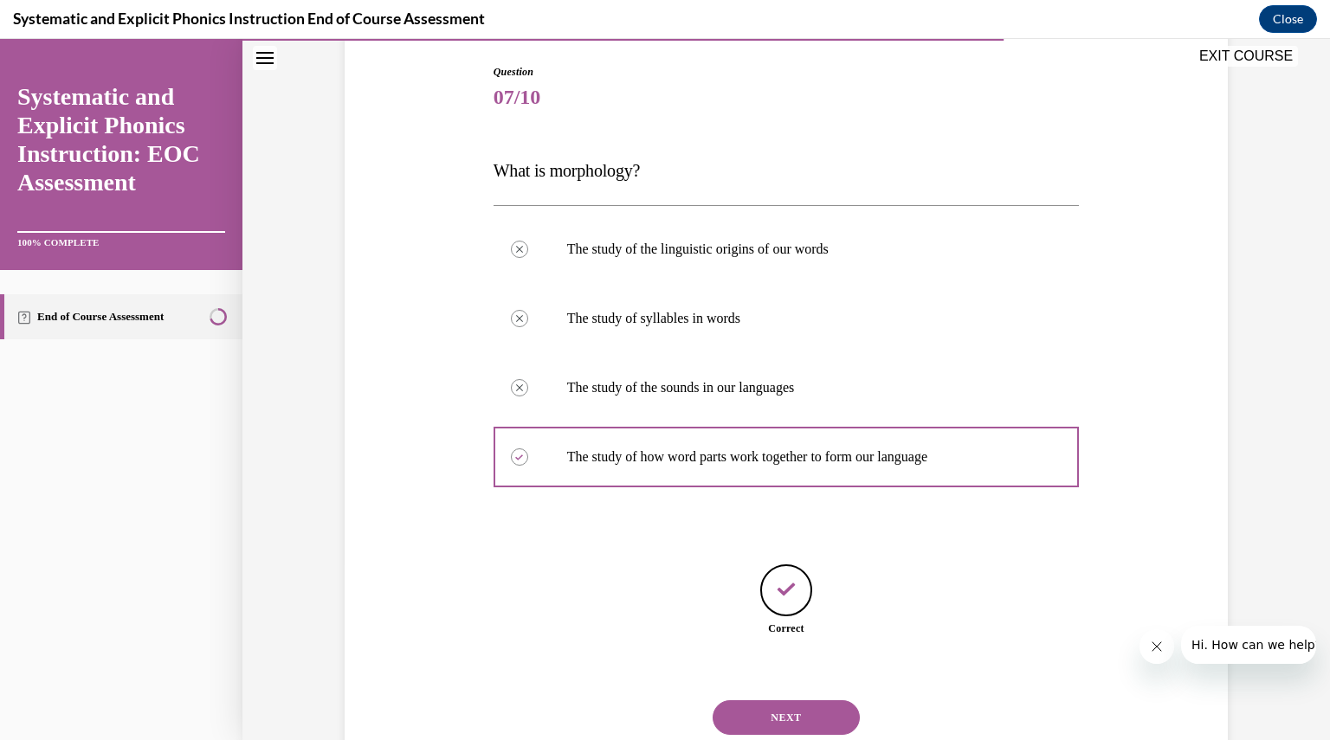
scroll to position [231, 0]
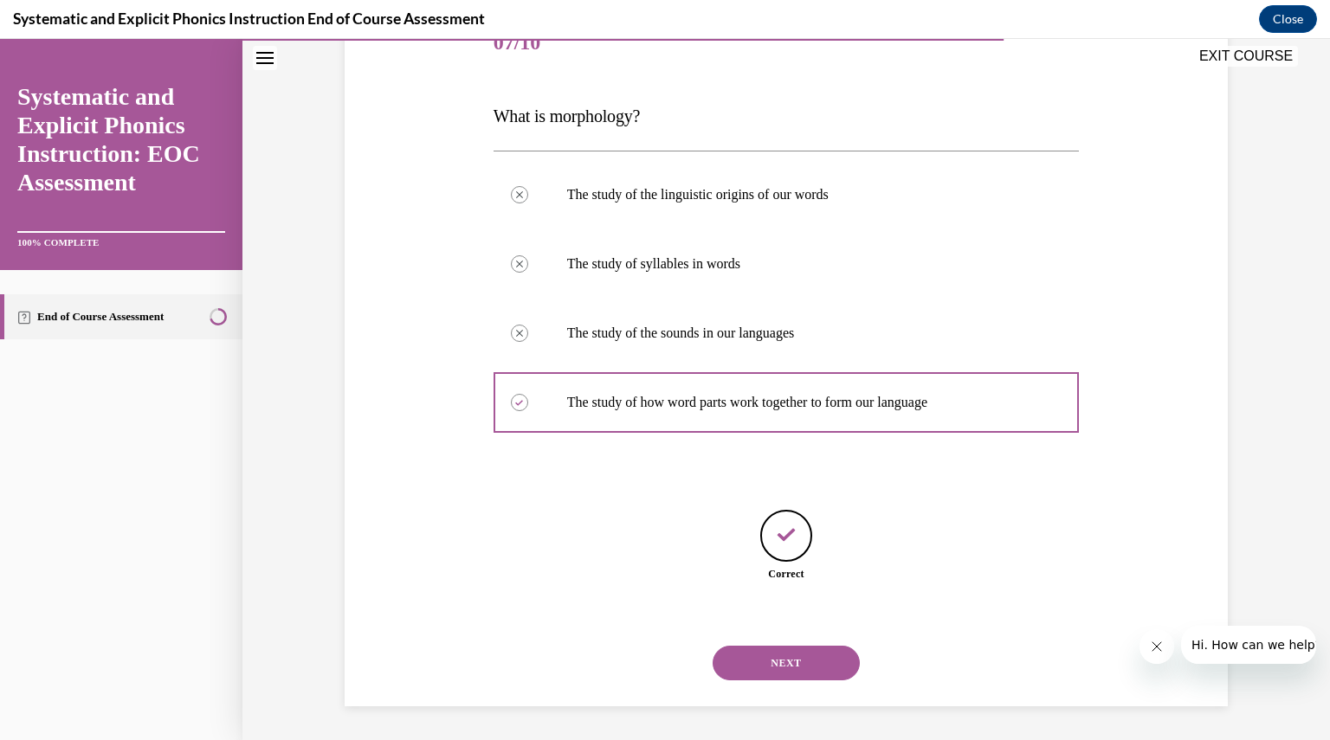
click at [774, 634] on div "NEXT" at bounding box center [786, 662] width 586 height 69
click at [777, 670] on button "NEXT" at bounding box center [785, 663] width 147 height 35
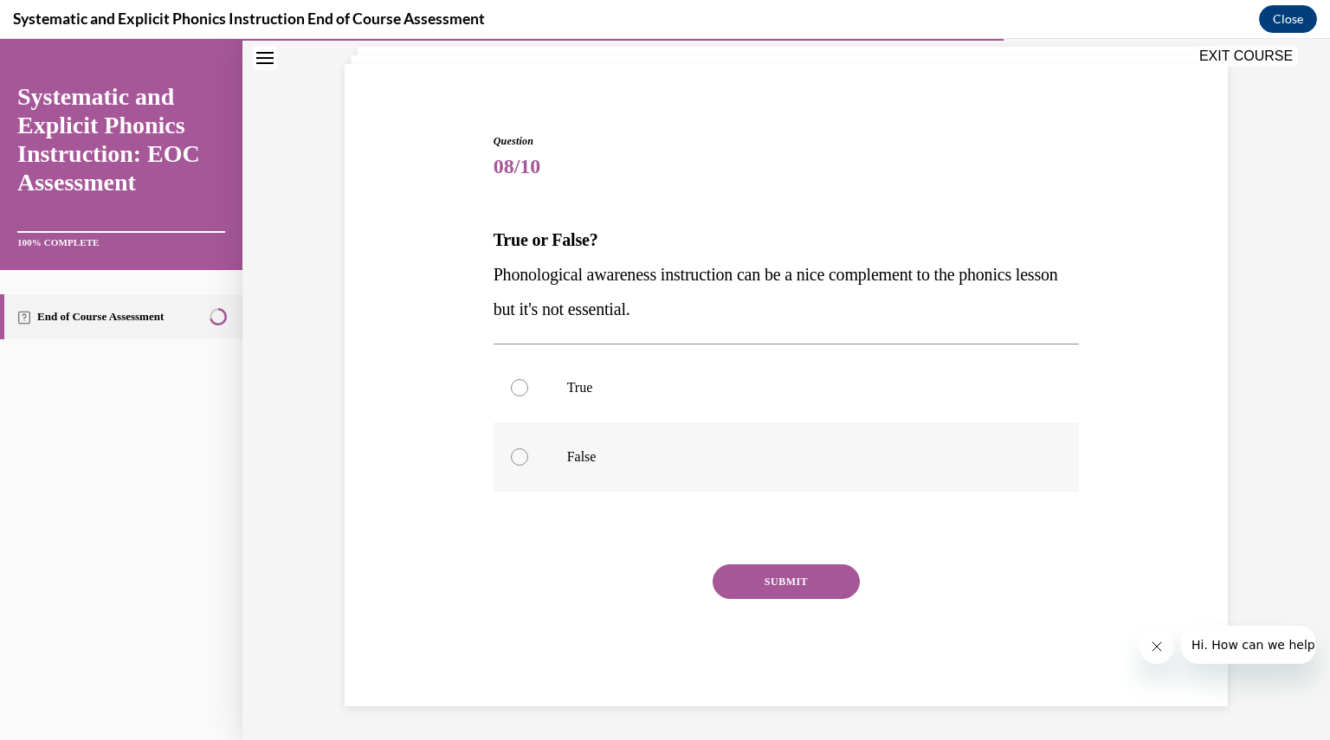
click at [579, 458] on p "False" at bounding box center [801, 456] width 469 height 17
click at [813, 593] on button "SUBMIT" at bounding box center [785, 581] width 147 height 35
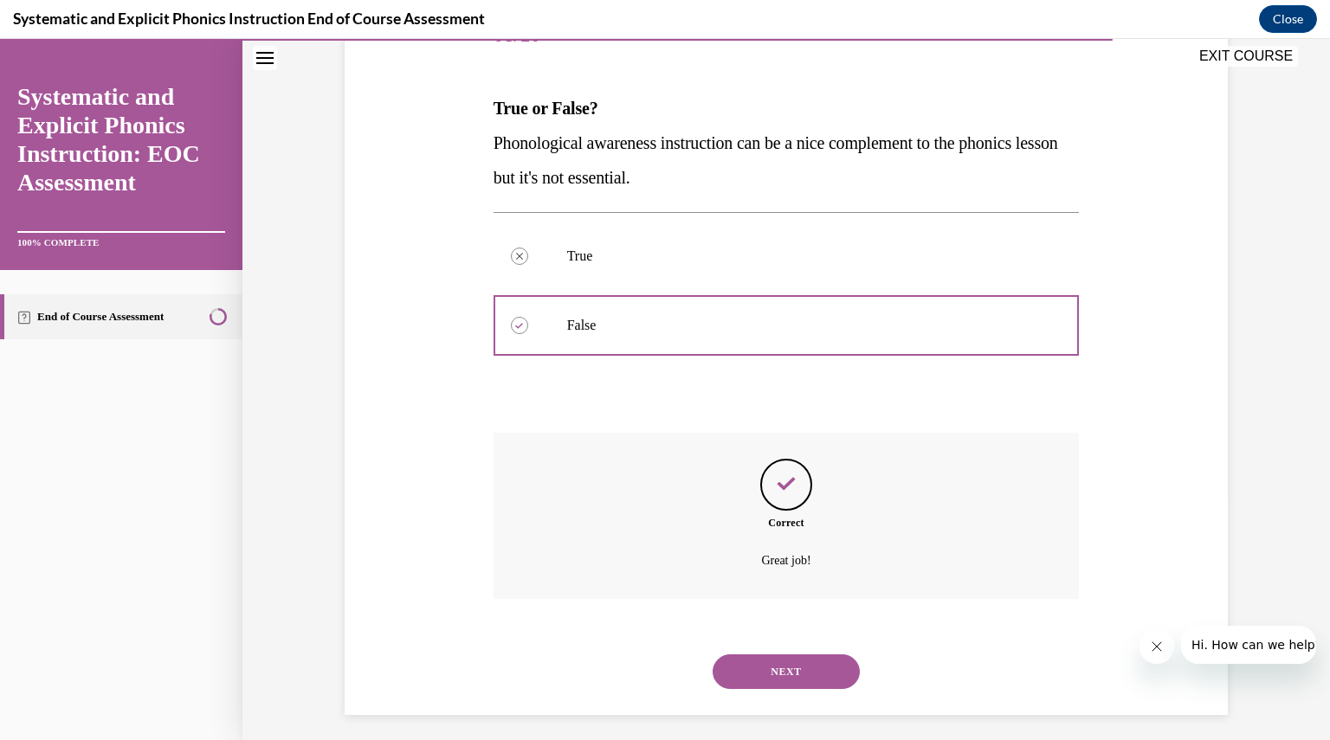
scroll to position [248, 0]
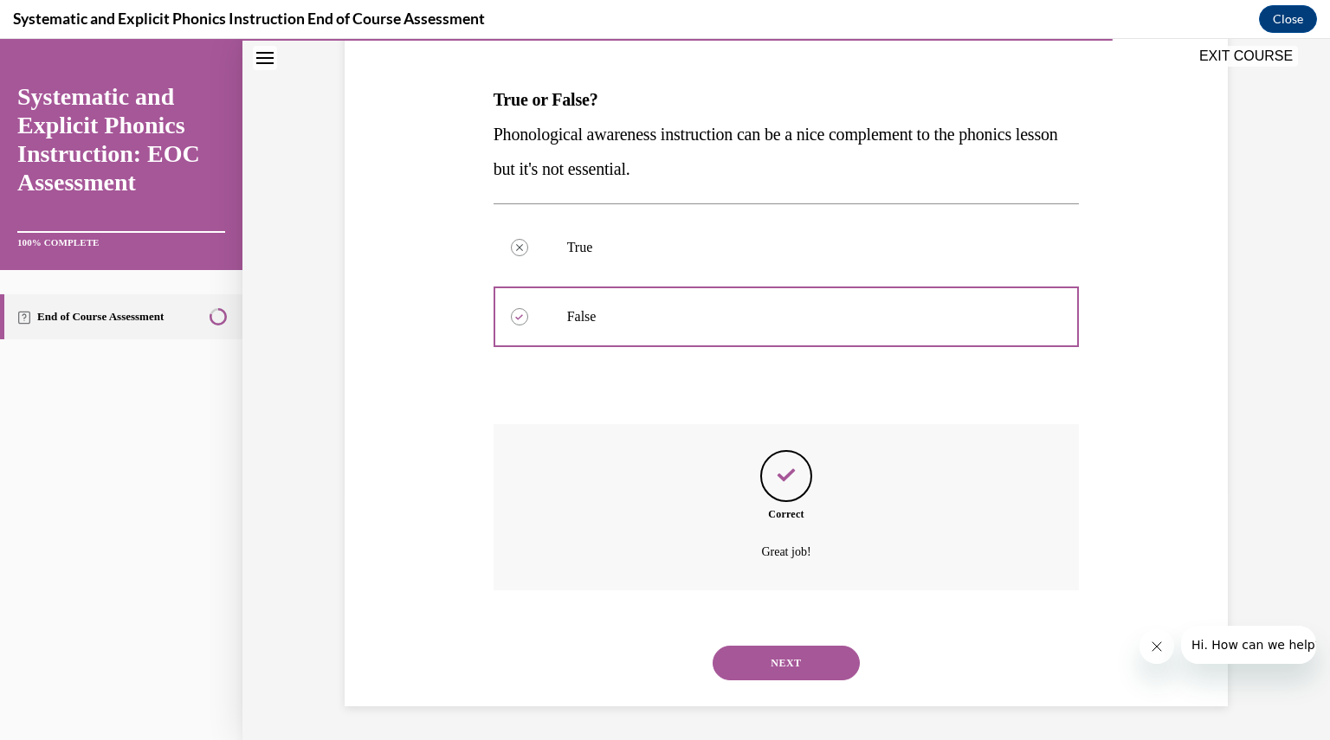
click at [802, 664] on button "NEXT" at bounding box center [785, 663] width 147 height 35
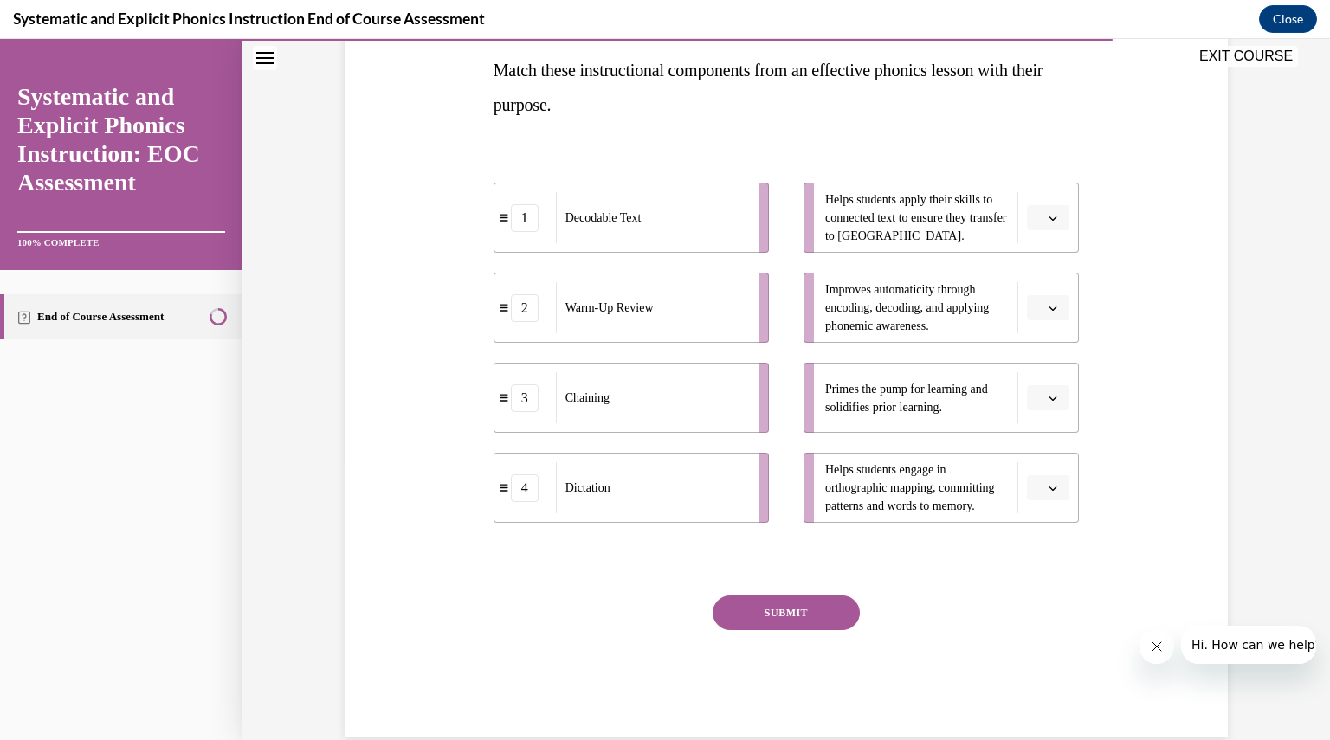
scroll to position [308, 0]
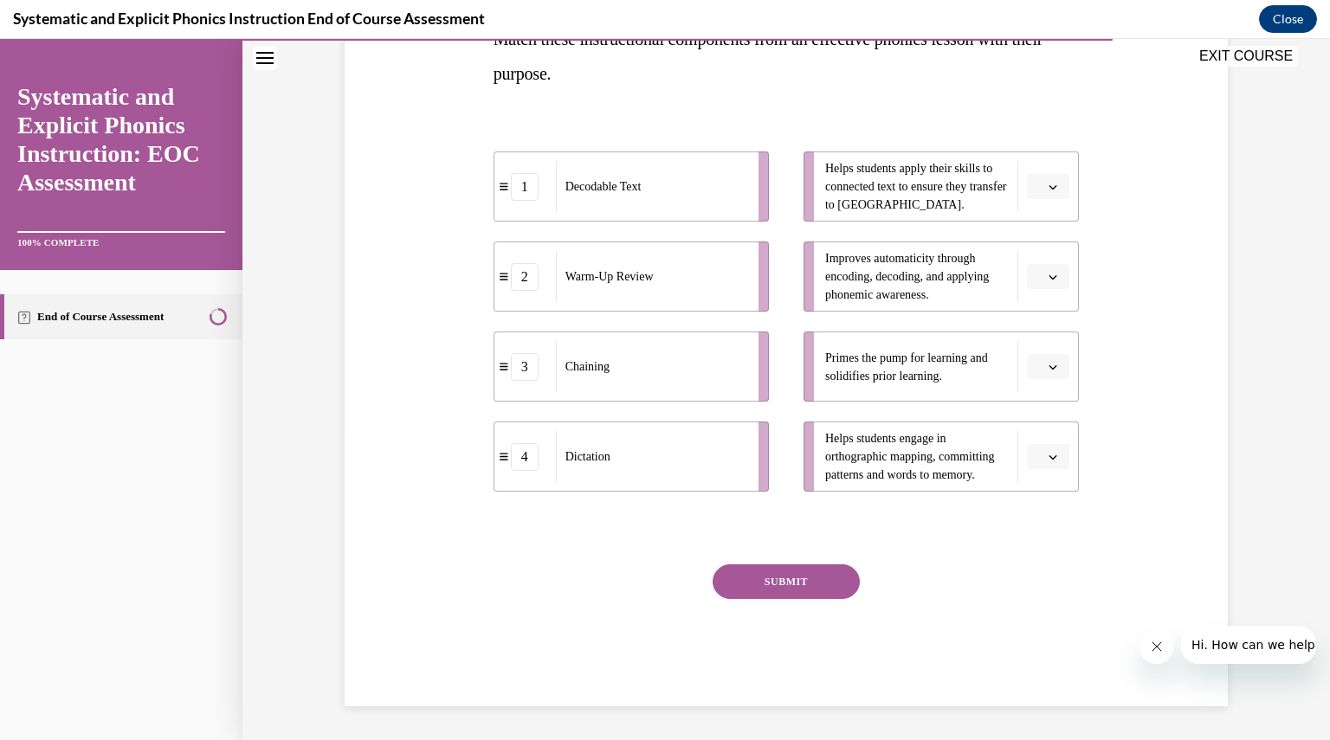
click at [1046, 181] on span "button" at bounding box center [1052, 187] width 12 height 12
click at [1044, 273] on div "1" at bounding box center [1039, 258] width 42 height 35
click at [1040, 368] on button "button" at bounding box center [1048, 367] width 42 height 26
click at [1053, 460] on div "2" at bounding box center [1039, 473] width 42 height 35
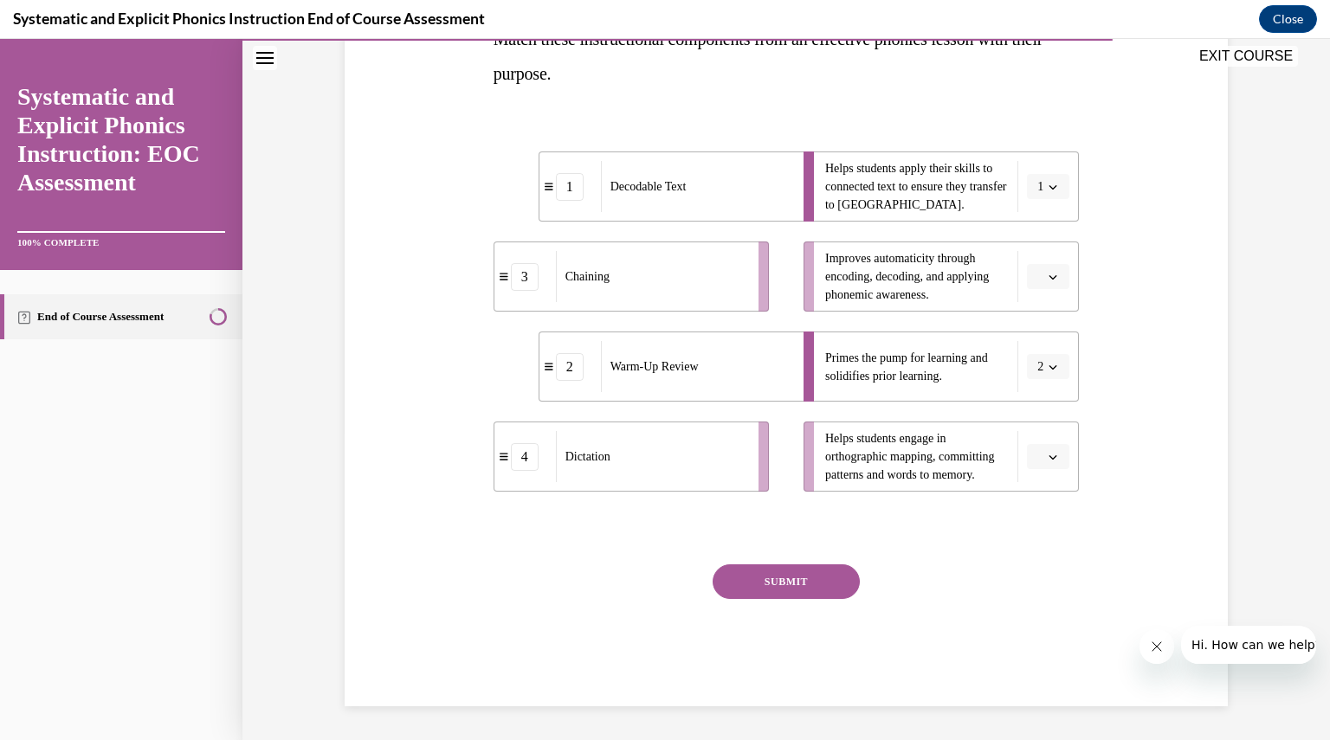
click at [1040, 460] on button "button" at bounding box center [1048, 457] width 42 height 26
click at [1043, 633] on div "4" at bounding box center [1039, 632] width 42 height 35
click at [1048, 276] on icon "button" at bounding box center [1052, 277] width 9 height 9
click at [1034, 408] on div "3" at bounding box center [1039, 418] width 42 height 35
click at [800, 586] on button "SUBMIT" at bounding box center [785, 581] width 147 height 35
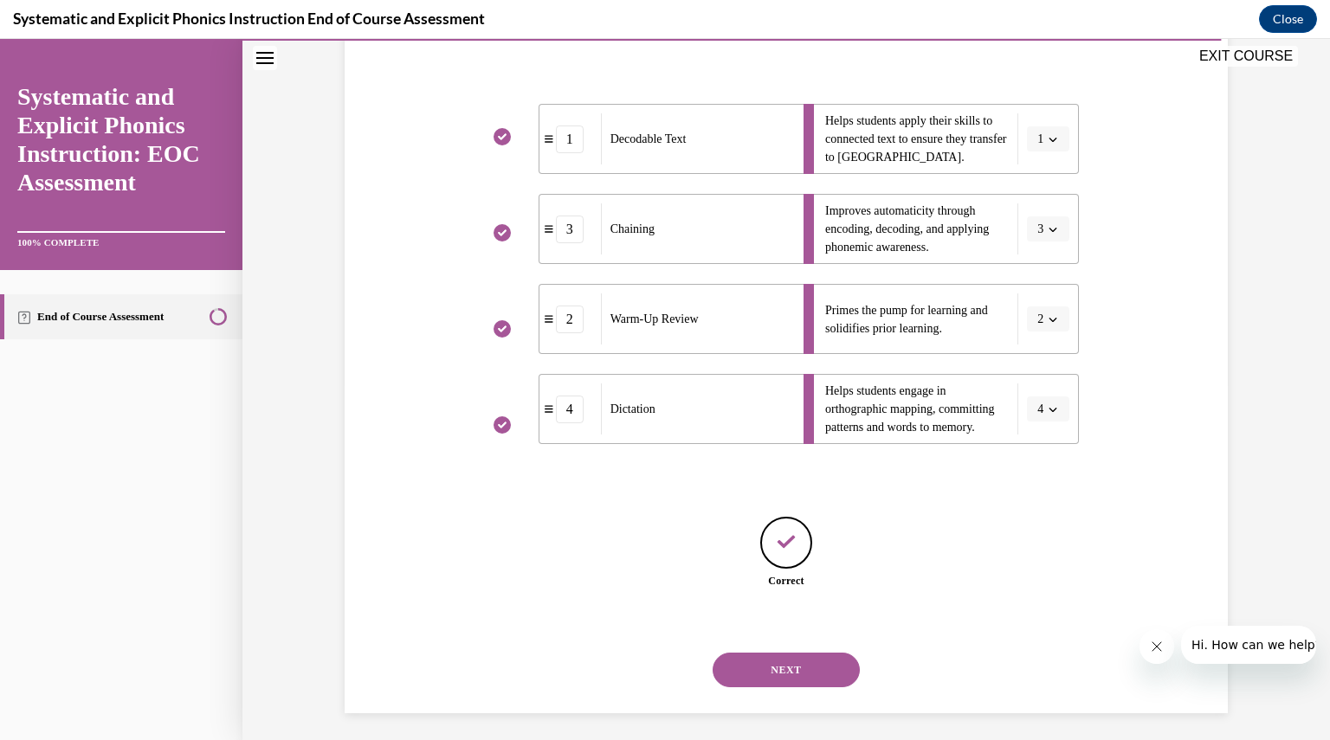
scroll to position [363, 0]
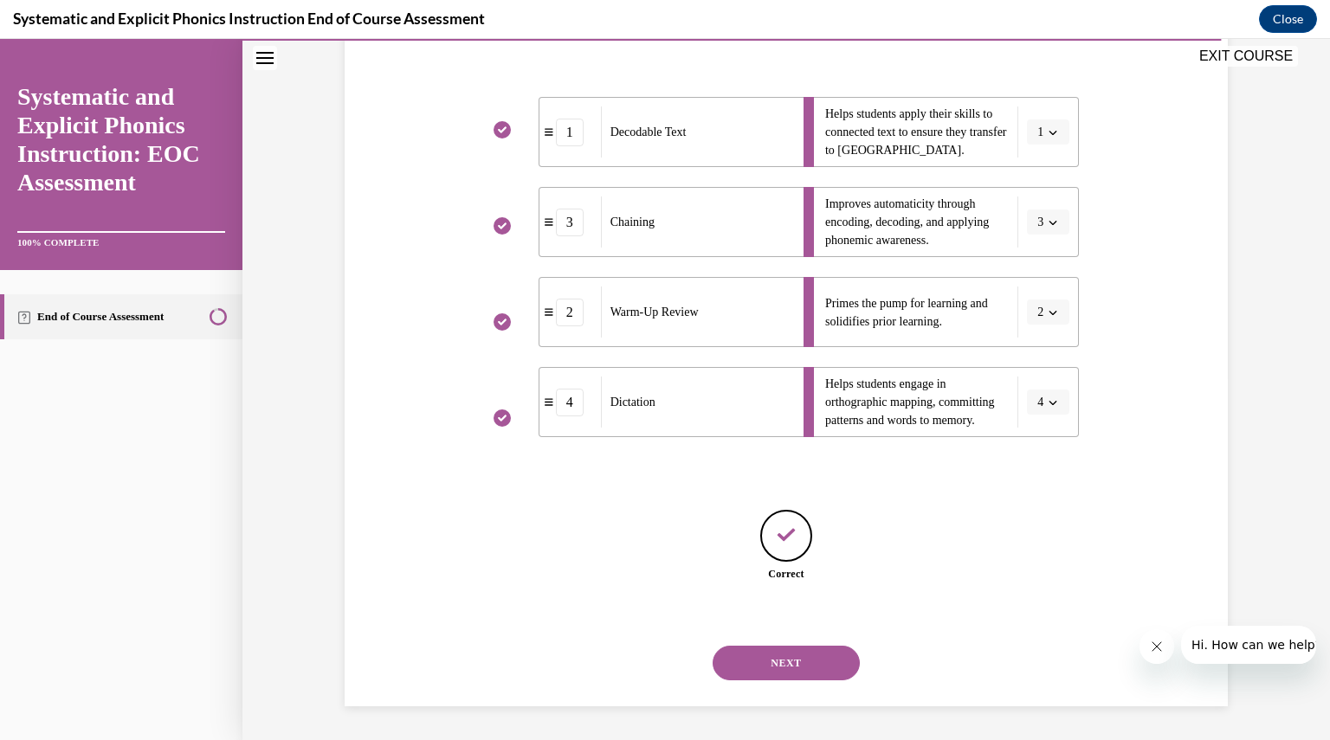
click at [789, 668] on button "NEXT" at bounding box center [785, 663] width 147 height 35
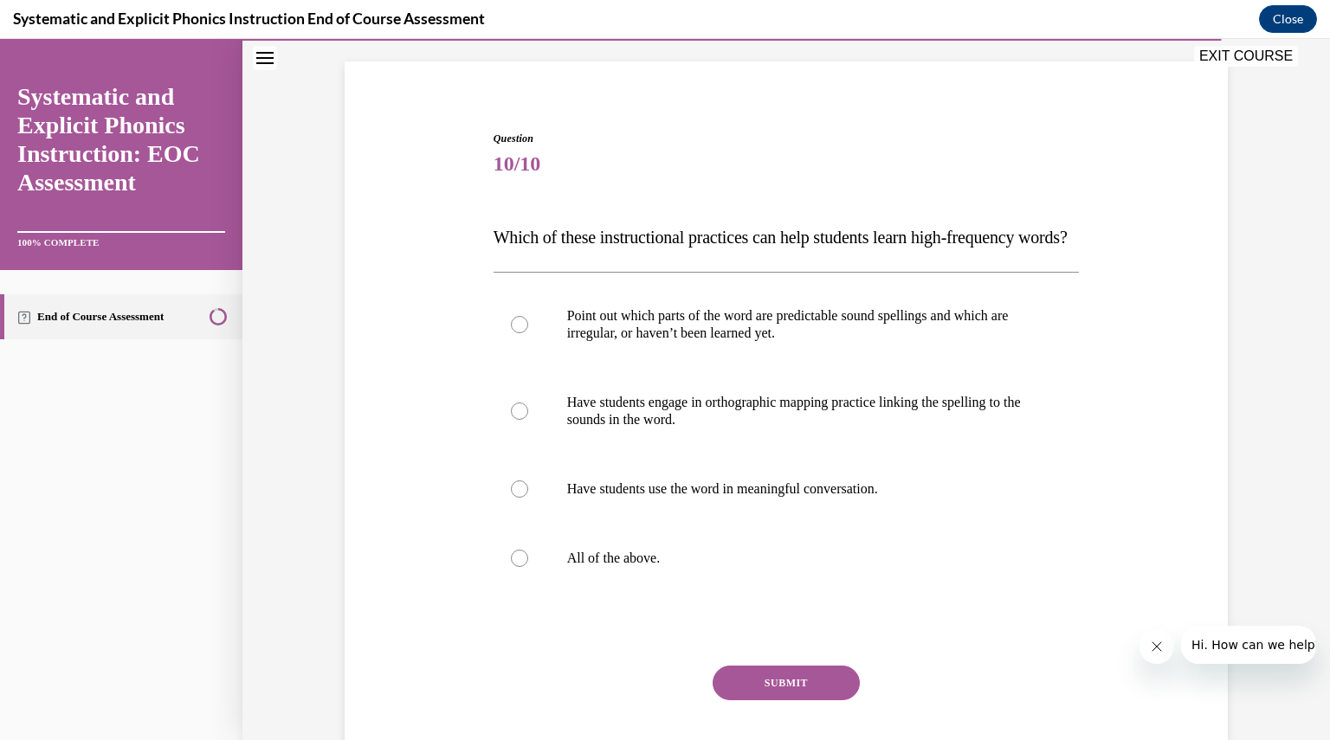
scroll to position [118, 0]
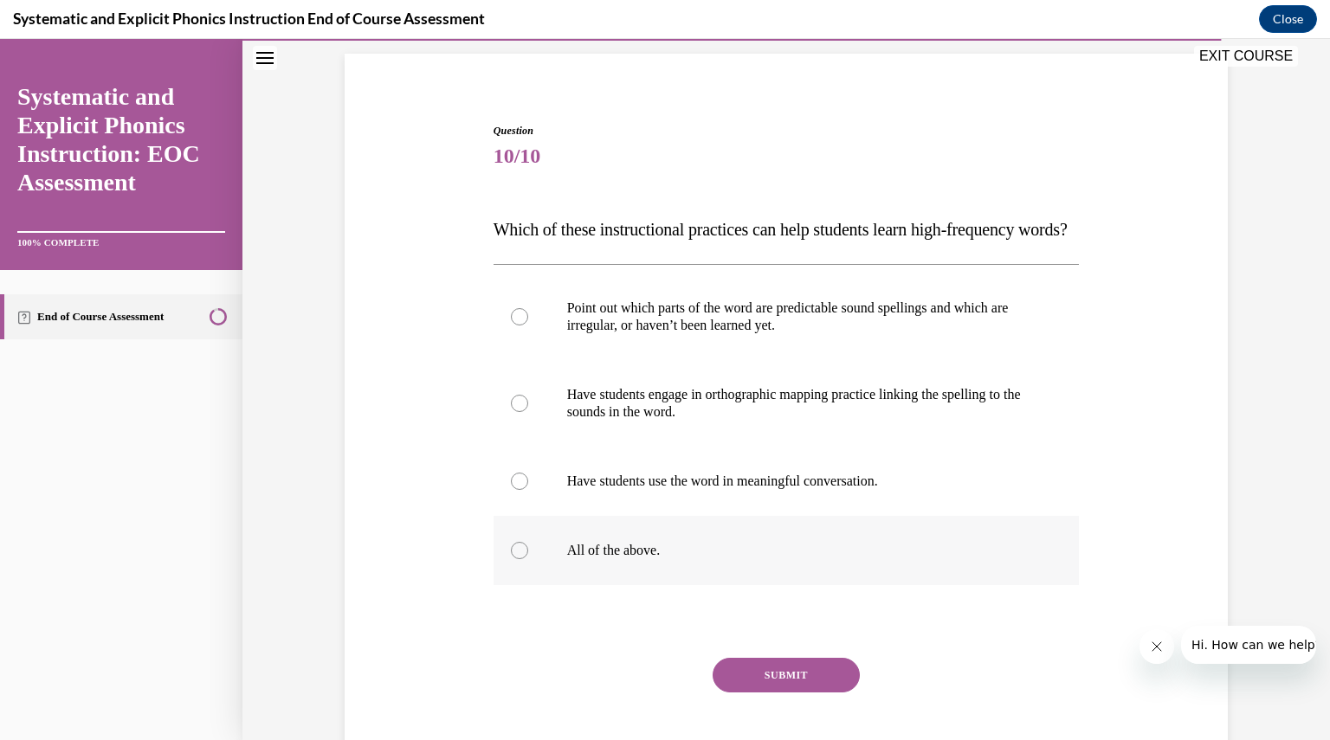
click at [669, 585] on div at bounding box center [786, 550] width 586 height 69
click at [782, 692] on button "SUBMIT" at bounding box center [785, 675] width 147 height 35
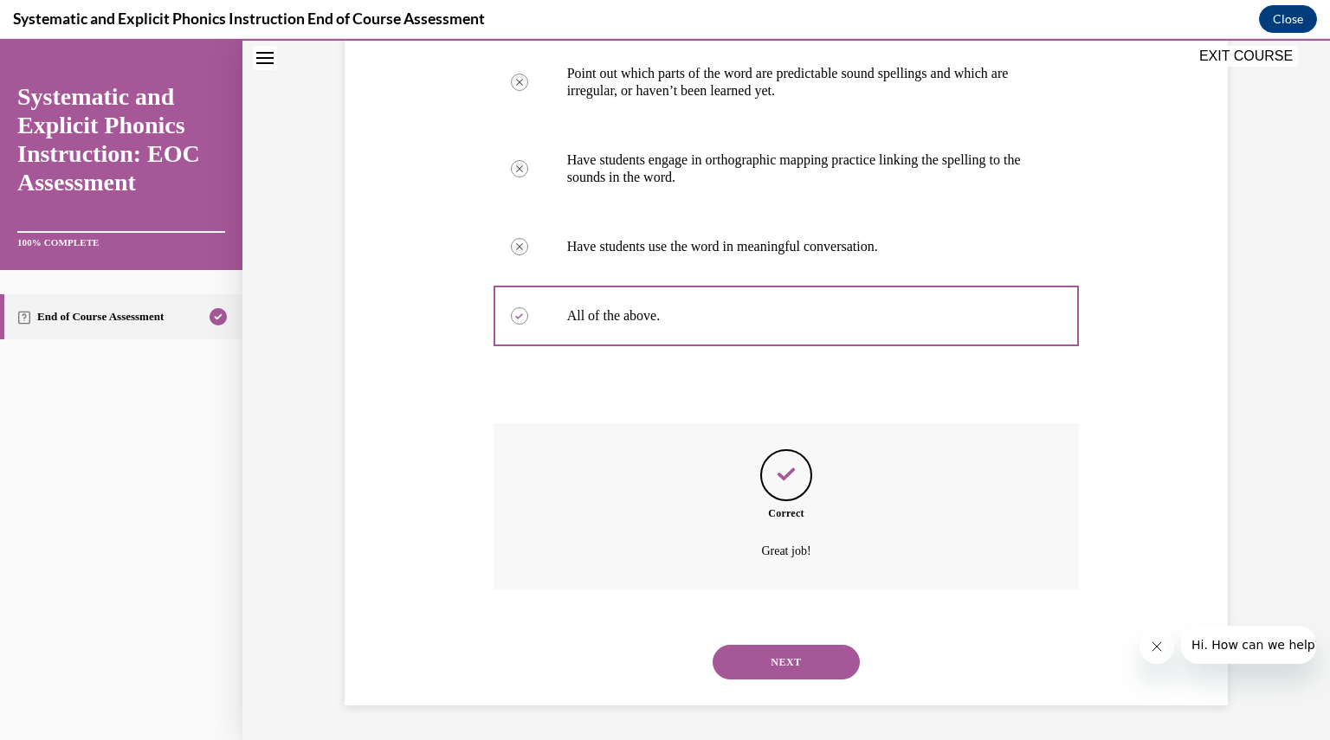
scroll to position [386, 0]
click at [782, 653] on button "NEXT" at bounding box center [785, 662] width 147 height 35
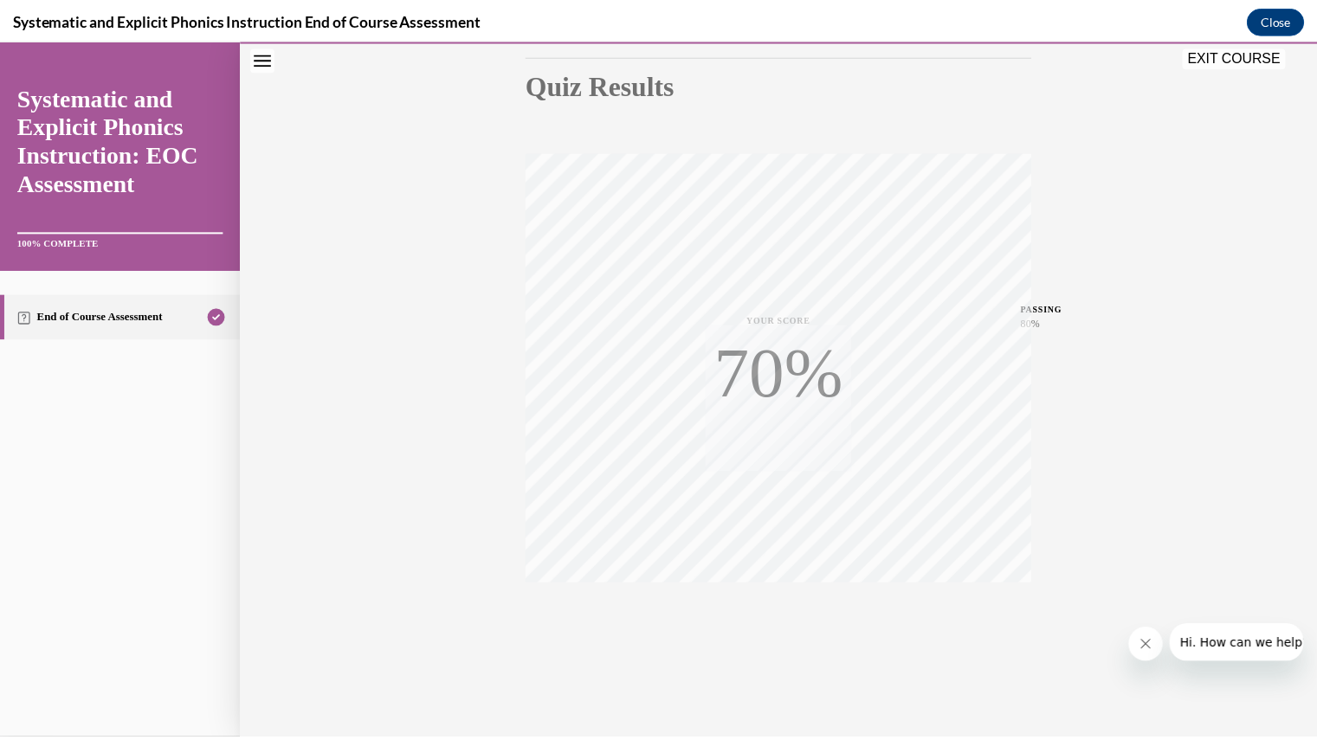
scroll to position [185, 0]
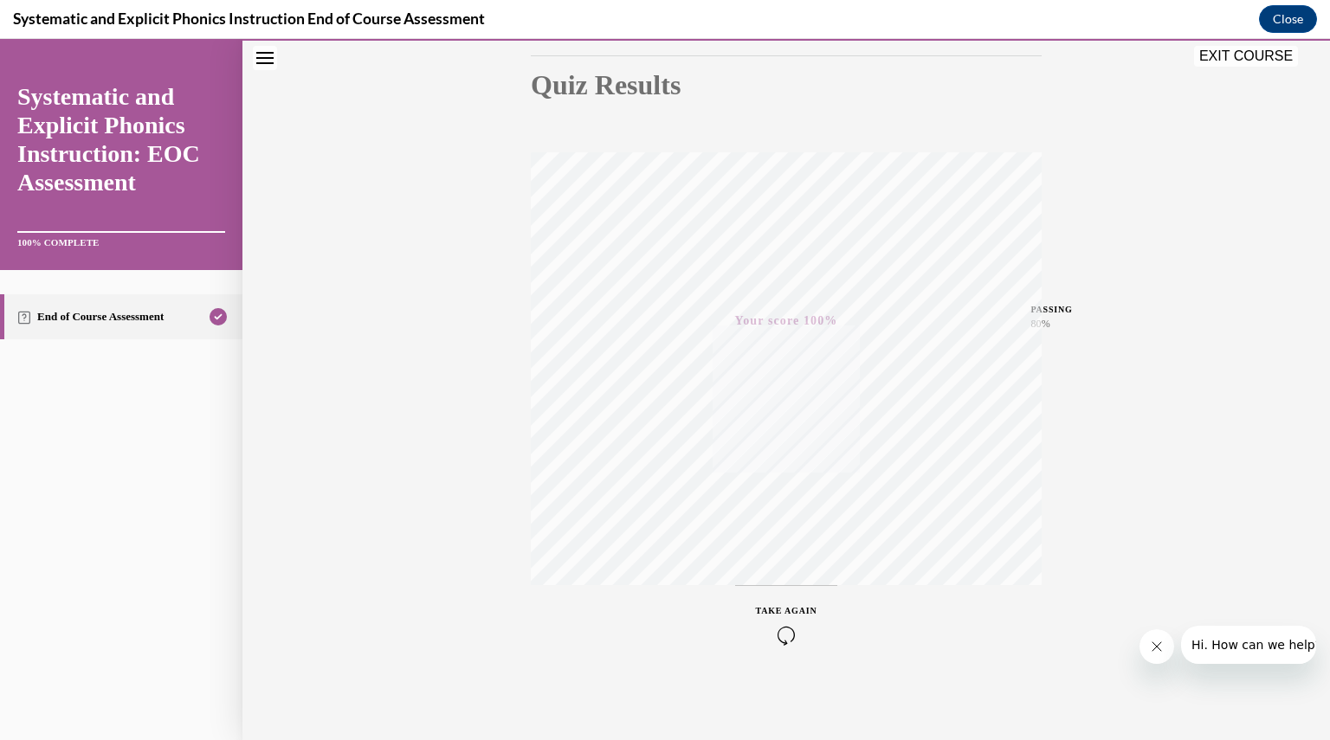
click at [1219, 59] on button "EXIT COURSE" at bounding box center [1246, 56] width 104 height 21
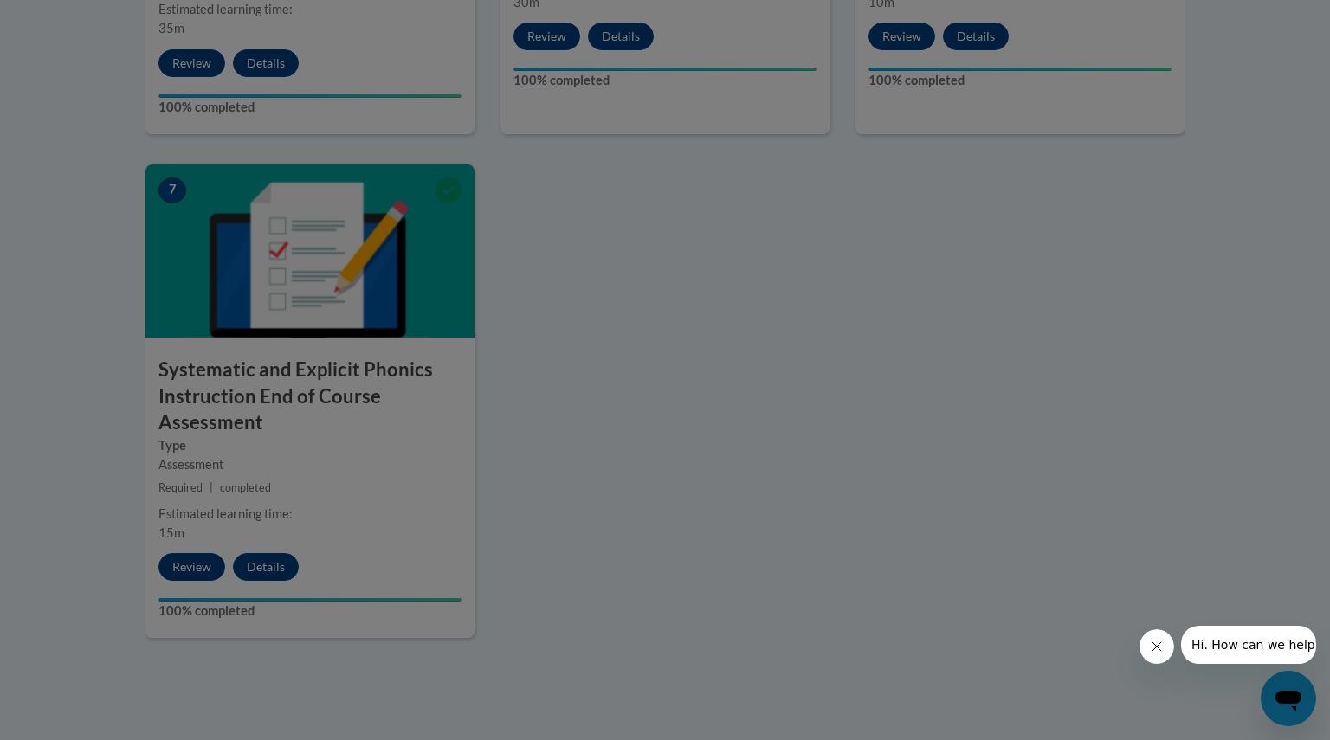
click at [0, 0] on div at bounding box center [0, 0] width 0 height 0
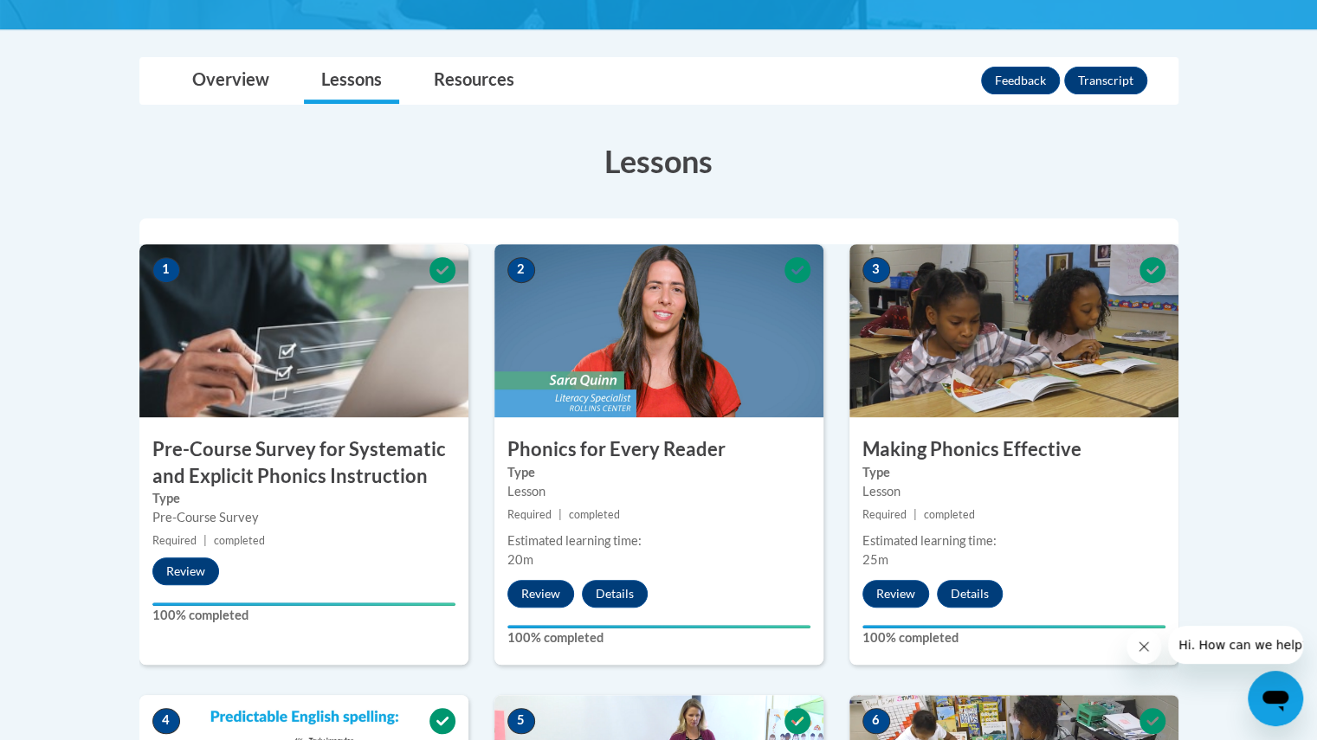
scroll to position [362, 0]
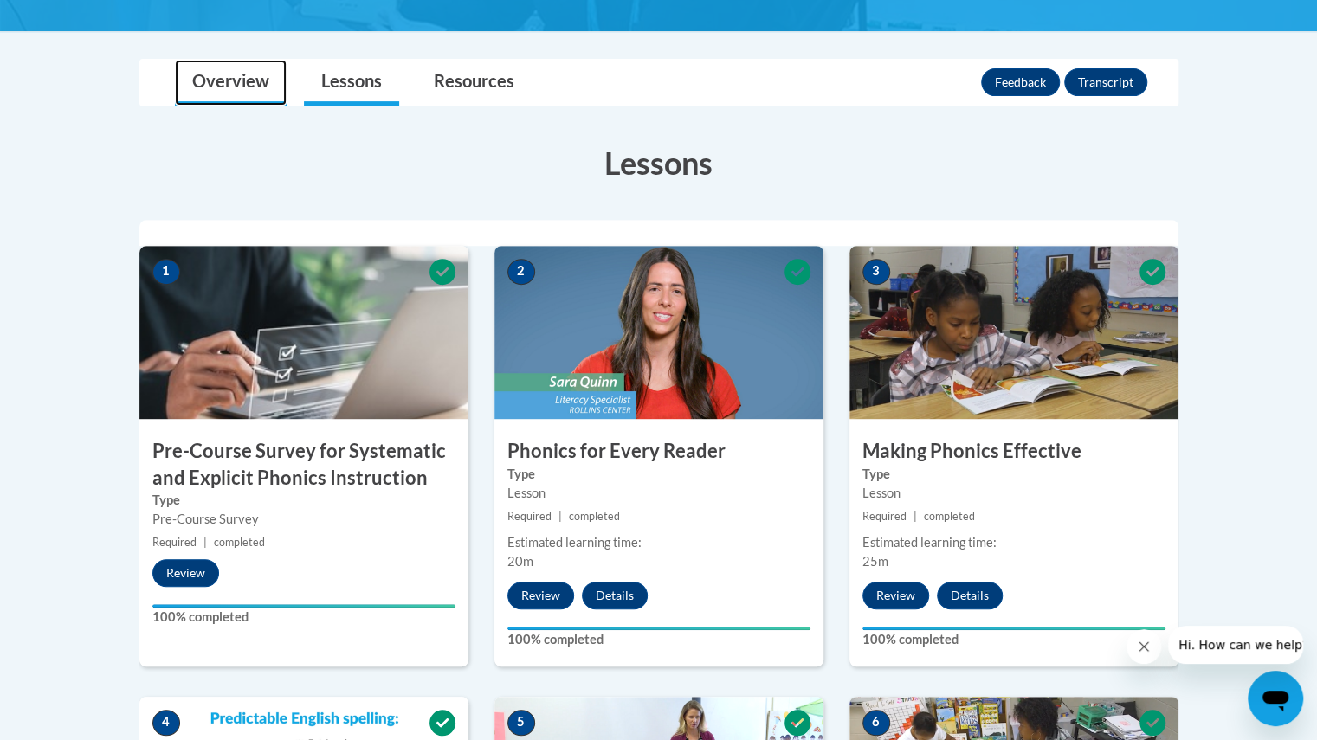
click at [209, 87] on link "Overview" at bounding box center [231, 83] width 112 height 46
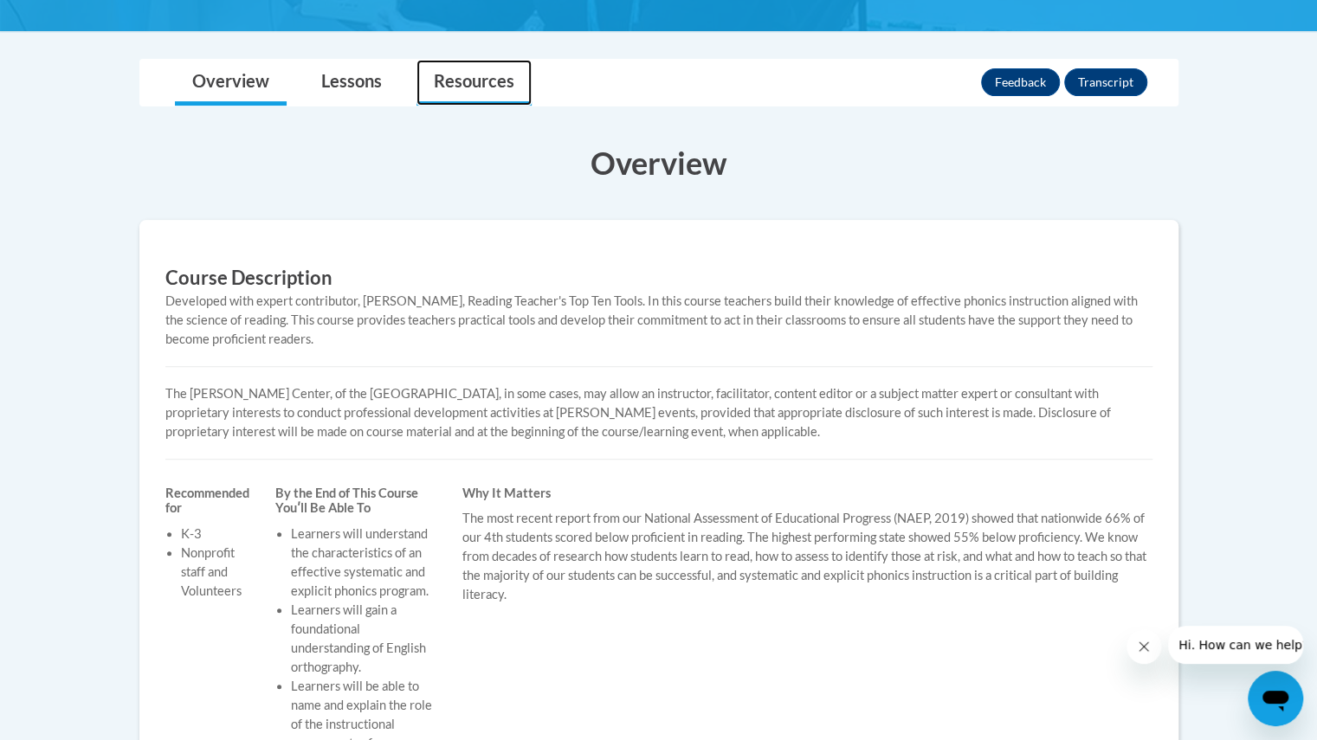
click at [440, 84] on link "Resources" at bounding box center [473, 83] width 115 height 46
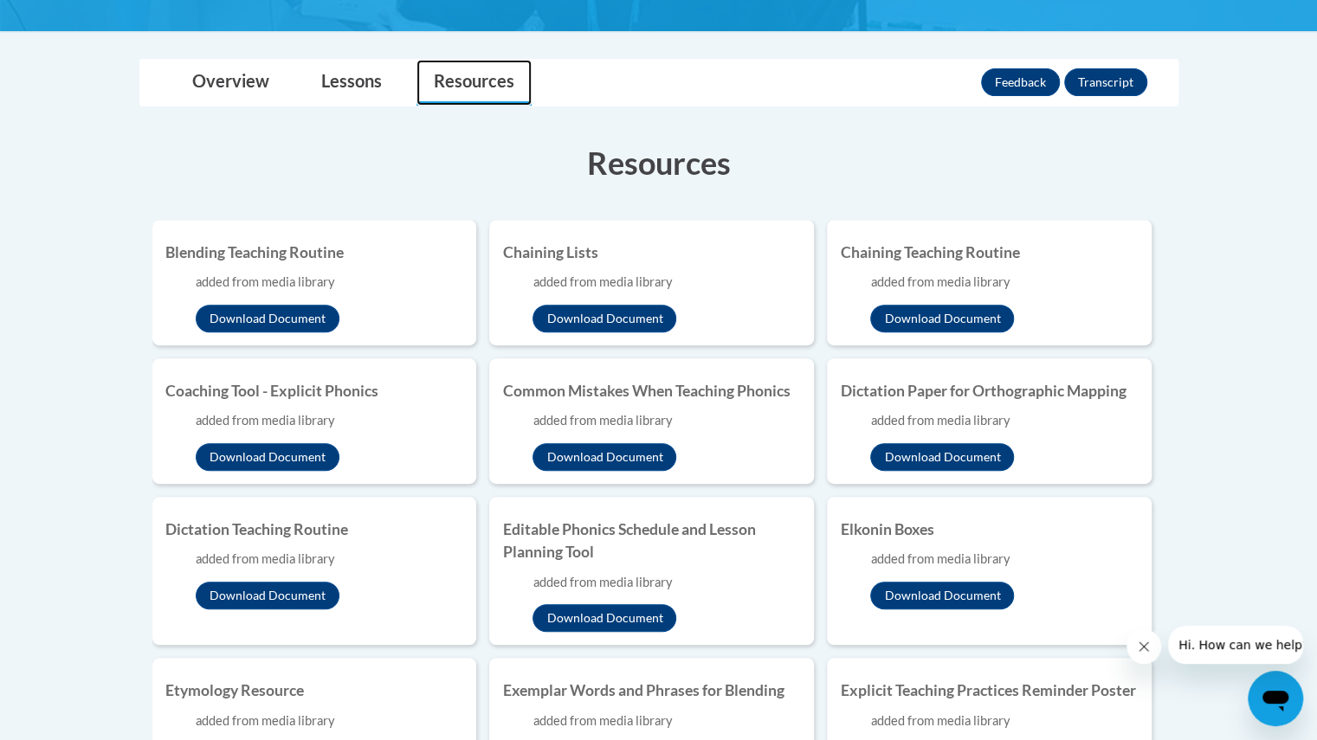
scroll to position [364, 0]
